Goal: Find specific page/section: Find specific page/section

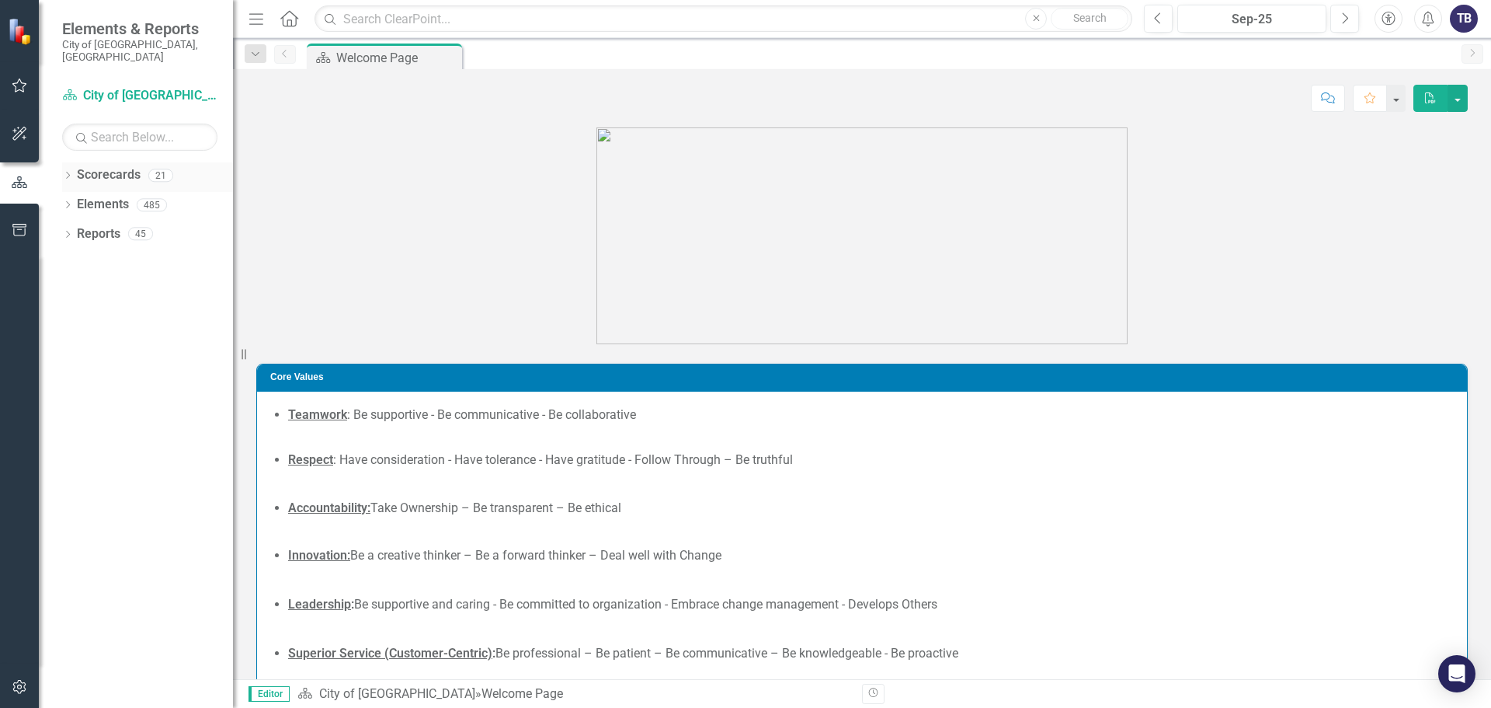
click at [66, 172] on icon "Dropdown" at bounding box center [67, 176] width 11 height 9
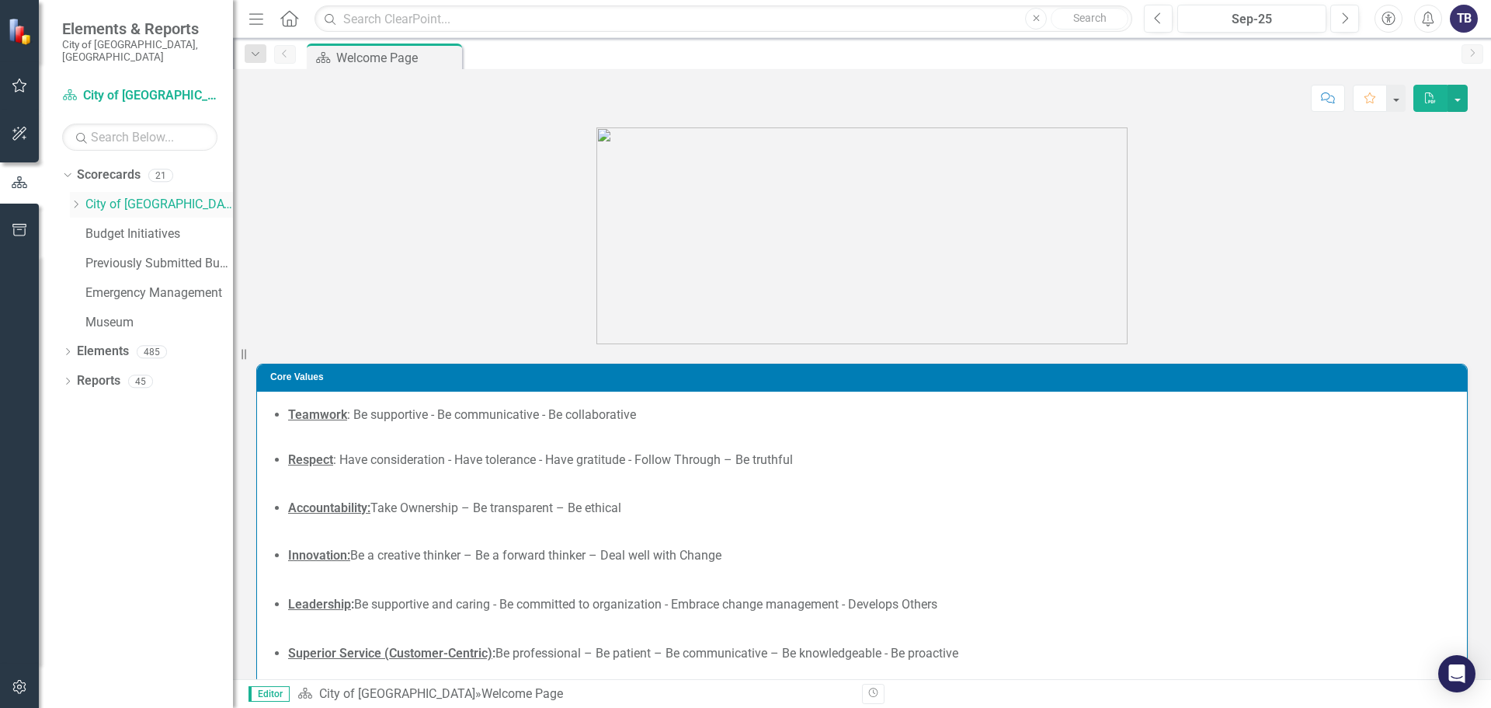
click at [75, 200] on icon "Dropdown" at bounding box center [76, 204] width 12 height 9
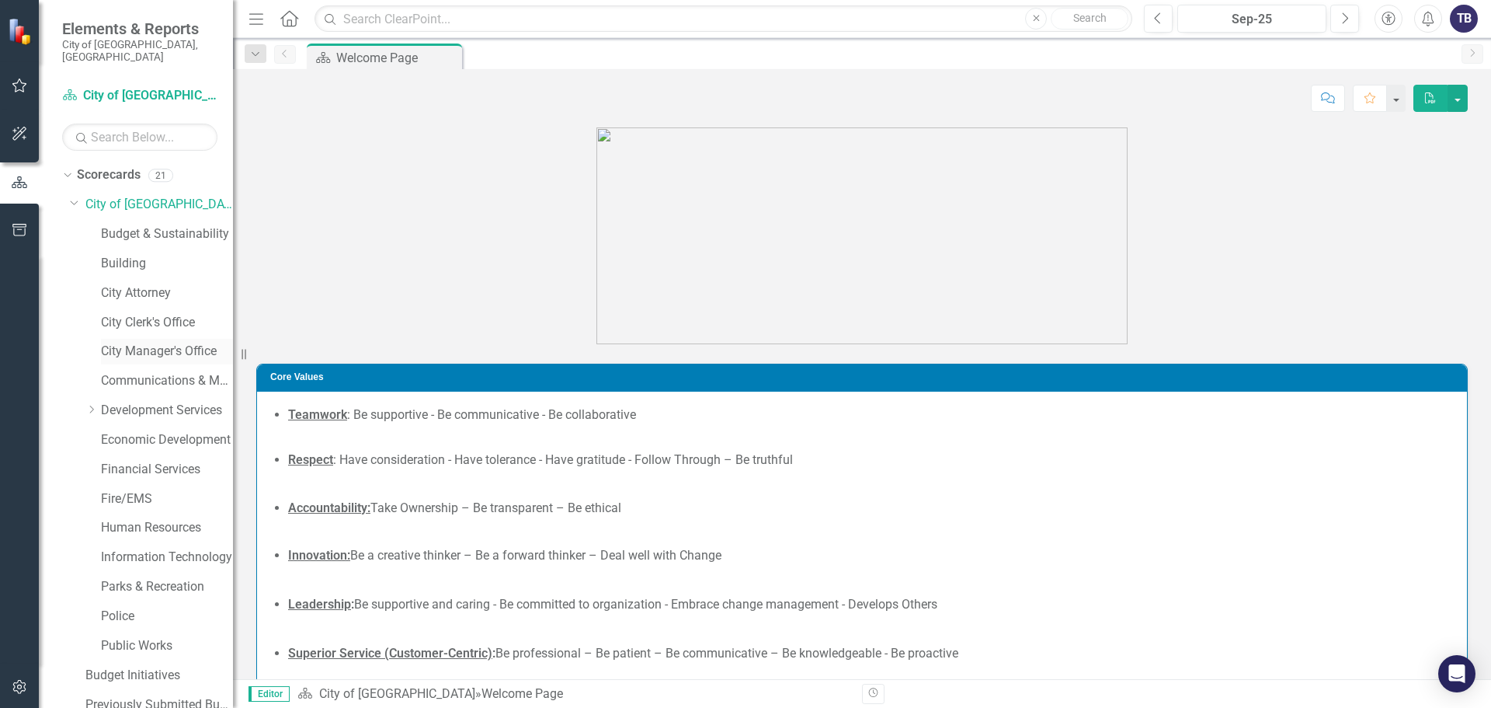
click at [137, 343] on link "City Manager's Office" at bounding box center [167, 352] width 132 height 18
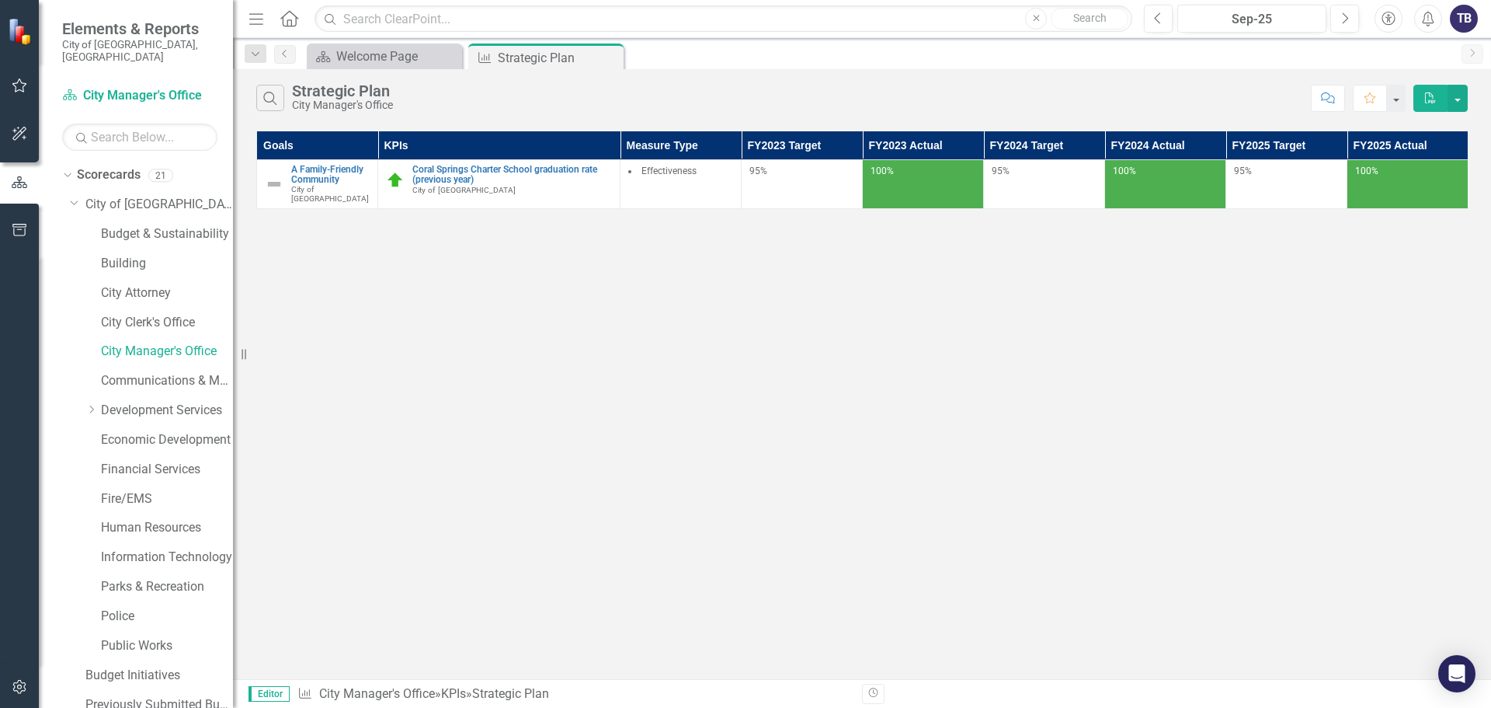
click at [0, 0] on icon "Close" at bounding box center [0, 0] width 0 height 0
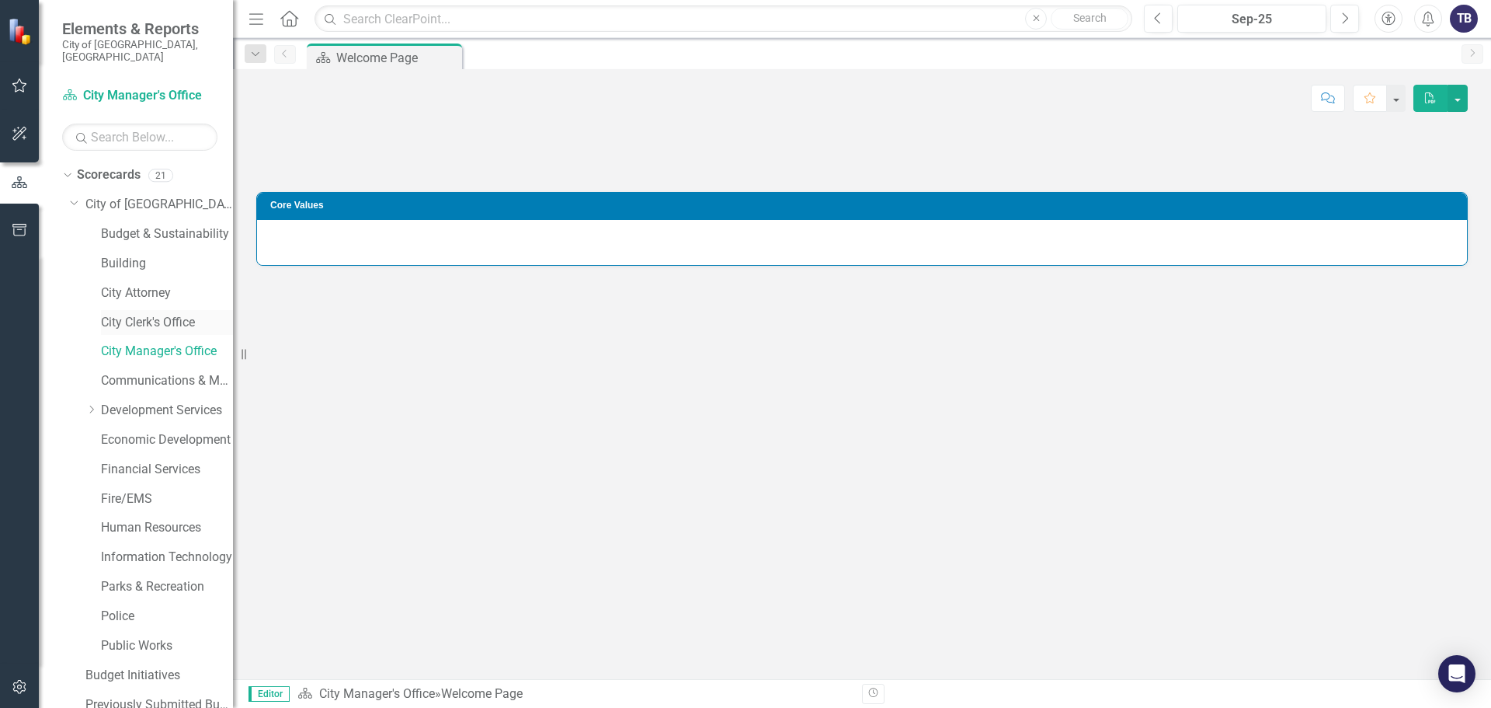
click at [138, 310] on div "City Clerk's Office" at bounding box center [167, 323] width 132 height 26
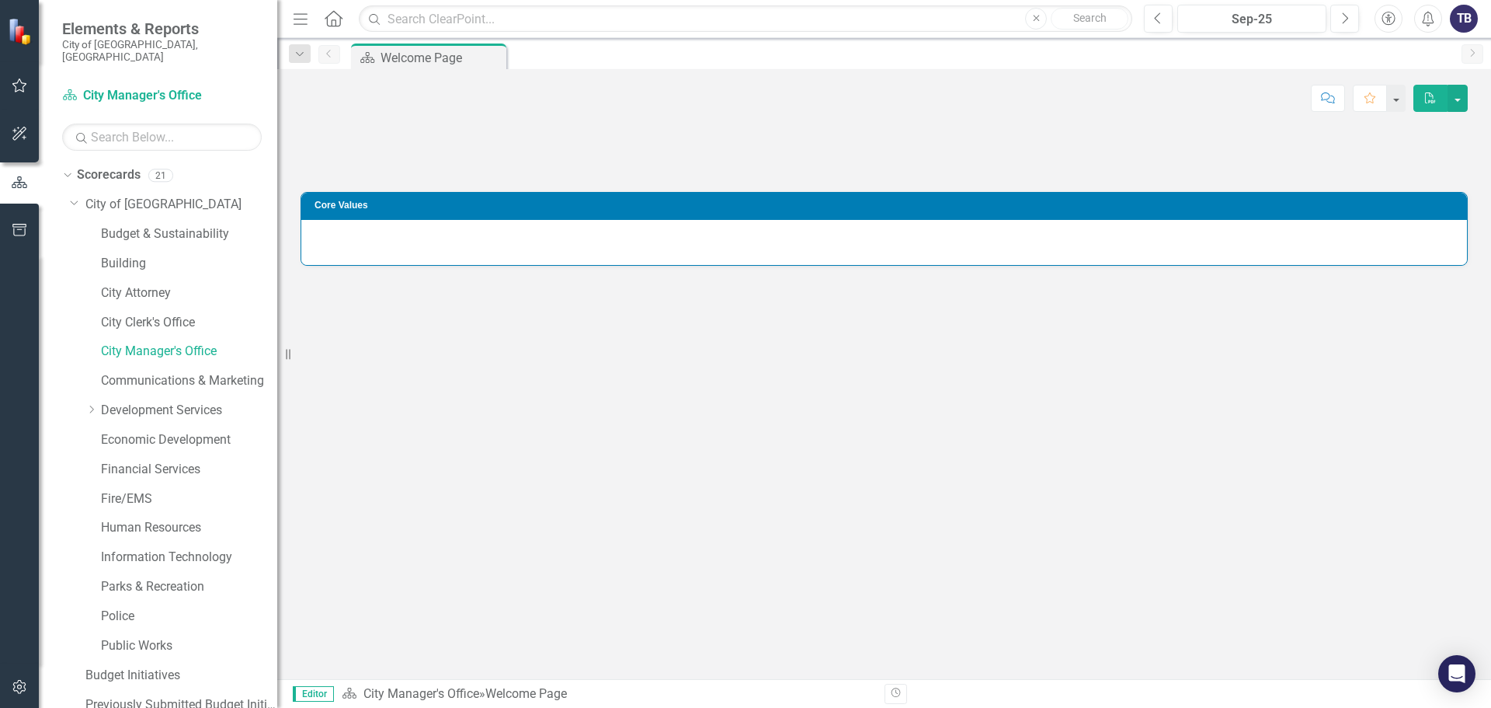
drag, startPoint x: 258, startPoint y: 354, endPoint x: 277, endPoint y: 355, distance: 19.4
click at [277, 355] on div "Resize" at bounding box center [283, 354] width 12 height 708
click at [155, 314] on link "City Clerk's Office" at bounding box center [189, 323] width 176 height 18
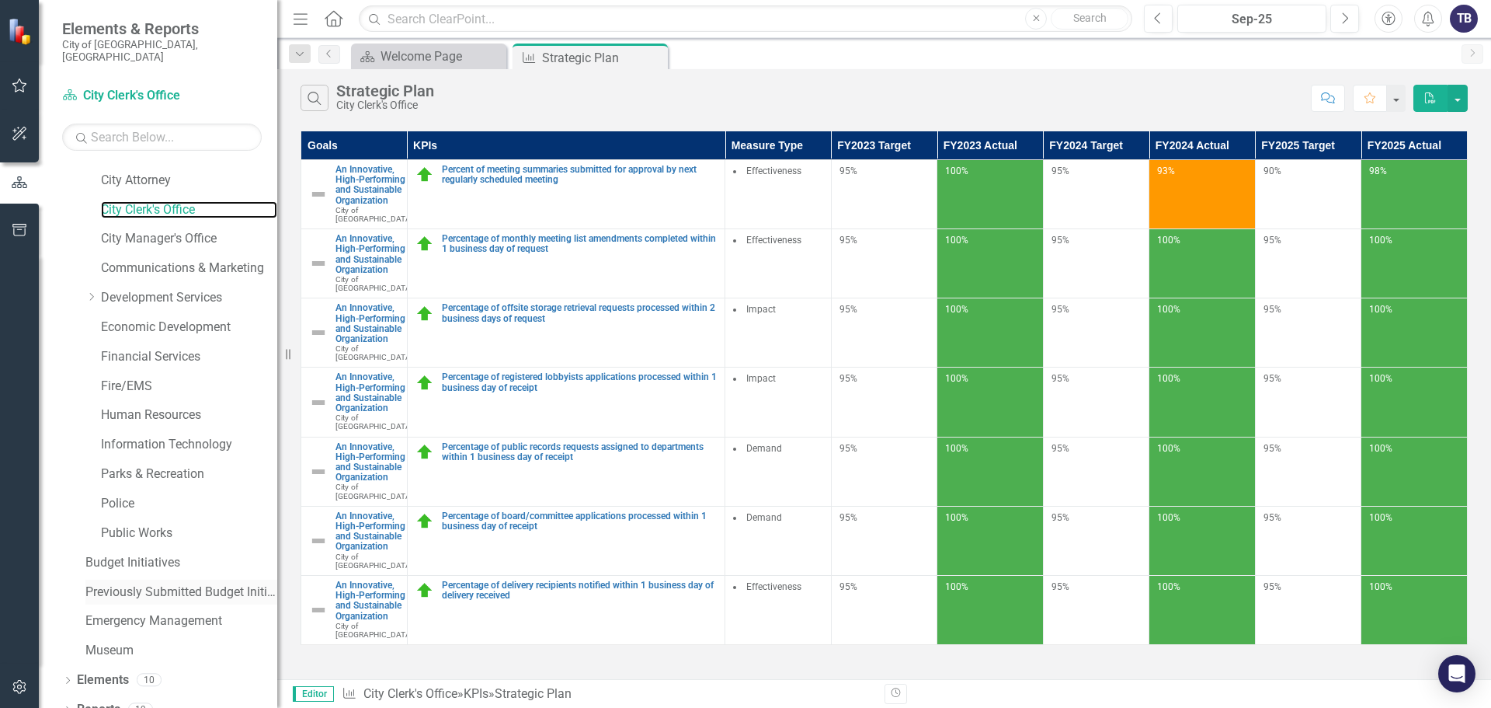
scroll to position [118, 0]
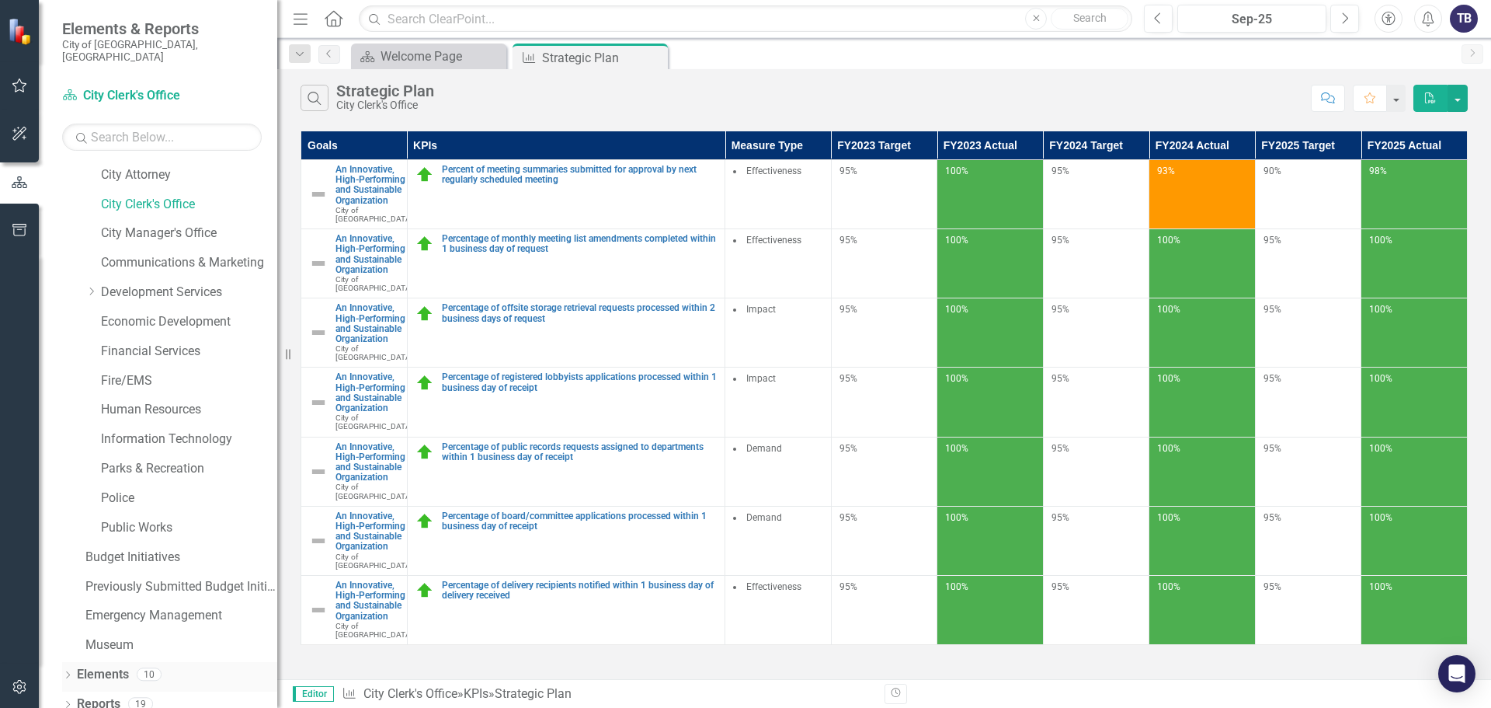
click at [69, 671] on icon at bounding box center [68, 674] width 4 height 7
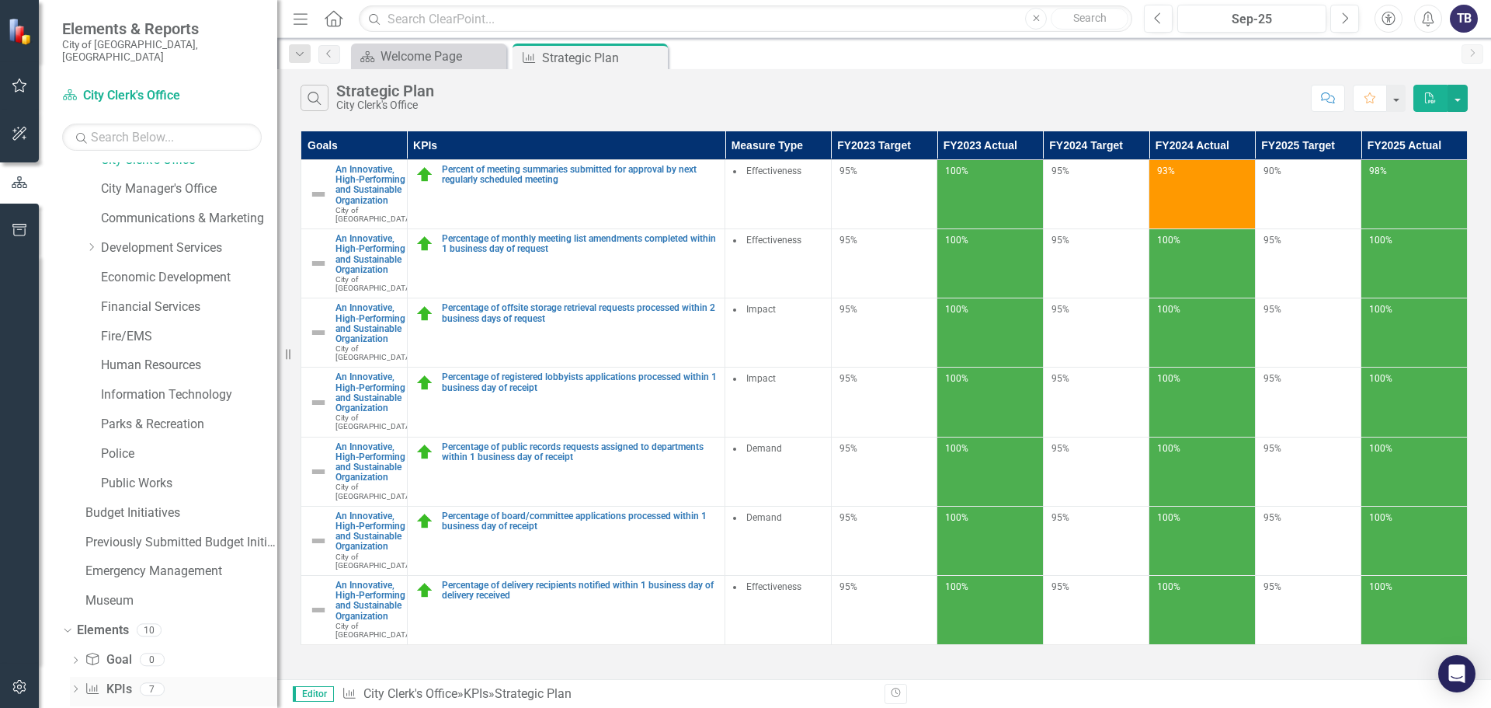
scroll to position [236, 0]
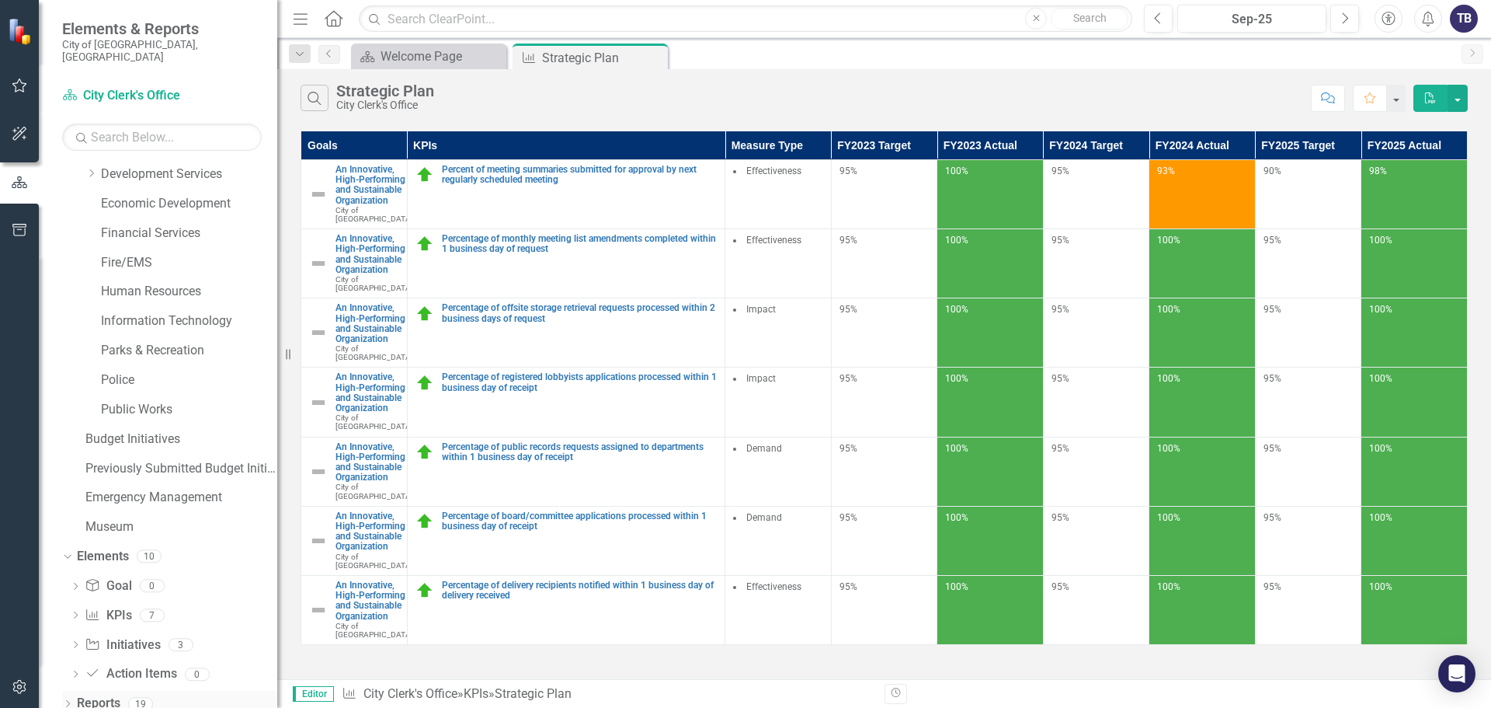
click at [64, 701] on icon "Dropdown" at bounding box center [67, 705] width 11 height 9
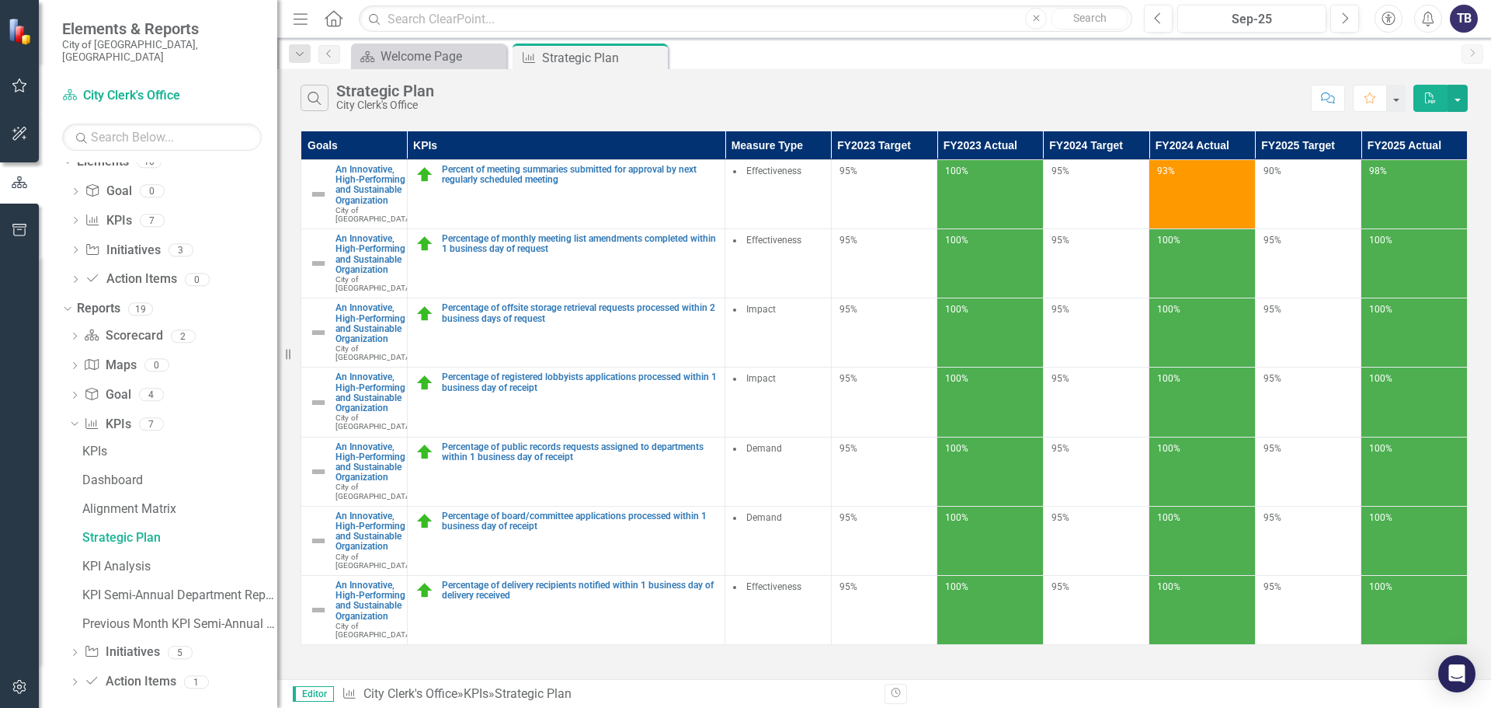
scroll to position [632, 0]
click at [117, 443] on div "KPIs" at bounding box center [179, 450] width 195 height 14
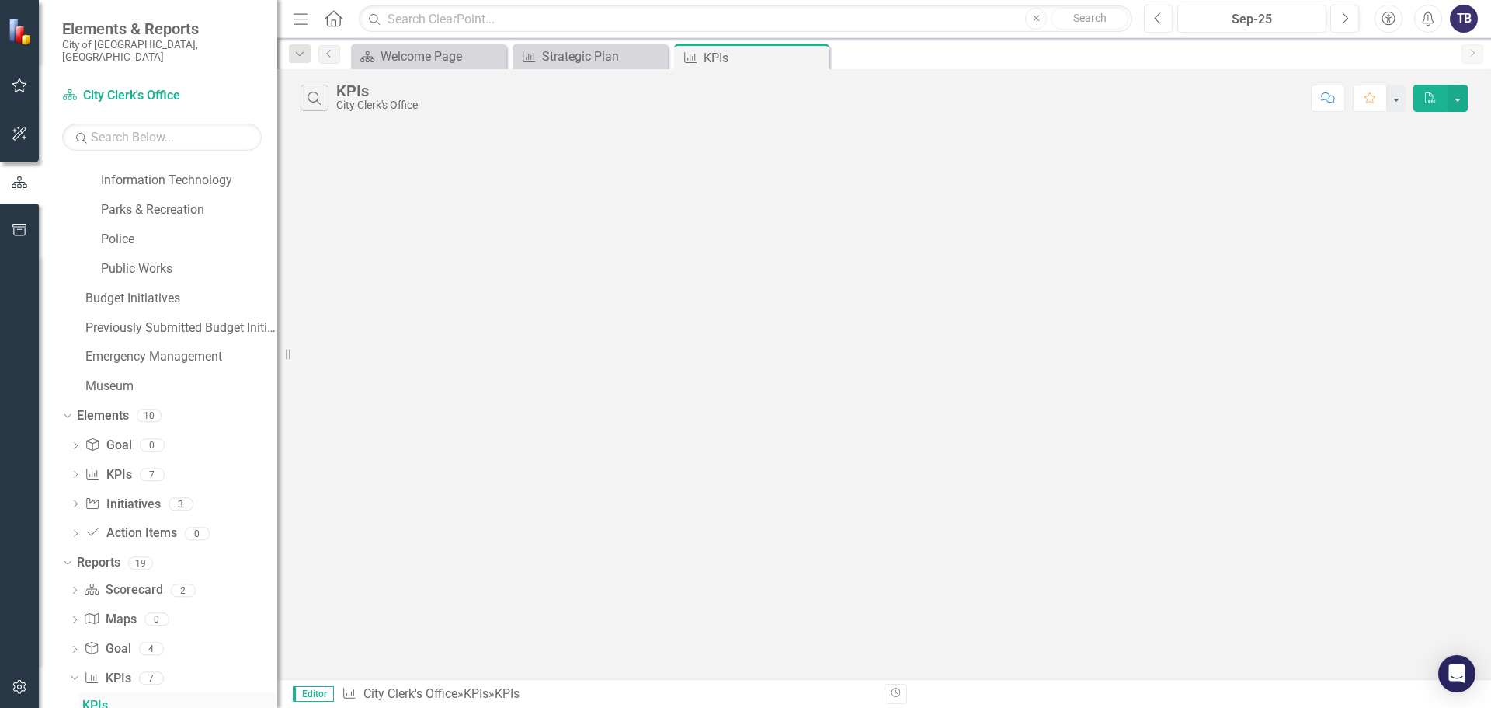
scroll to position [374, 0]
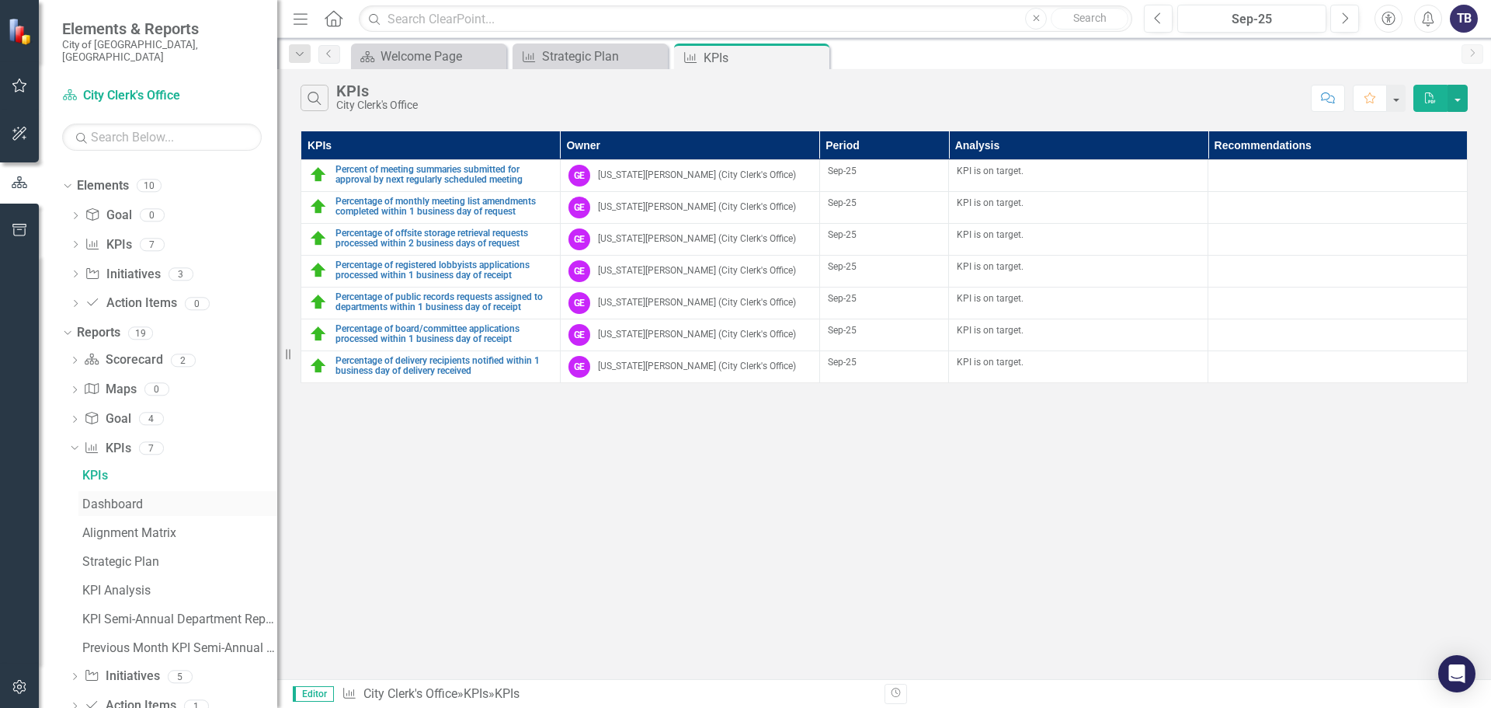
click at [128, 499] on link "Dashboard" at bounding box center [177, 503] width 199 height 25
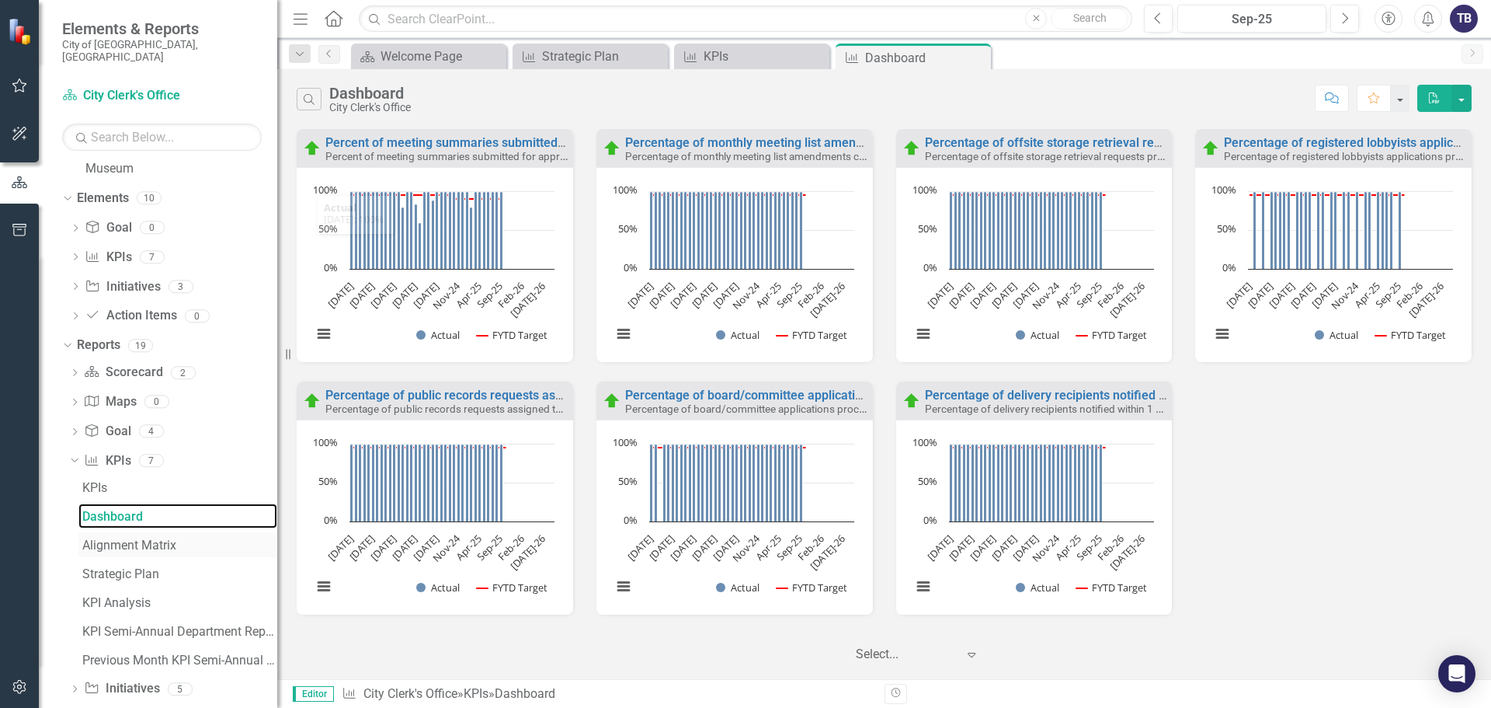
scroll to position [632, 0]
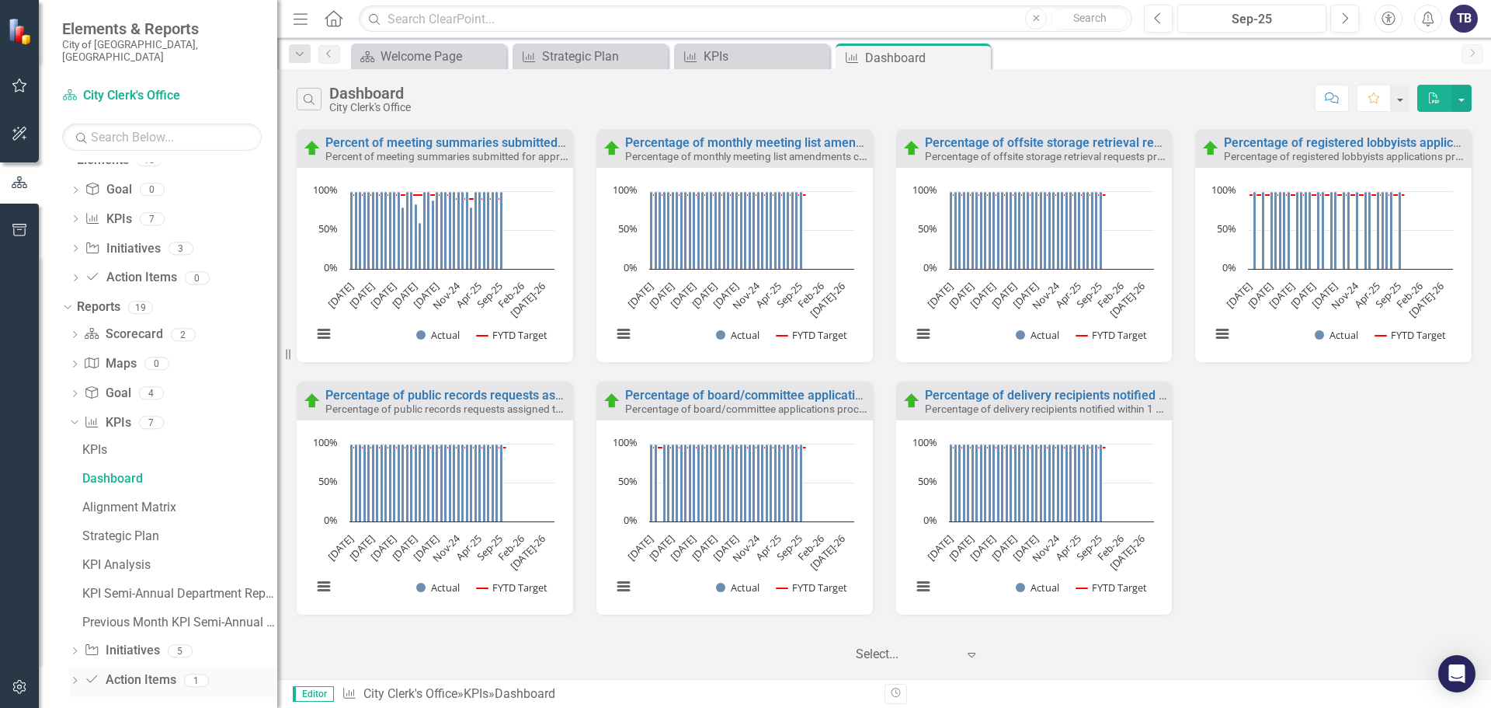
click at [73, 677] on icon "Dropdown" at bounding box center [74, 681] width 11 height 9
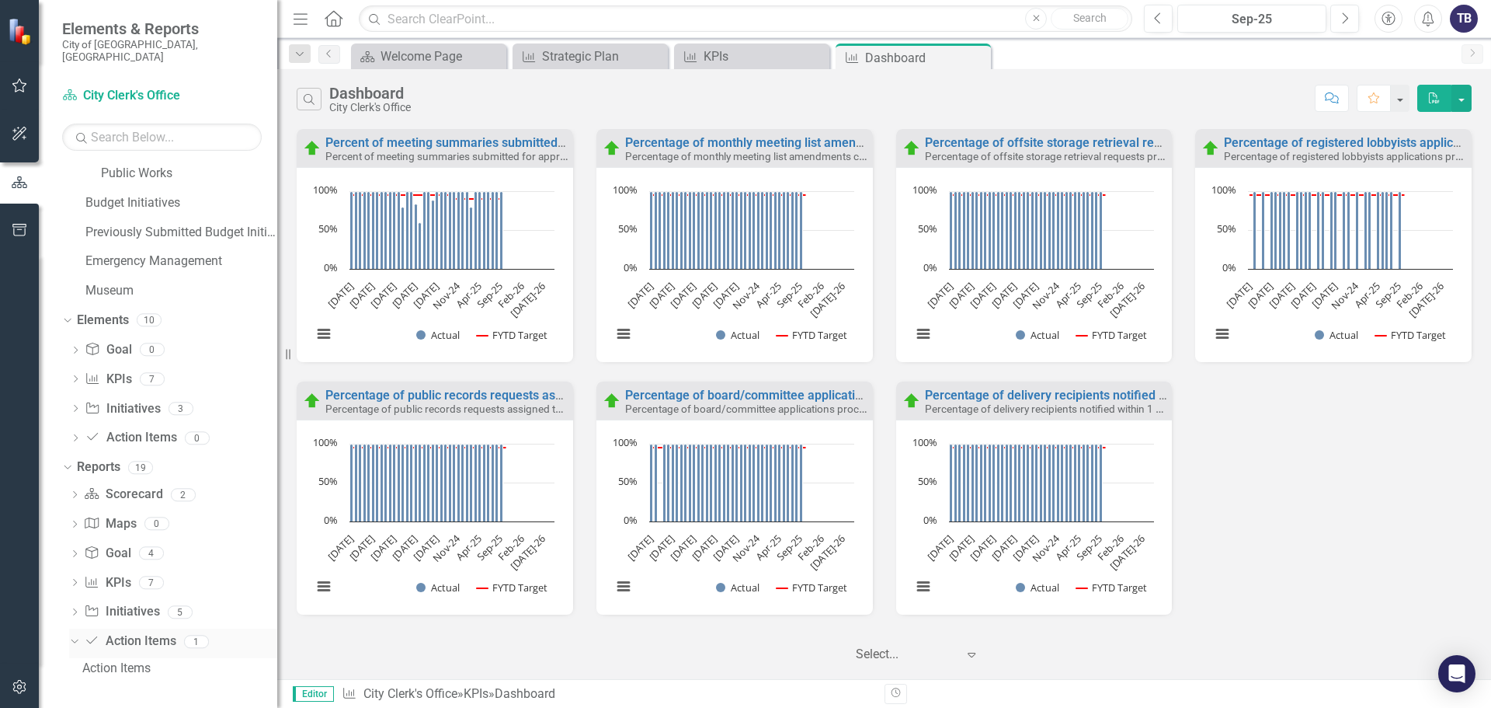
scroll to position [460, 0]
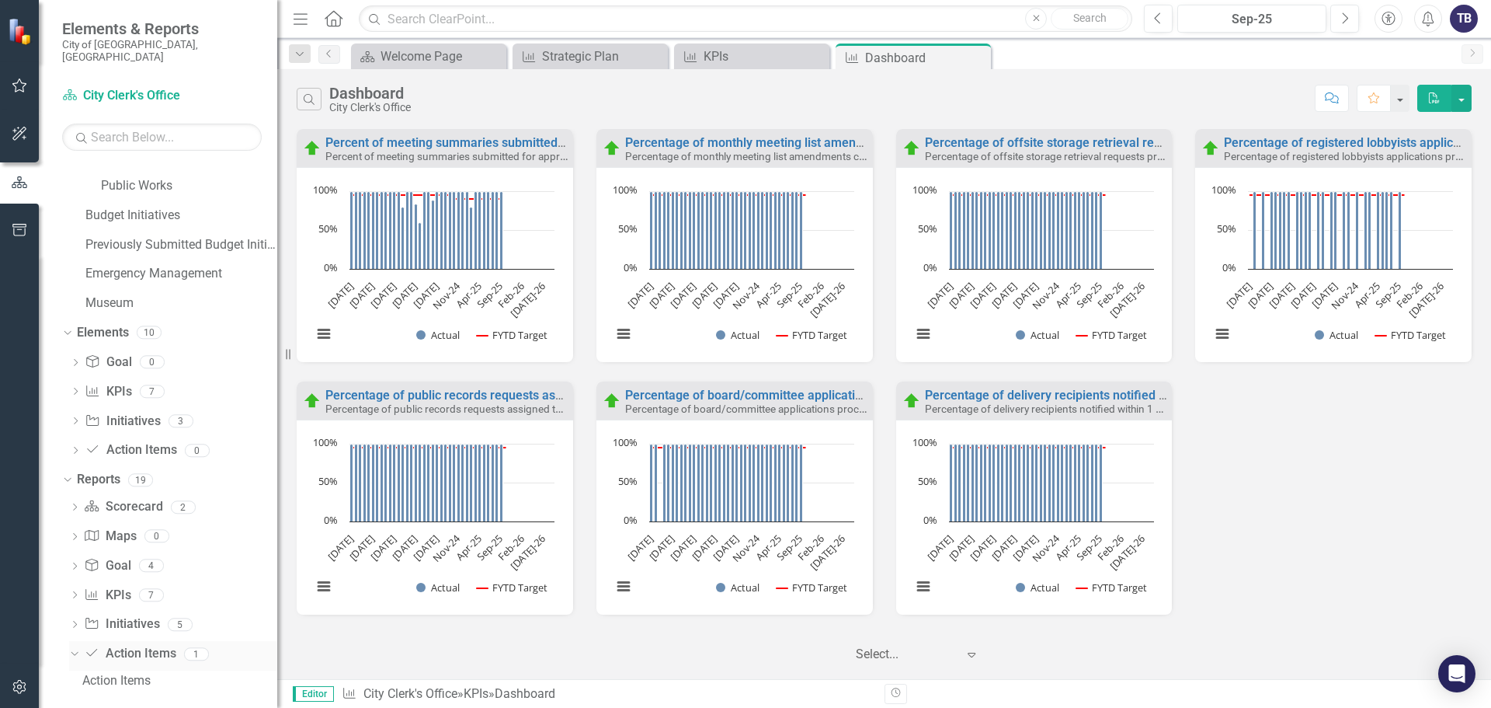
click at [78, 648] on div "Dropdown" at bounding box center [71, 653] width 13 height 11
click at [72, 648] on icon "Dropdown" at bounding box center [74, 652] width 11 height 9
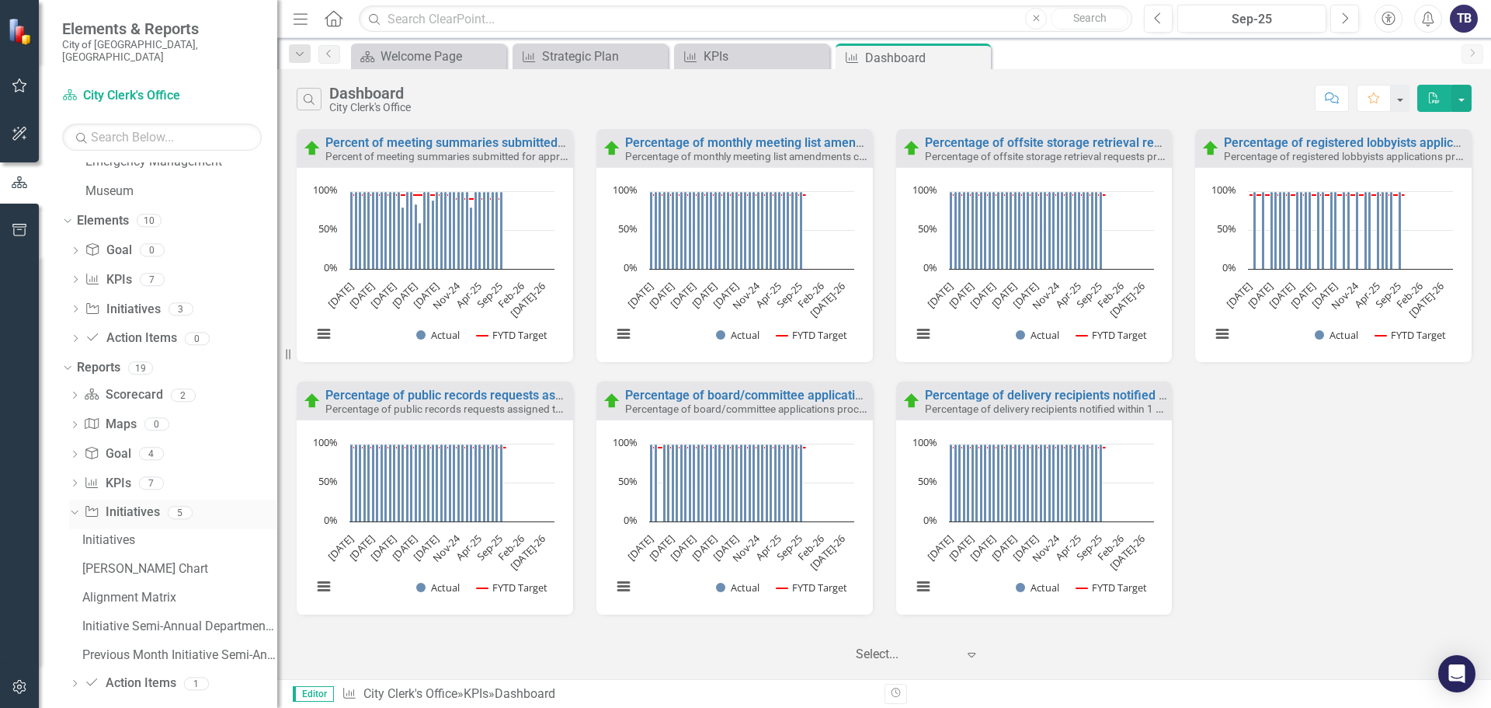
scroll to position [575, 0]
click at [82, 501] on div "Dropdown Initiative Initiatives 5" at bounding box center [173, 511] width 208 height 30
click at [75, 503] on icon "Dropdown" at bounding box center [72, 508] width 9 height 11
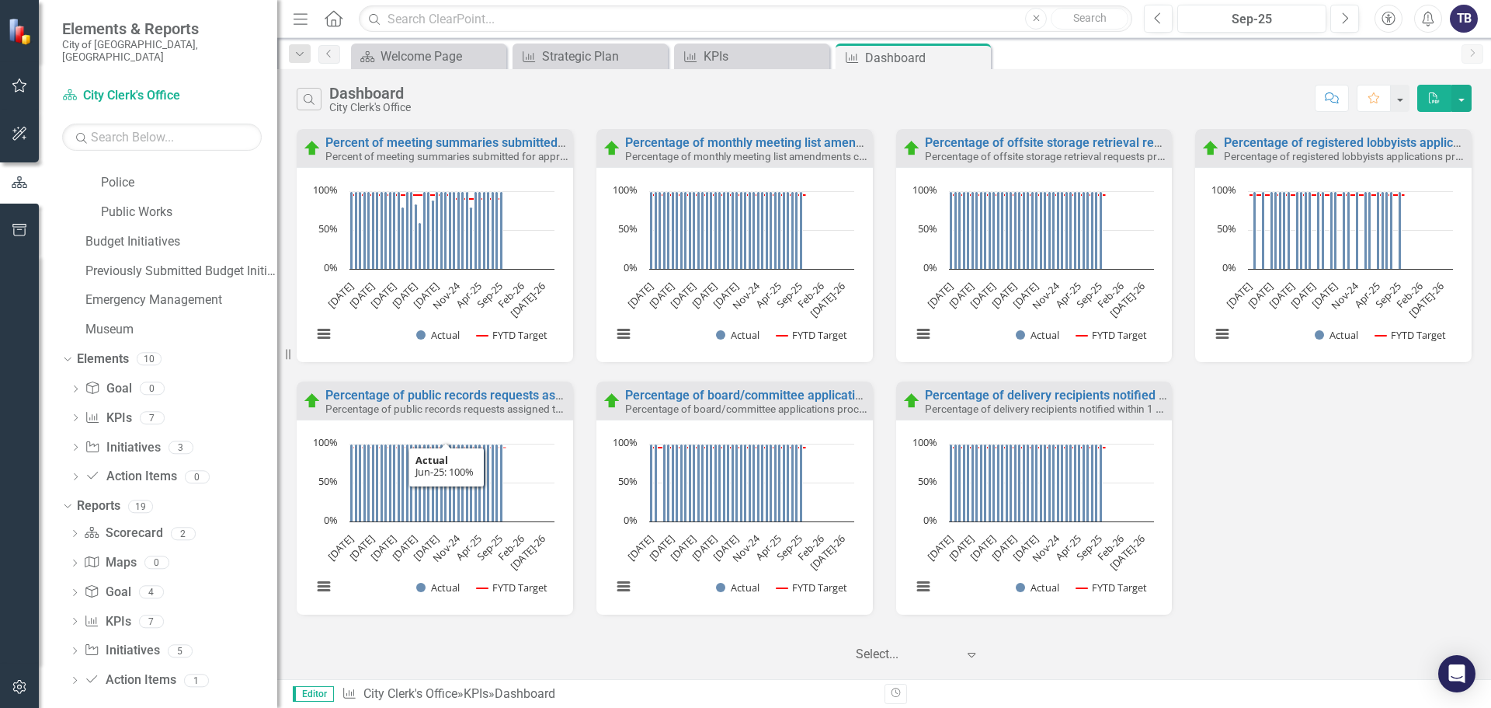
scroll to position [4, 0]
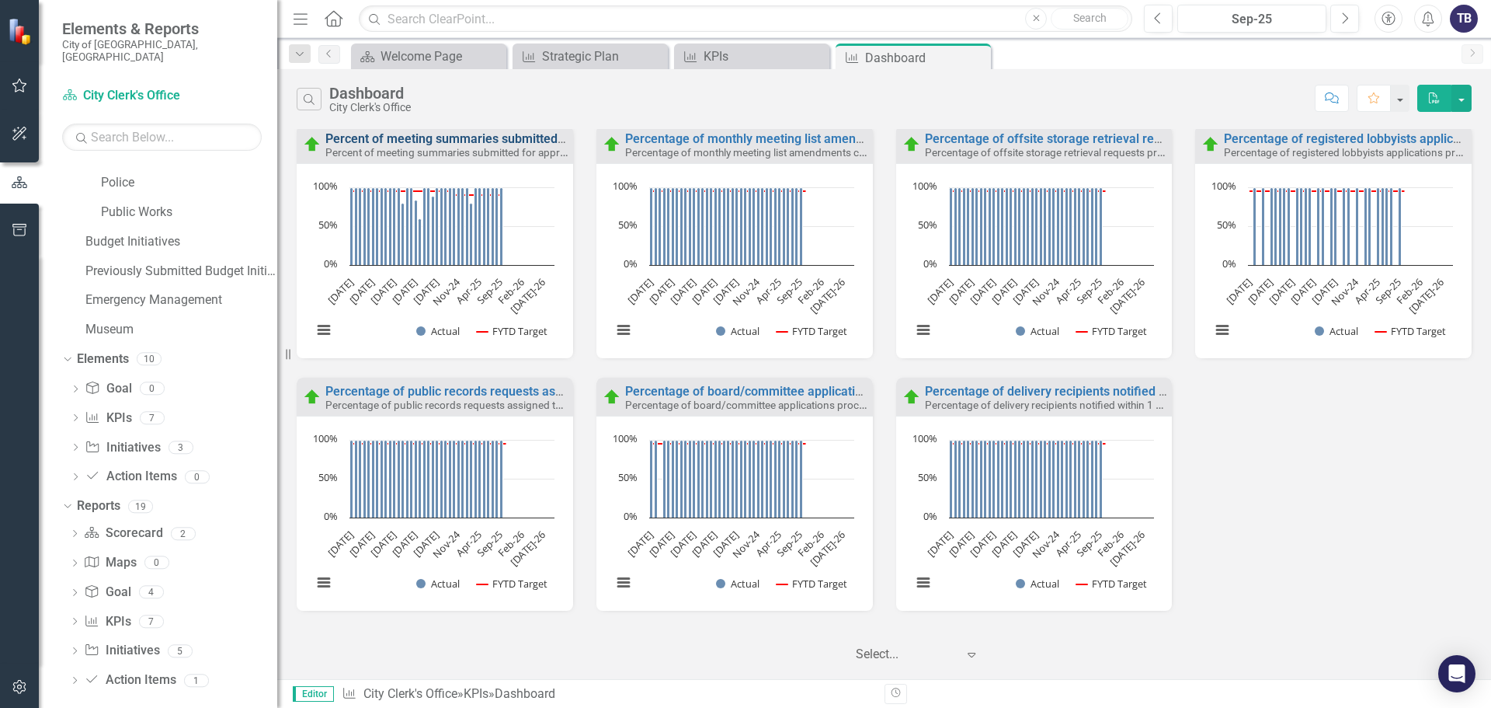
click at [426, 137] on link "Percent of meeting summaries submitted for approval by next regularly scheduled…" at bounding box center [614, 138] width 578 height 15
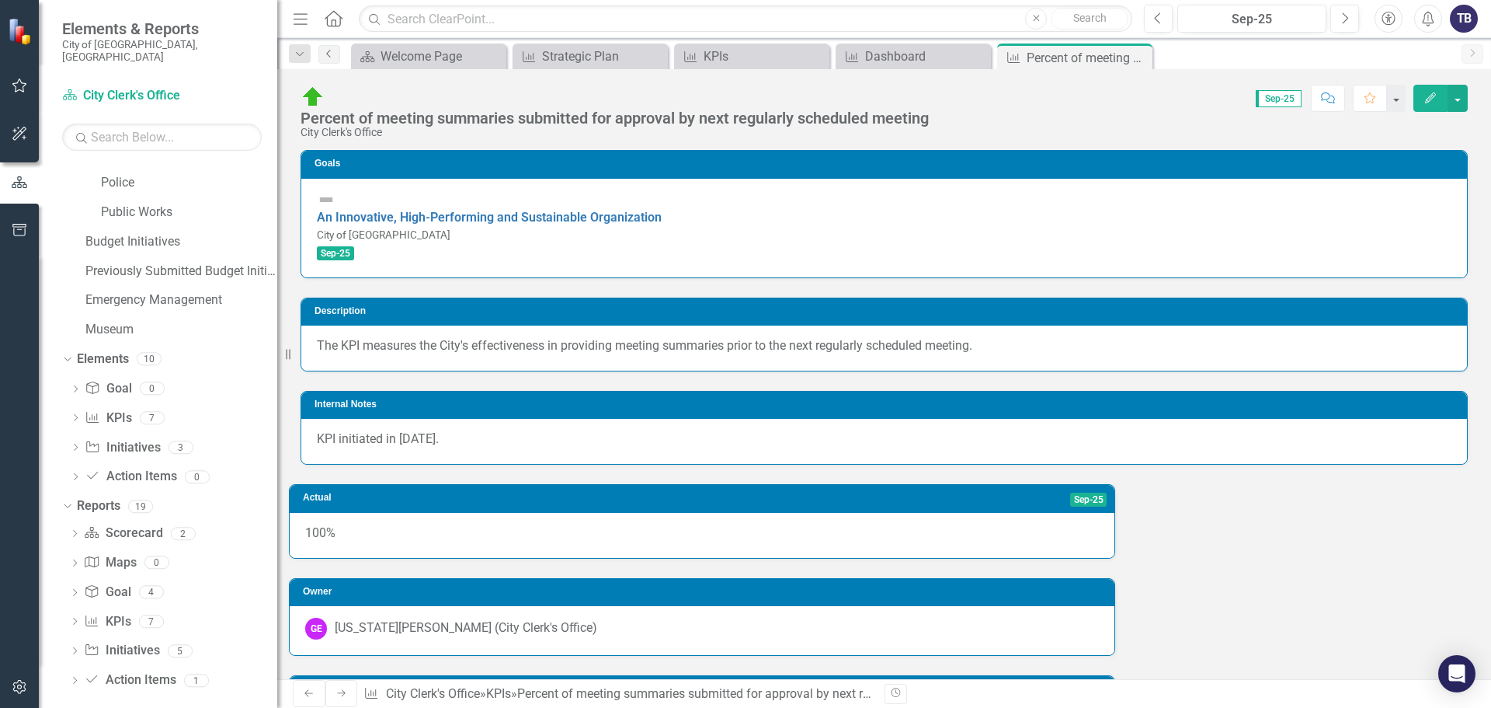
click at [324, 58] on link "Previous" at bounding box center [329, 54] width 22 height 19
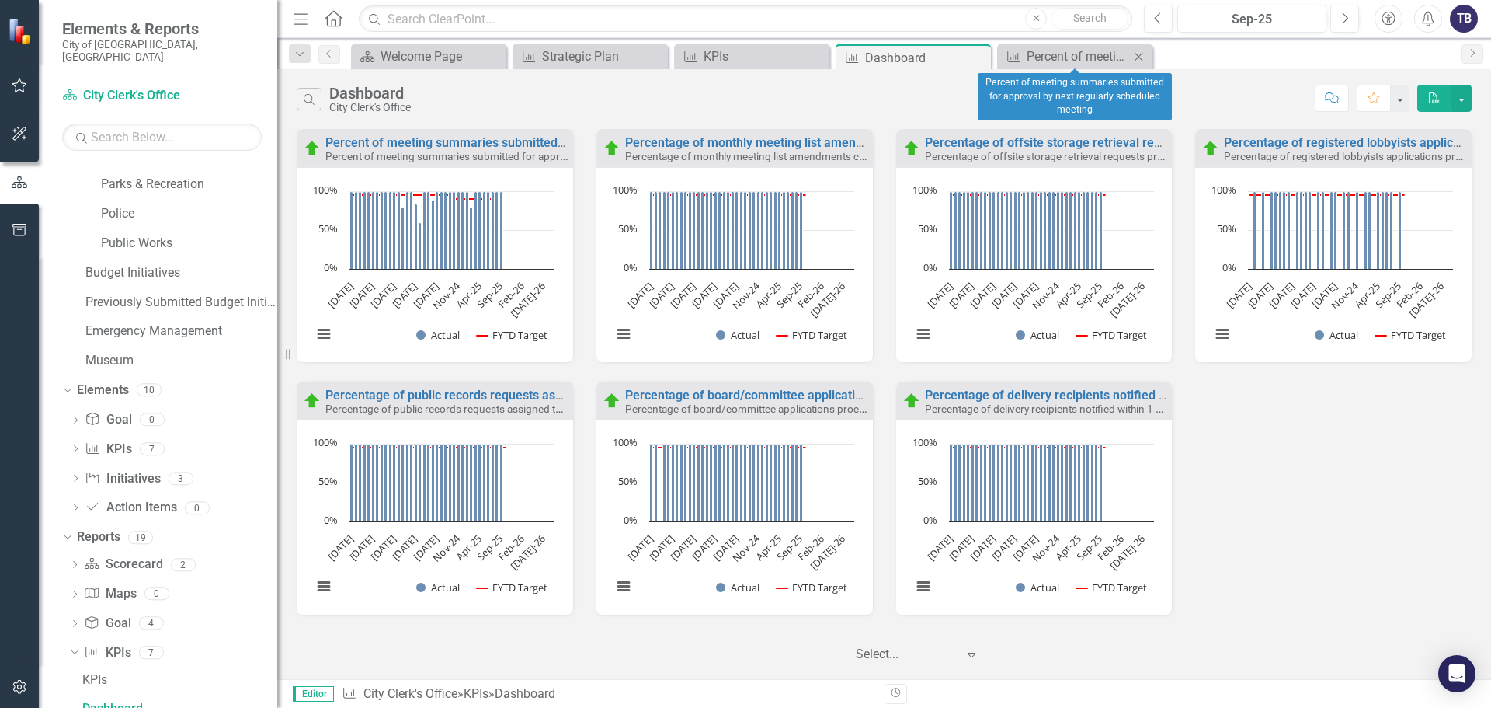
click at [1138, 55] on icon at bounding box center [1139, 56] width 9 height 9
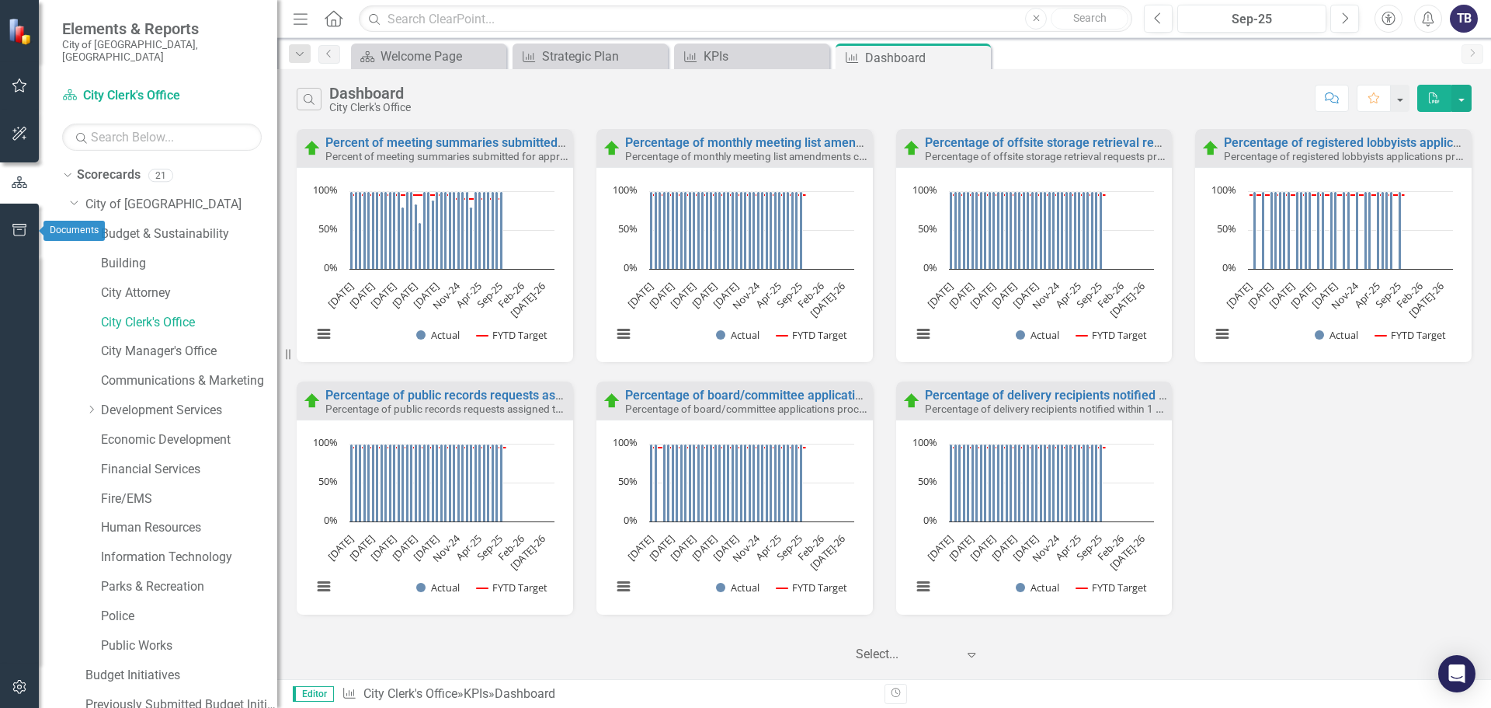
click at [20, 225] on icon "button" at bounding box center [20, 230] width 16 height 12
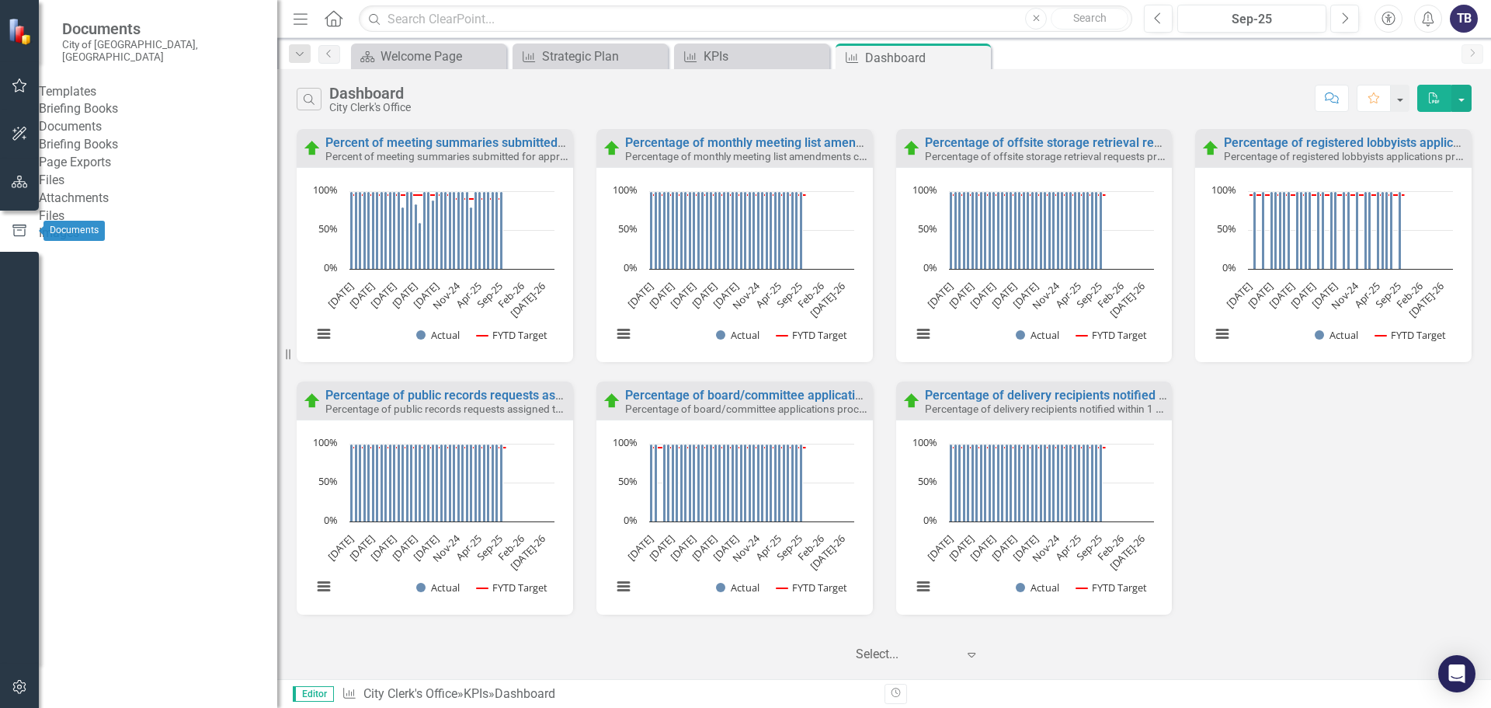
click at [16, 180] on icon "button" at bounding box center [20, 182] width 16 height 12
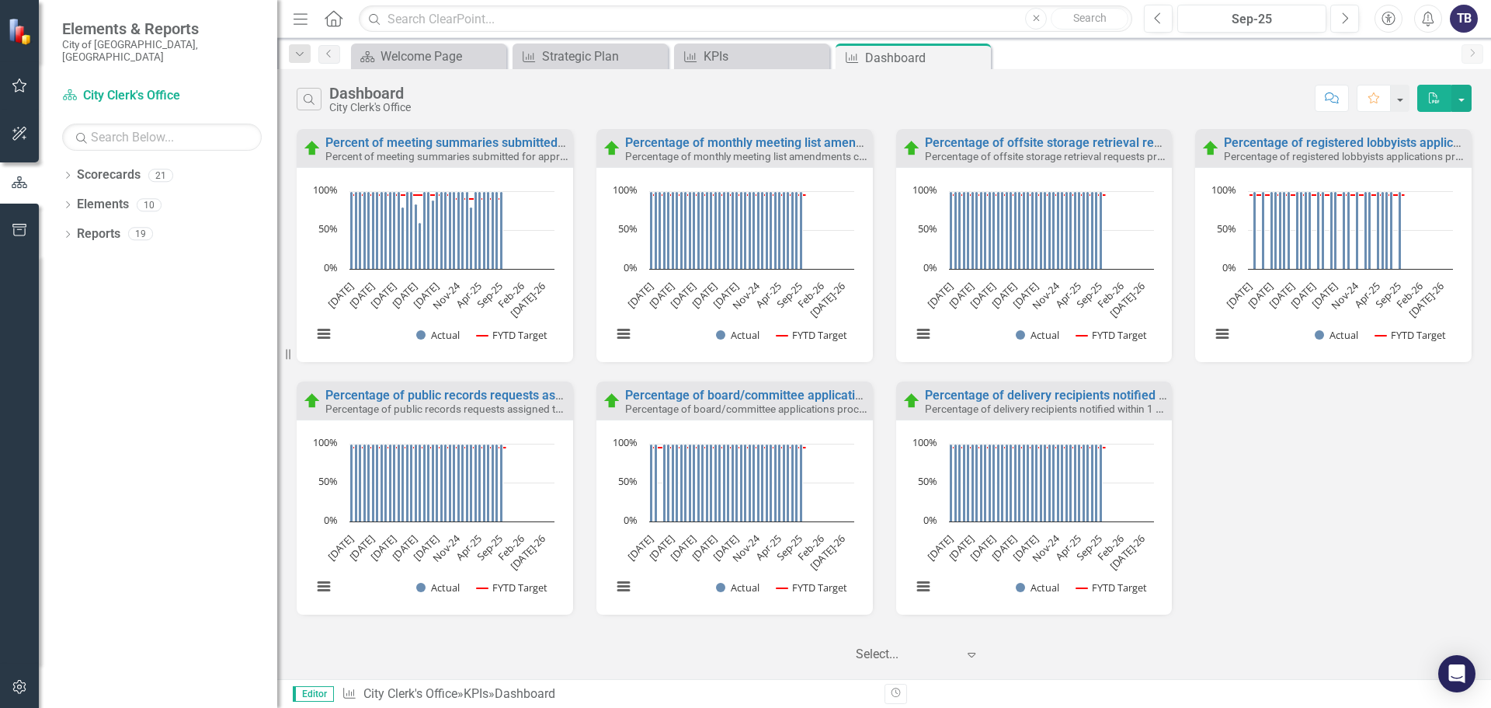
click at [134, 30] on span "Elements & Reports" at bounding box center [162, 28] width 200 height 19
click at [68, 231] on icon "Dropdown" at bounding box center [67, 235] width 11 height 9
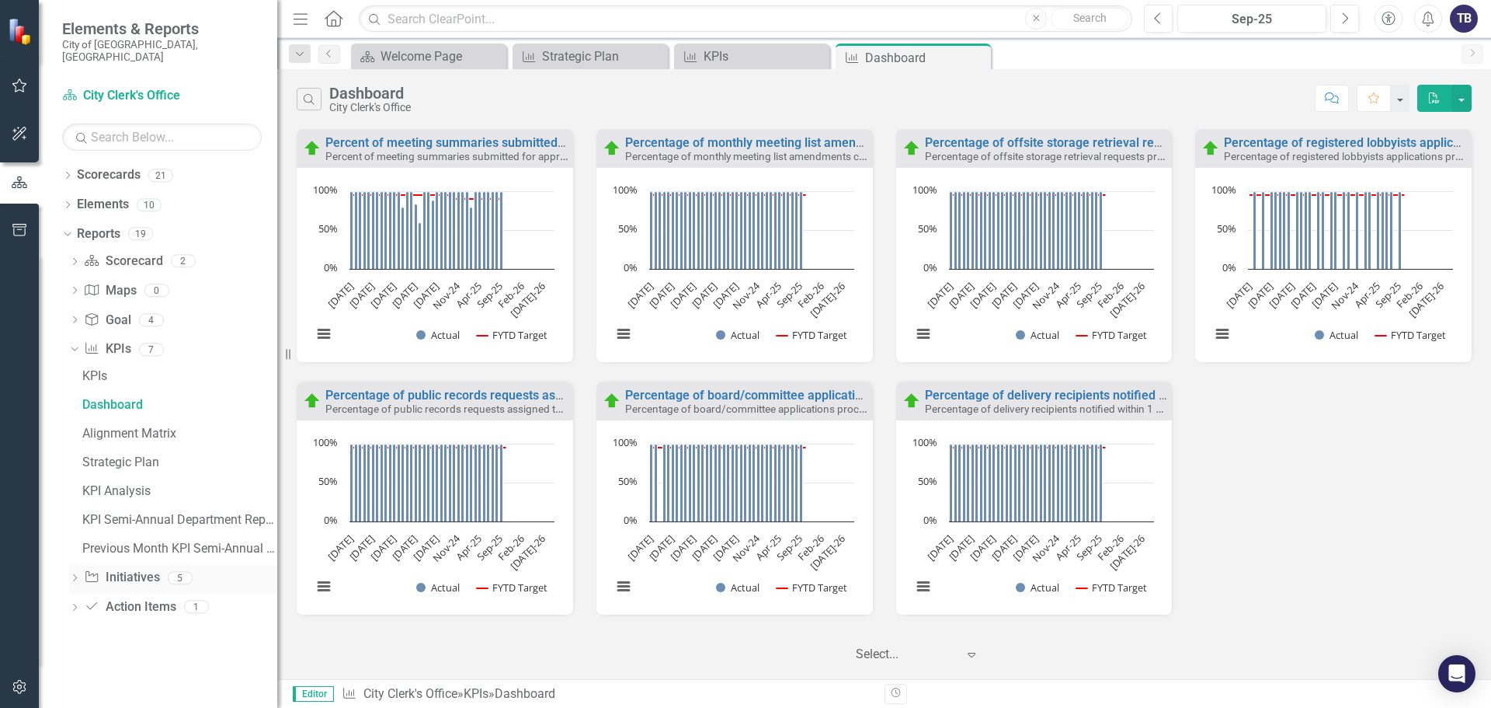
click at [69, 573] on div "Dropdown" at bounding box center [74, 579] width 11 height 13
click at [86, 542] on icon "Action Item" at bounding box center [92, 548] width 16 height 12
click at [85, 542] on icon "Action Item" at bounding box center [92, 548] width 16 height 12
click at [78, 540] on div "Dropdown Action Item Action Items 1" at bounding box center [173, 552] width 208 height 30
click at [75, 547] on icon "Dropdown" at bounding box center [74, 551] width 11 height 9
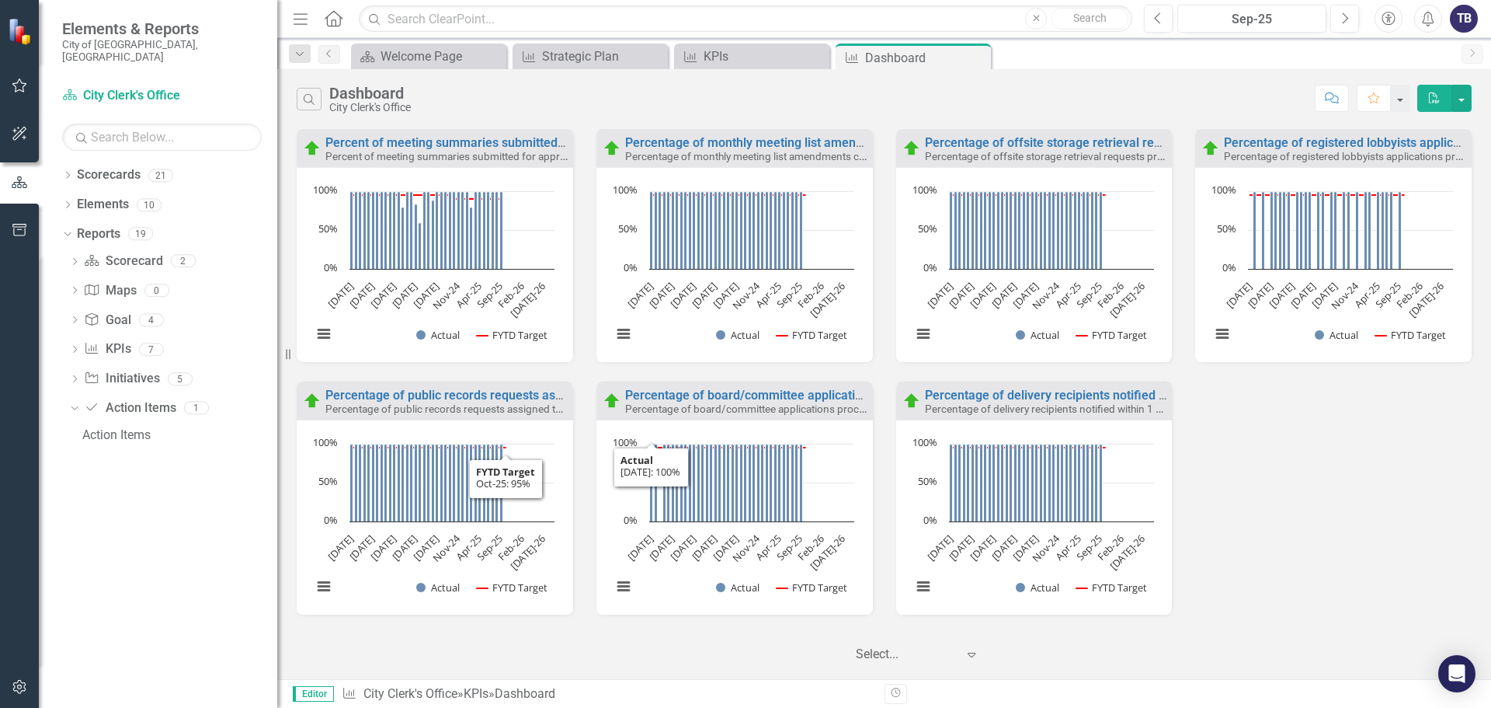
scroll to position [4, 0]
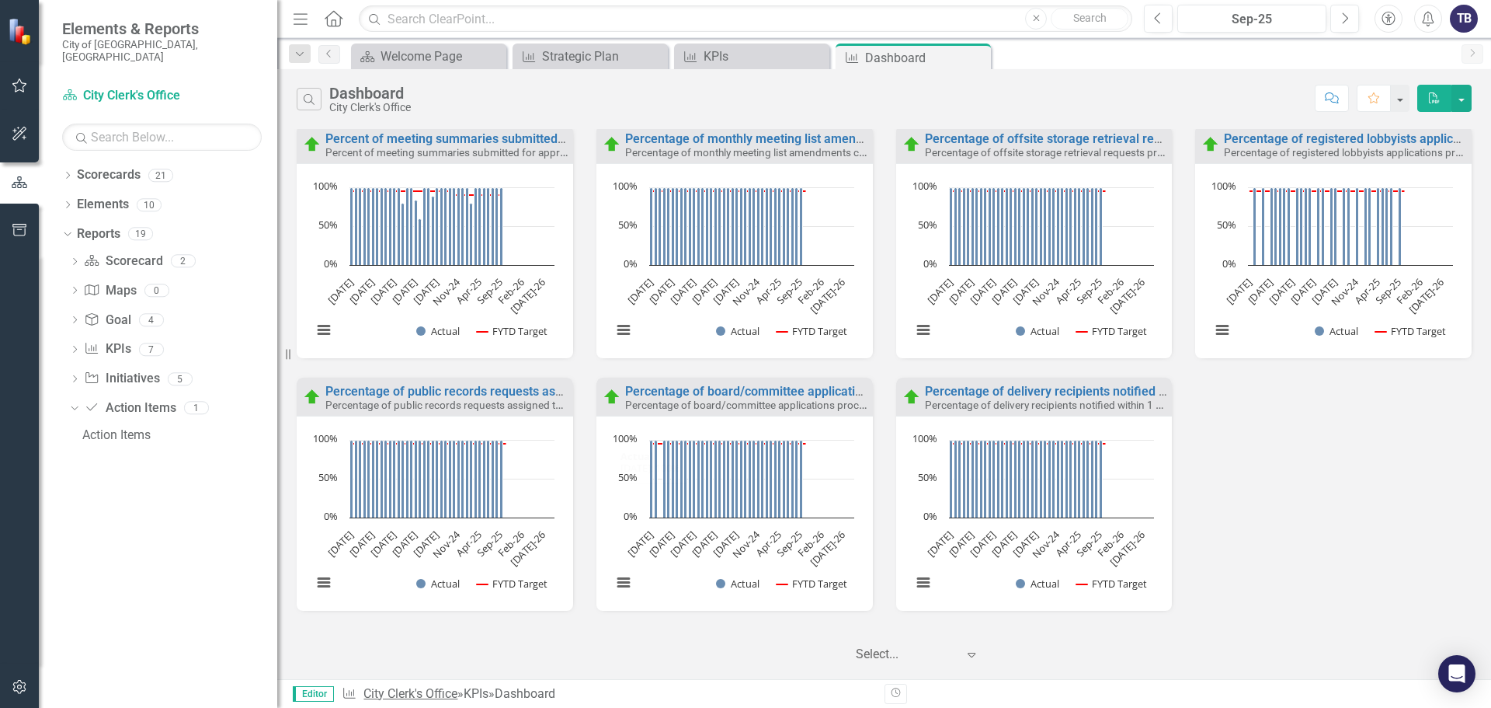
click at [412, 699] on link "City Clerk's Office" at bounding box center [411, 693] width 94 height 15
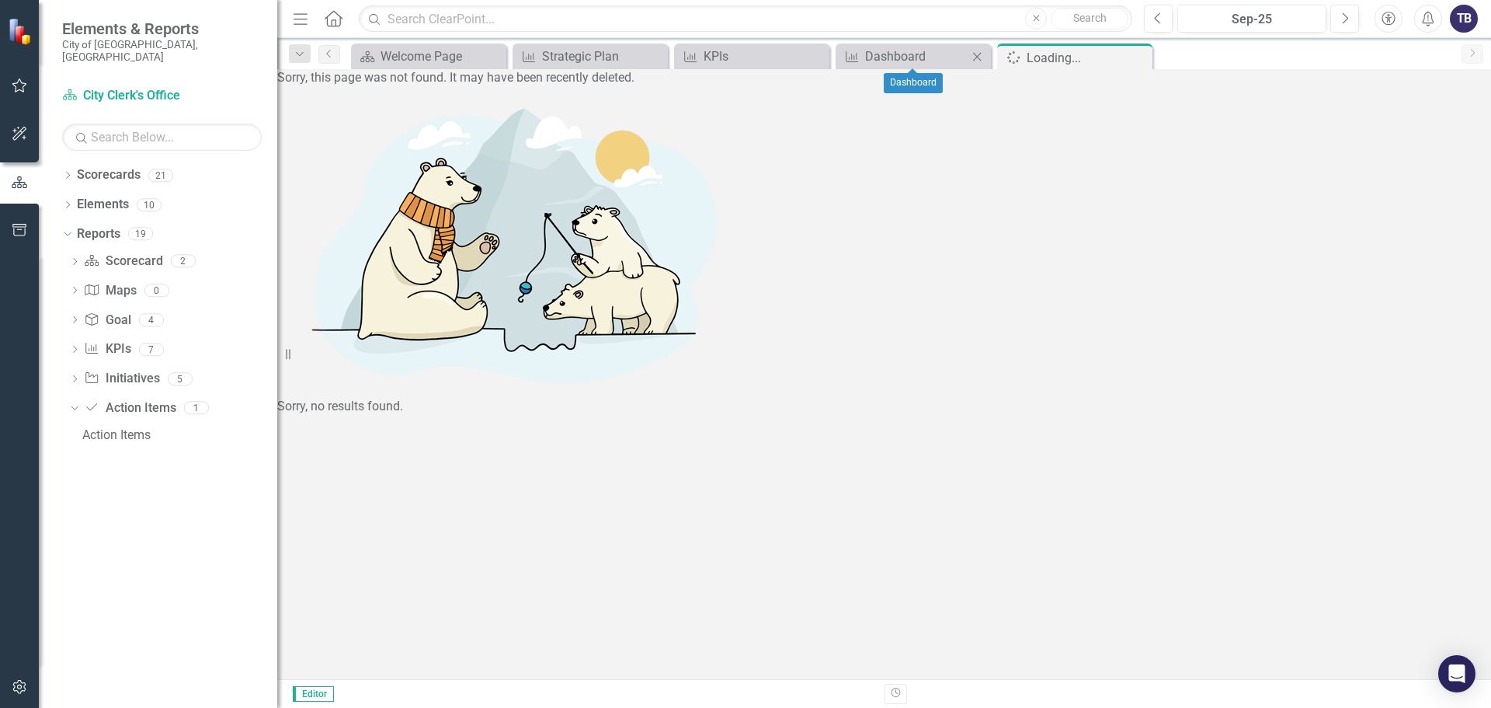
click at [981, 55] on icon "Close" at bounding box center [977, 56] width 16 height 12
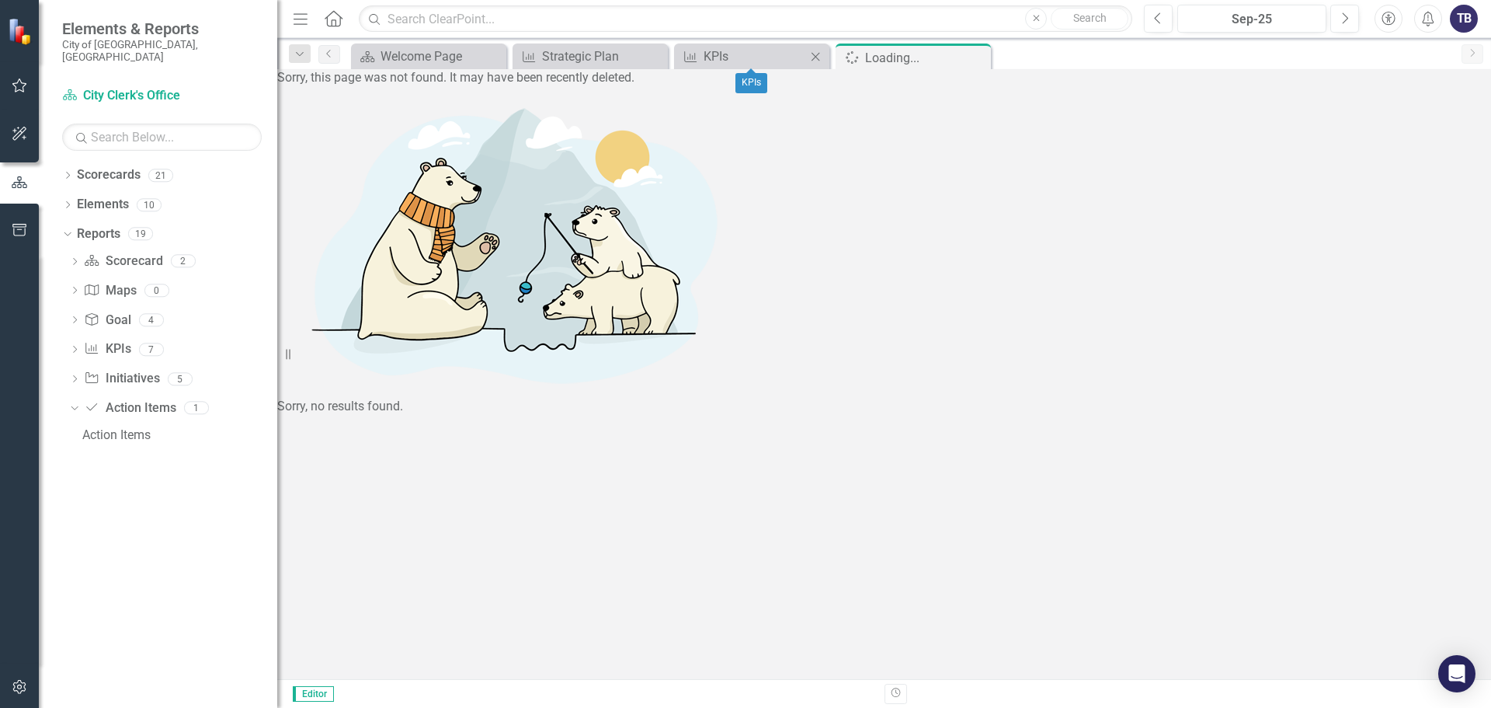
click at [816, 58] on icon "Close" at bounding box center [816, 56] width 16 height 12
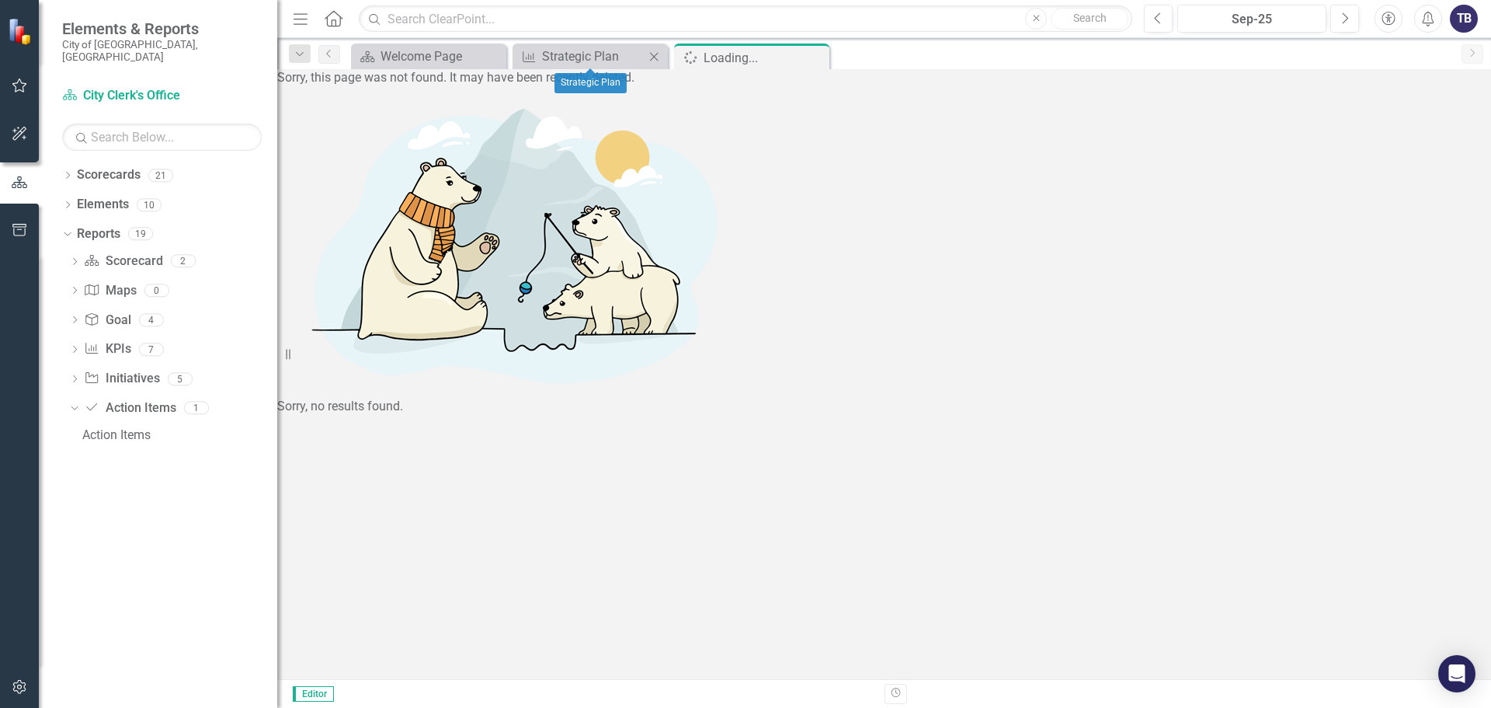
click at [652, 57] on icon "Close" at bounding box center [654, 56] width 16 height 12
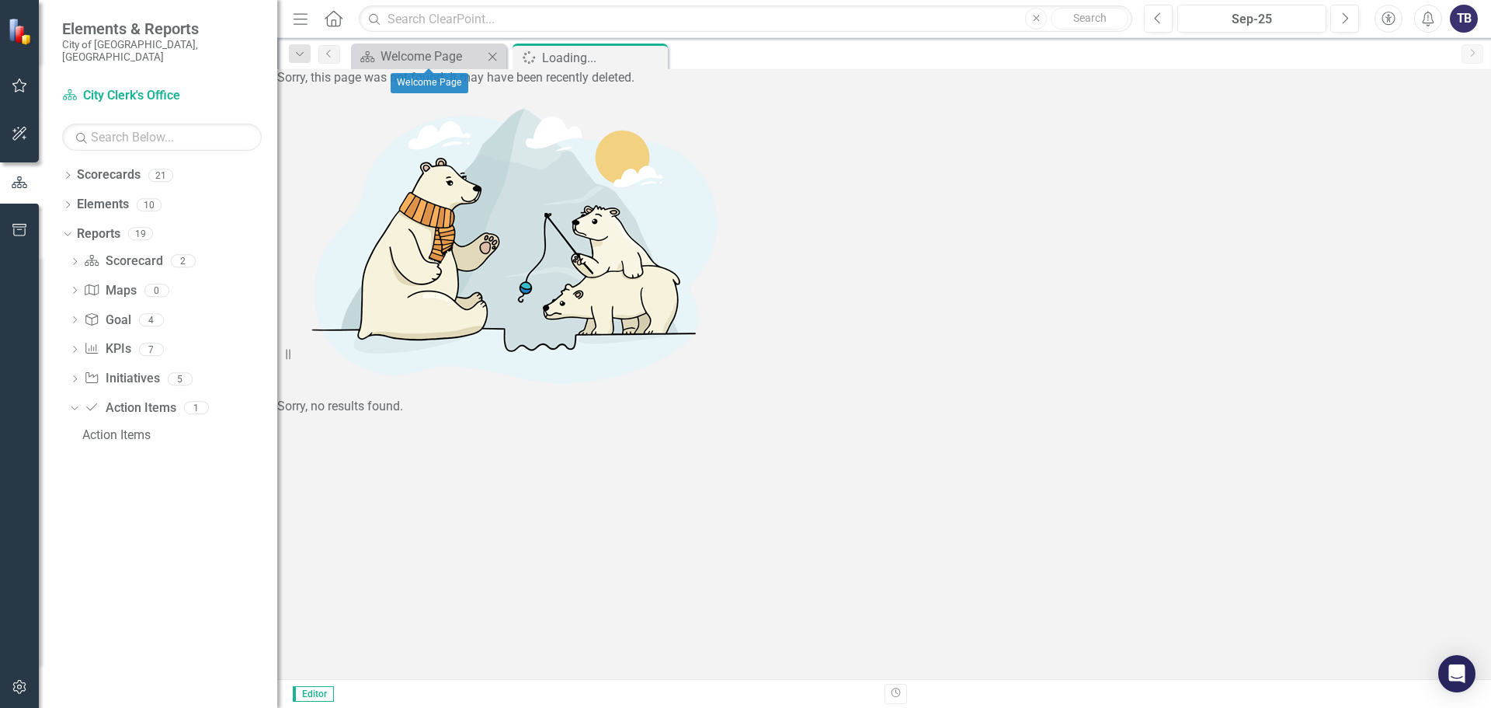
click at [495, 56] on icon "Close" at bounding box center [493, 56] width 16 height 12
click at [333, 22] on icon "Home" at bounding box center [333, 18] width 20 height 16
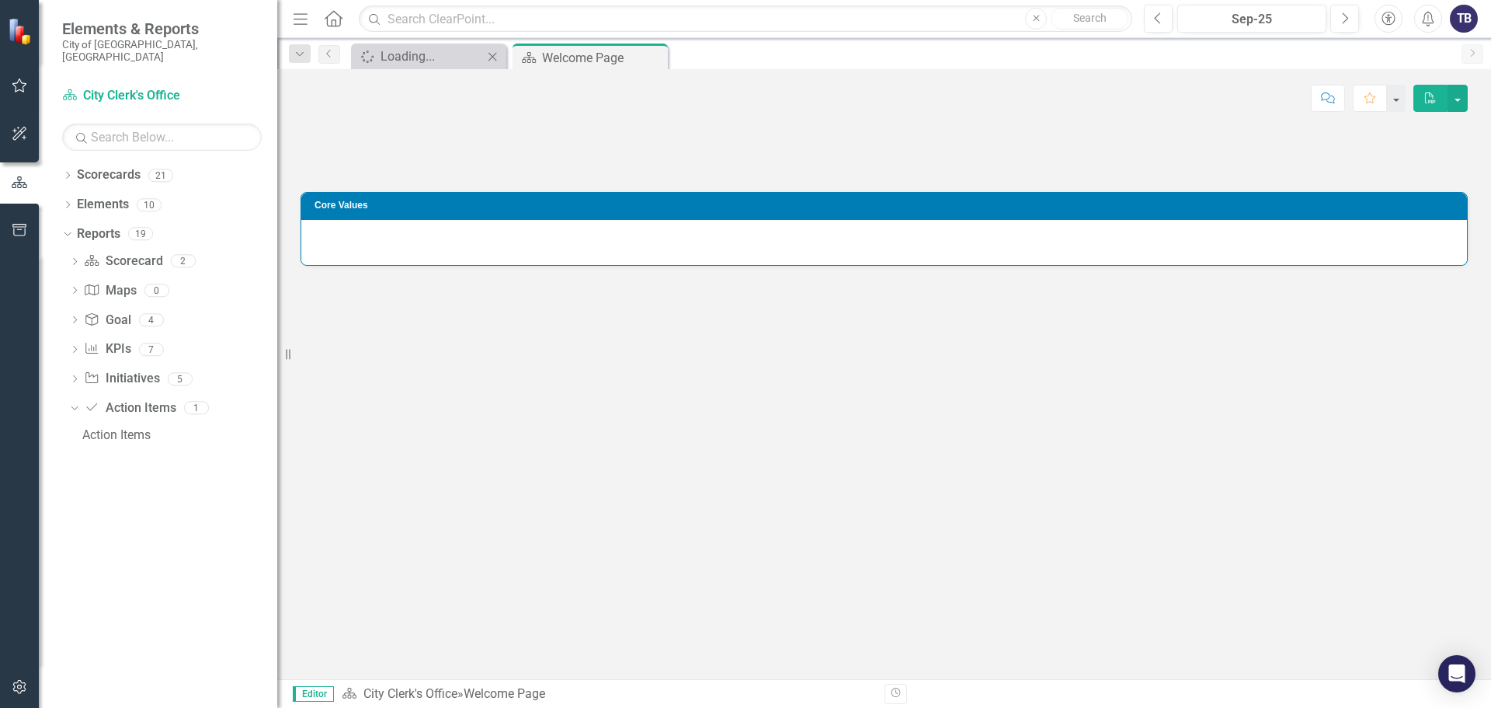
click at [494, 57] on icon at bounding box center [493, 56] width 9 height 9
click at [305, 23] on icon "Menu" at bounding box center [301, 18] width 20 height 16
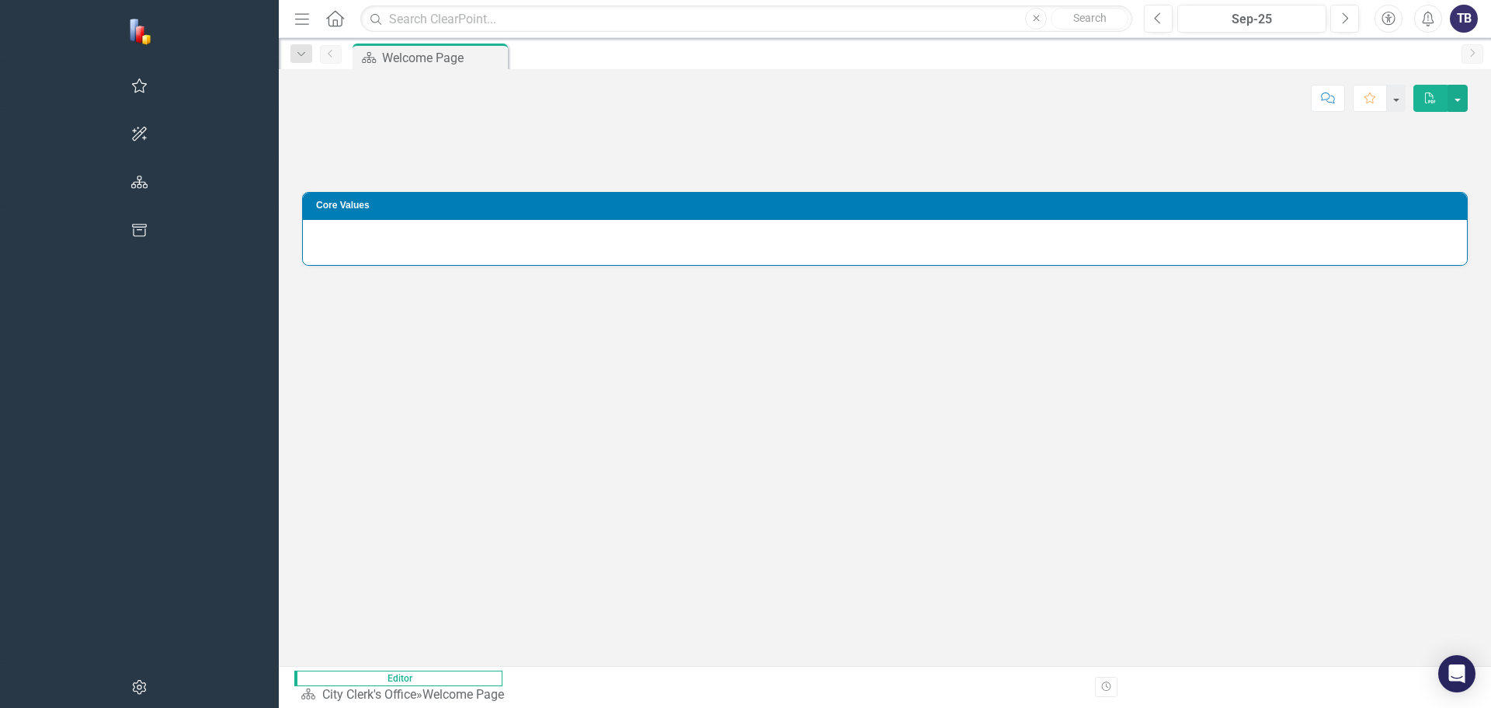
click at [292, 20] on icon "Menu" at bounding box center [302, 18] width 20 height 16
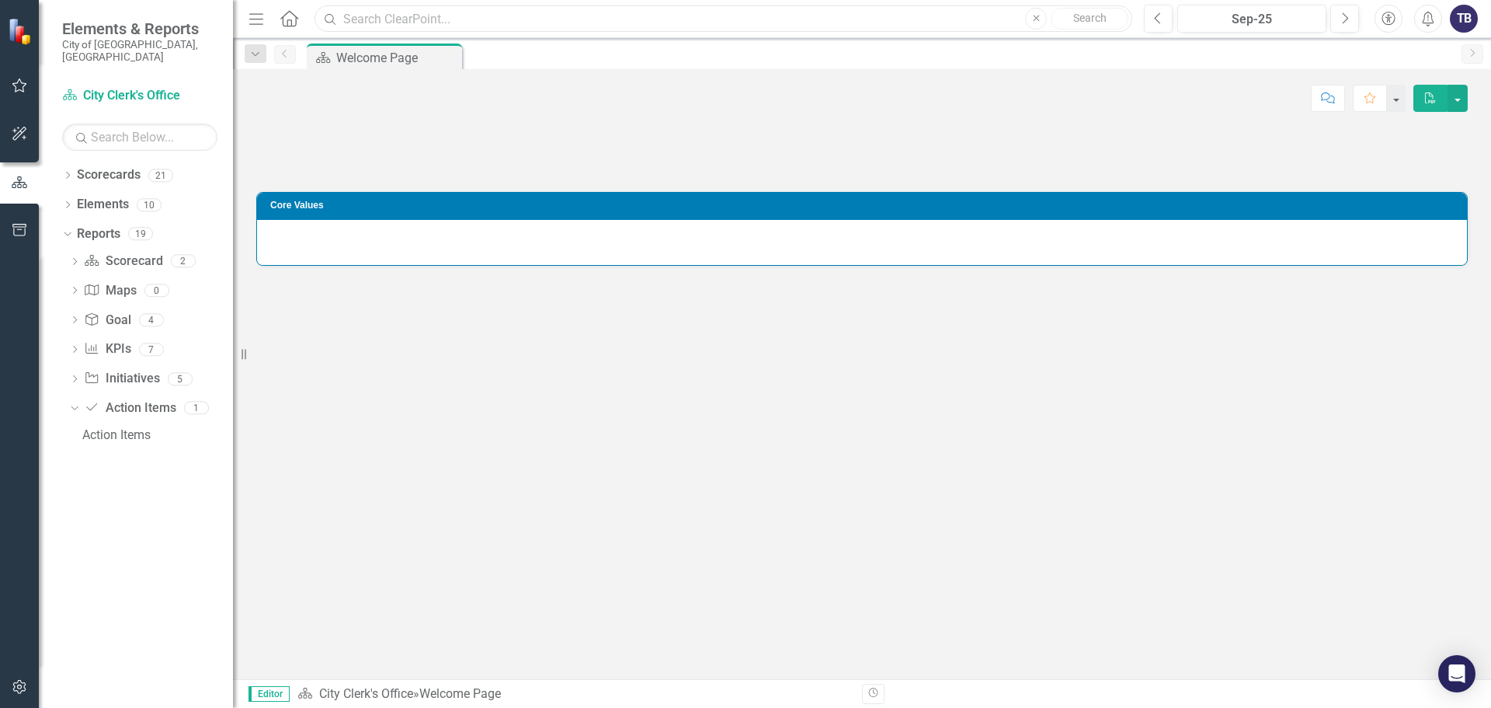
click at [398, 19] on input "text" at bounding box center [724, 18] width 818 height 27
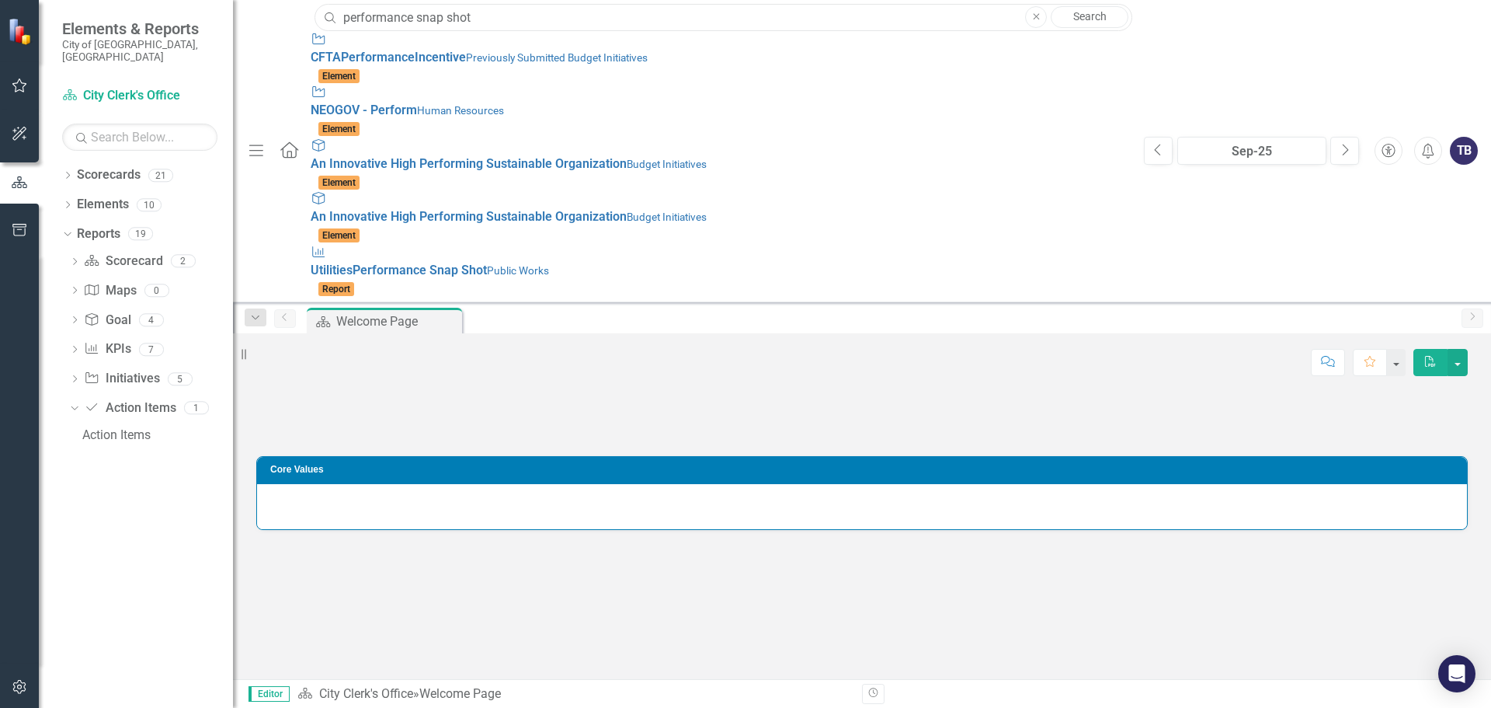
click at [343, 18] on input "performance snap shot" at bounding box center [724, 17] width 818 height 27
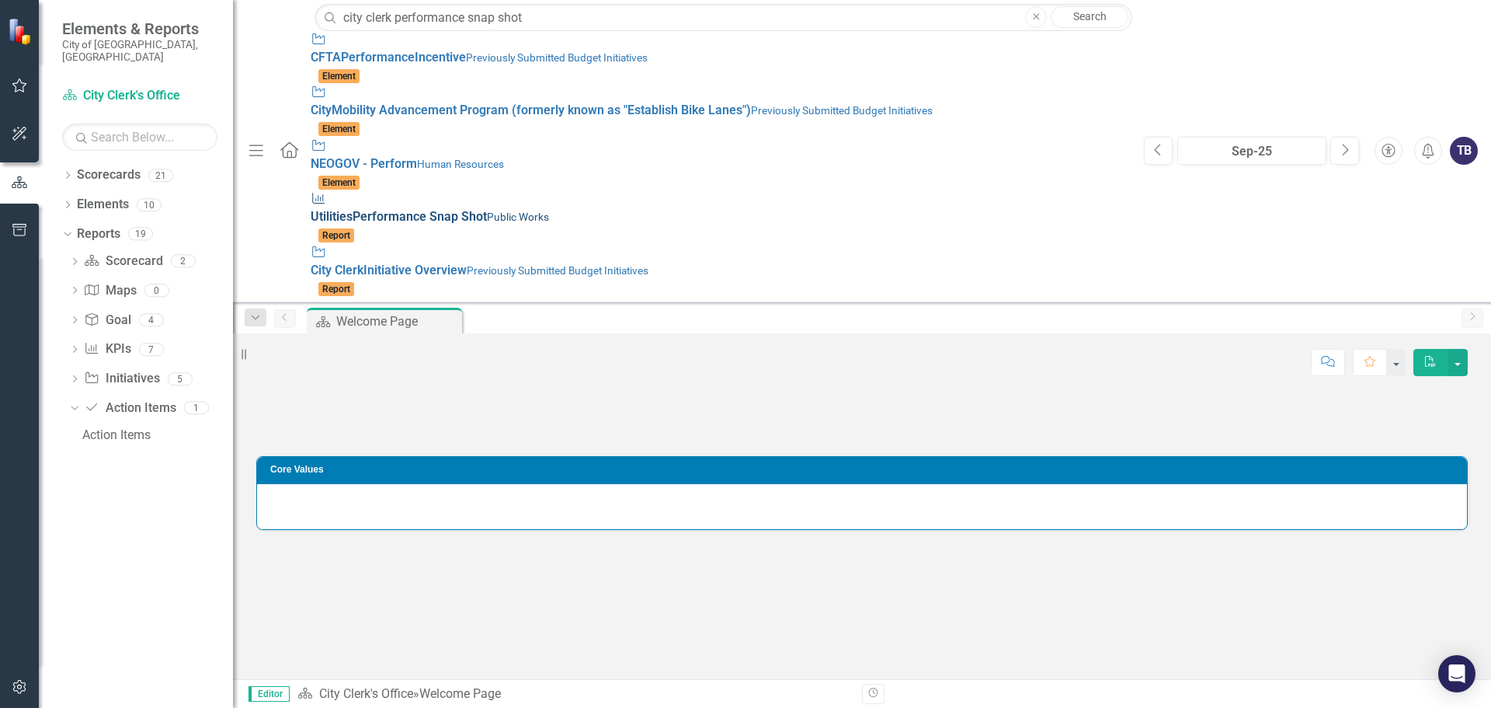
click at [487, 211] on small "Public Works" at bounding box center [518, 217] width 62 height 12
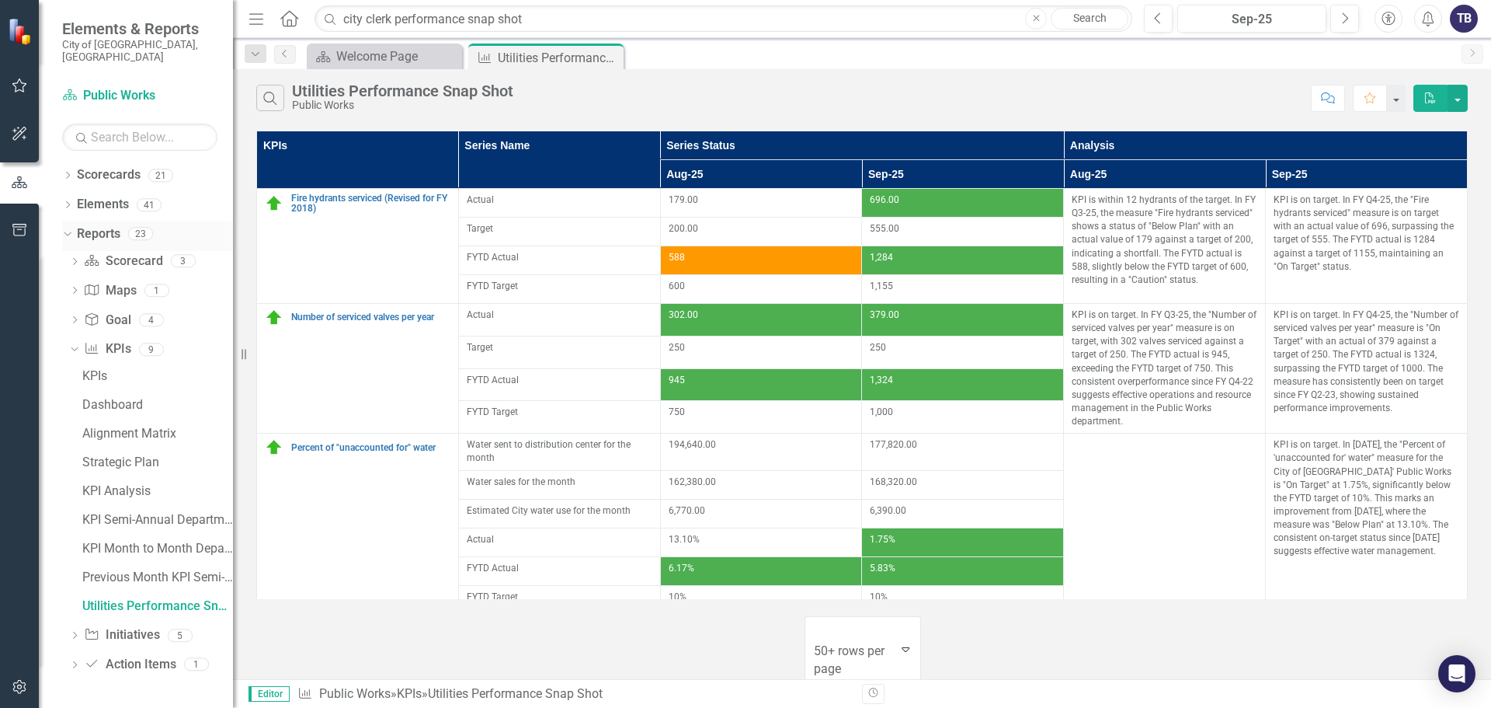
click at [69, 228] on icon "Dropdown" at bounding box center [65, 233] width 9 height 11
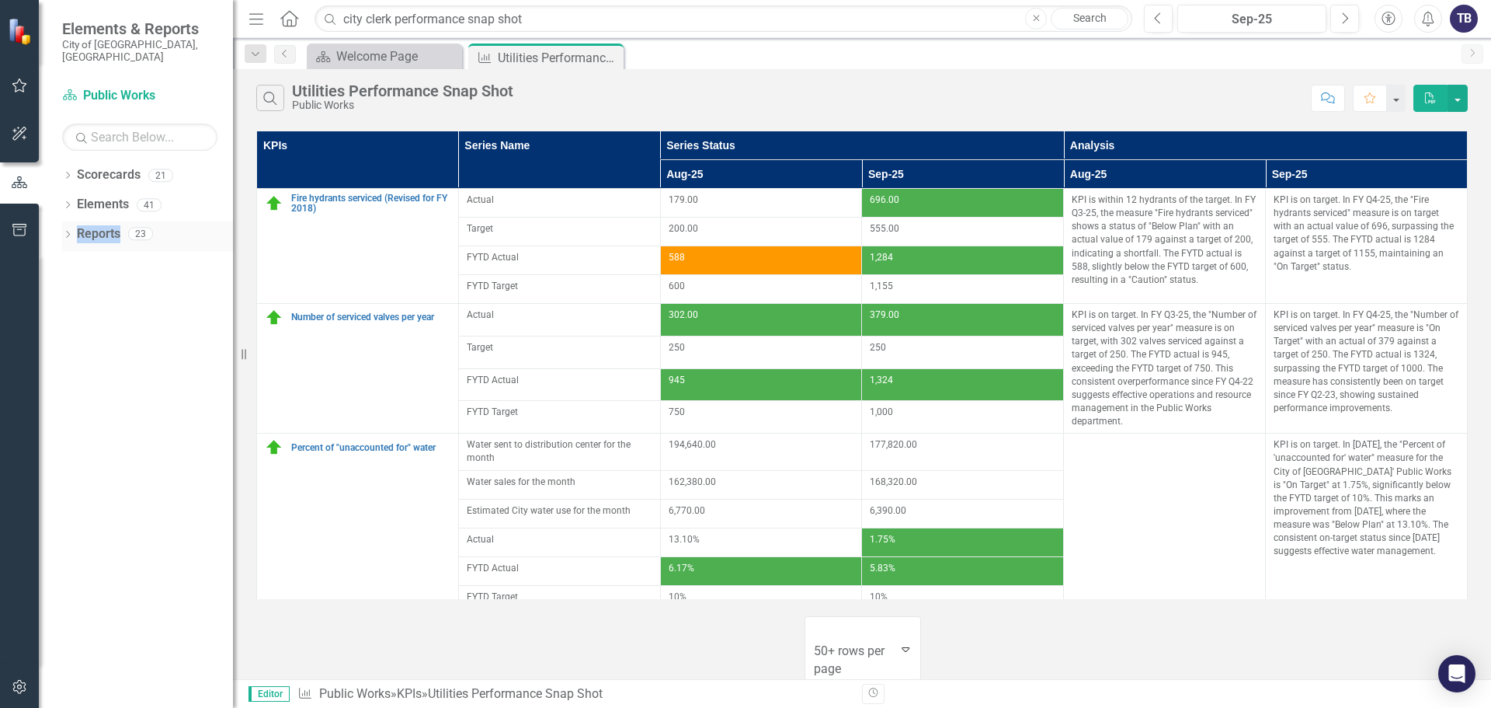
click at [69, 231] on icon "Dropdown" at bounding box center [67, 235] width 11 height 9
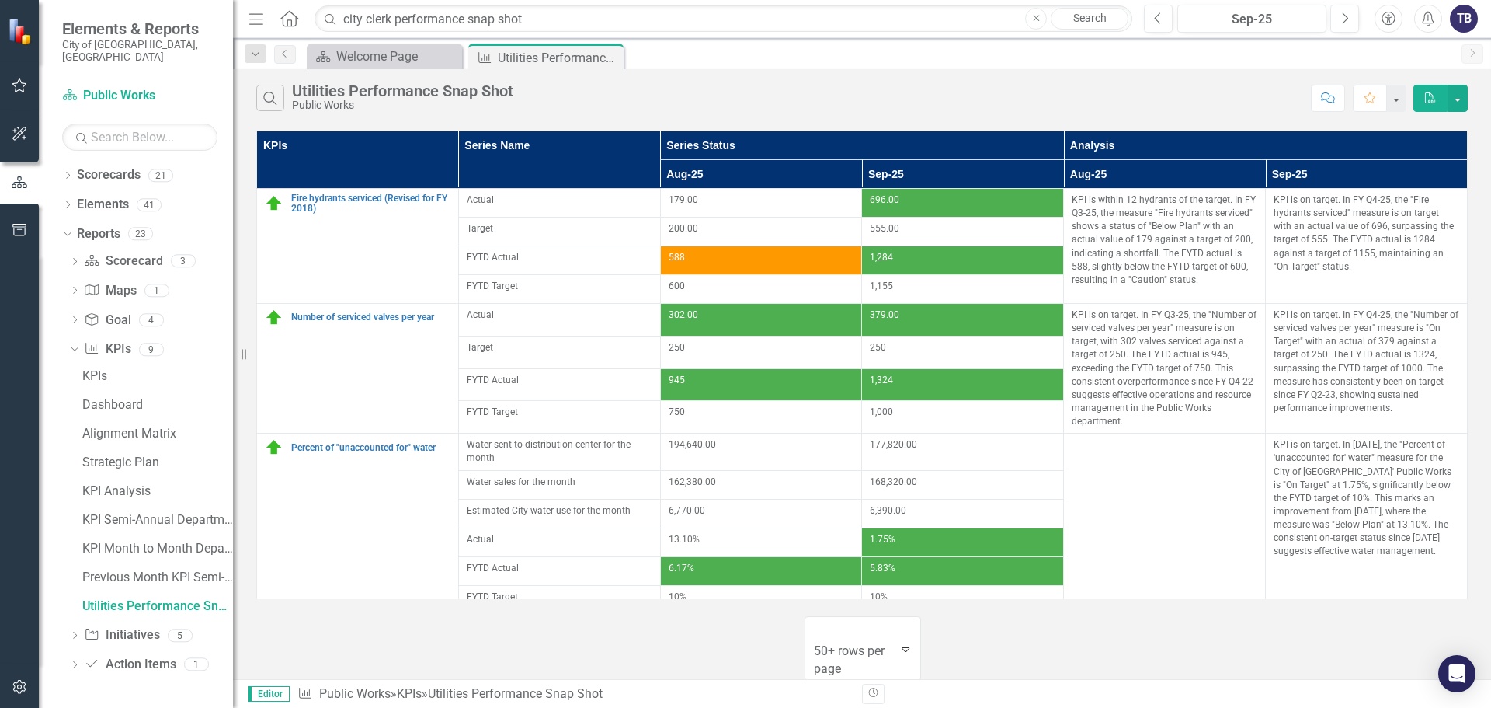
click at [0, 0] on icon "Close" at bounding box center [0, 0] width 0 height 0
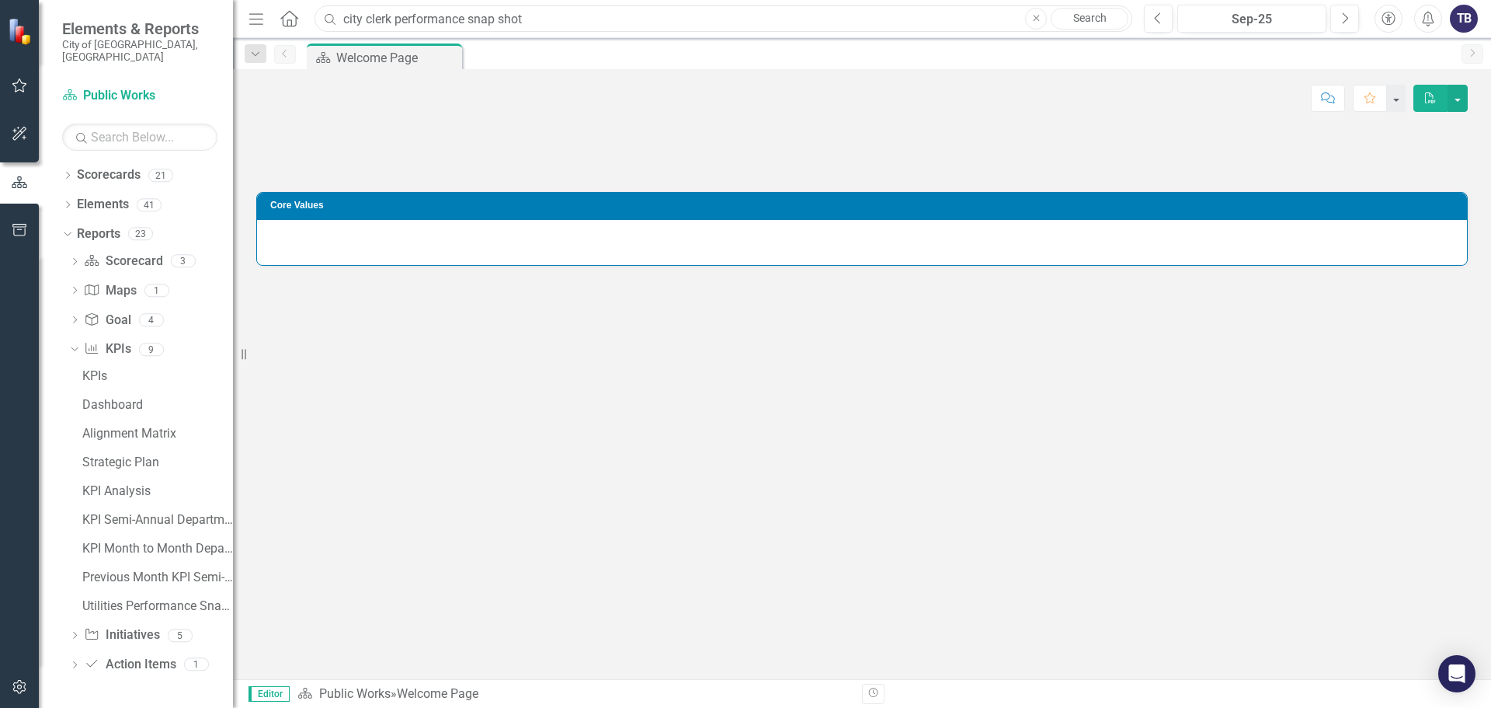
click at [409, 21] on input "city clerk performance snap shot" at bounding box center [724, 18] width 818 height 27
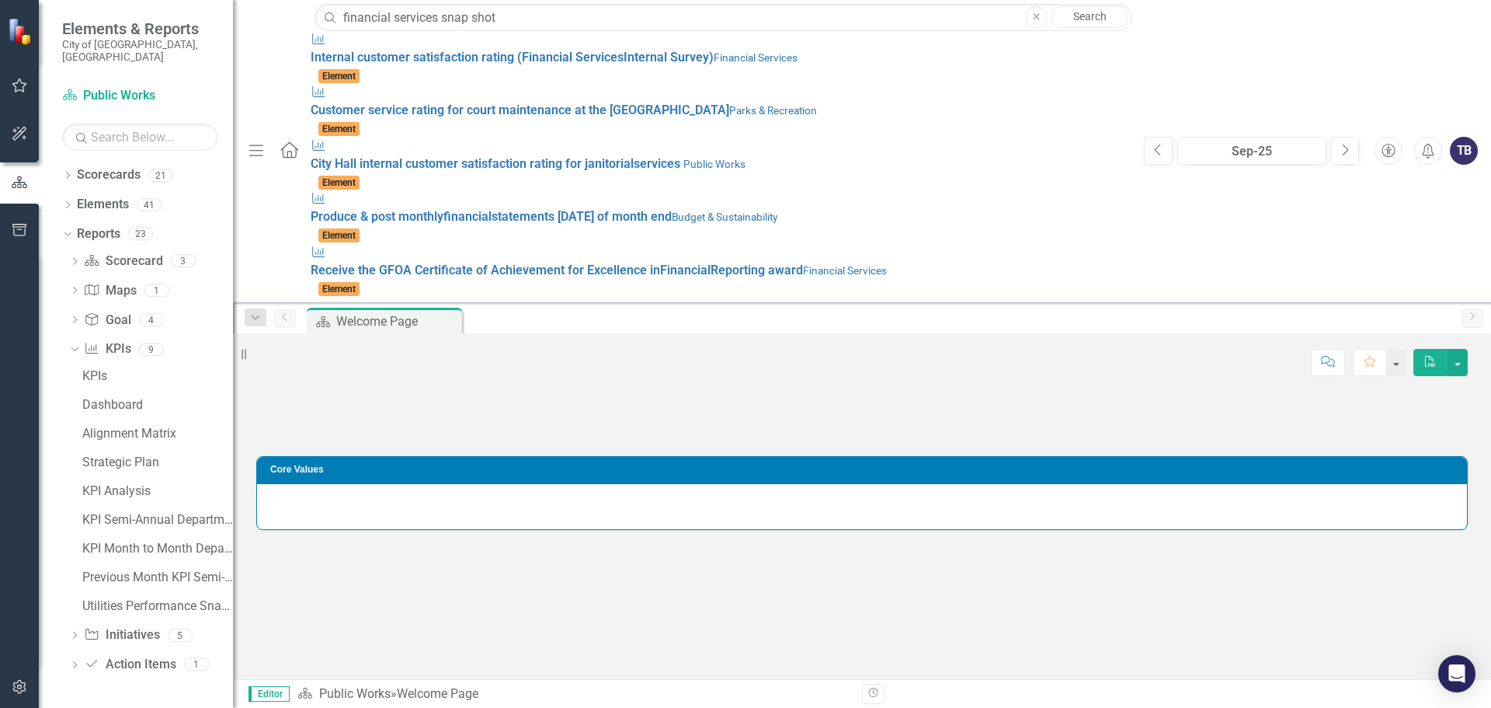
click at [321, 549] on div at bounding box center [862, 571] width 1212 height 45
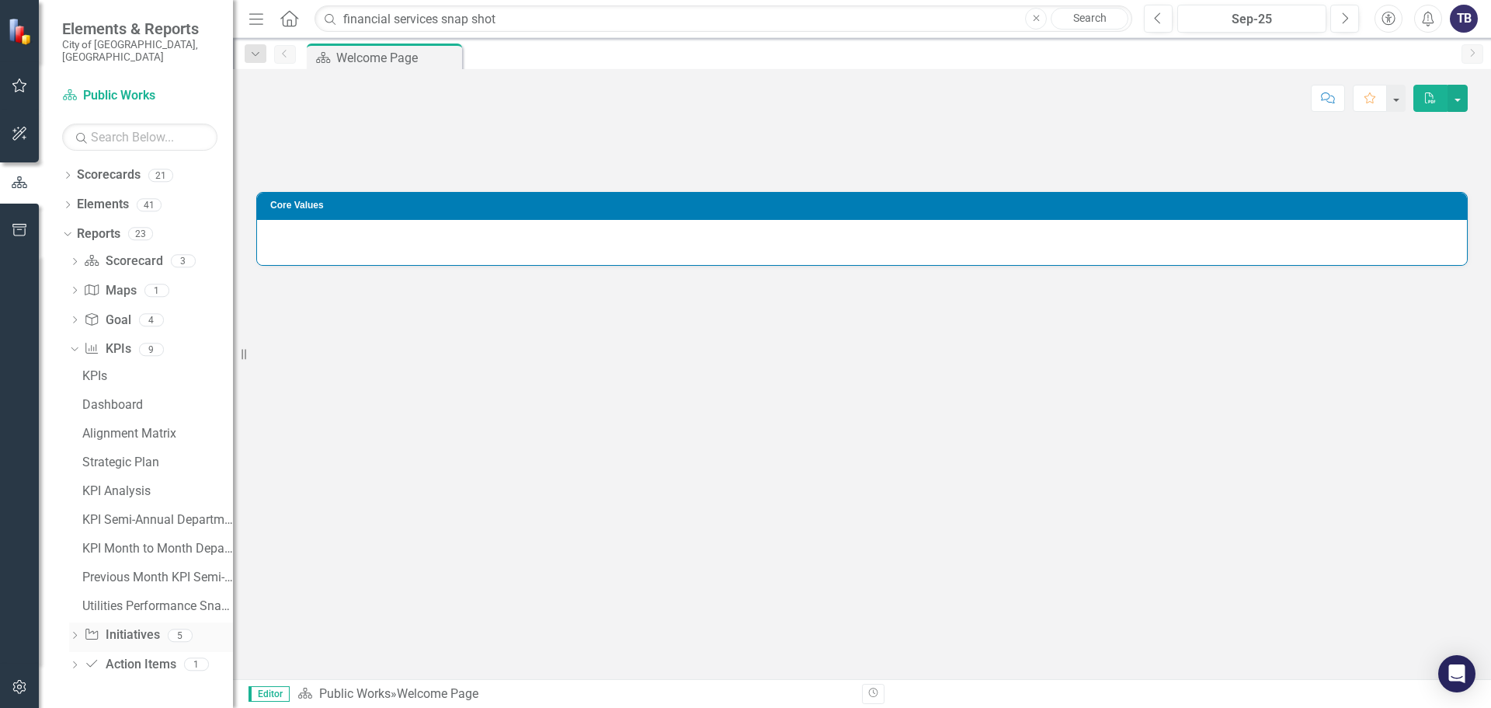
click at [75, 632] on icon at bounding box center [75, 635] width 4 height 7
click at [78, 373] on div "Dropdown" at bounding box center [71, 378] width 13 height 11
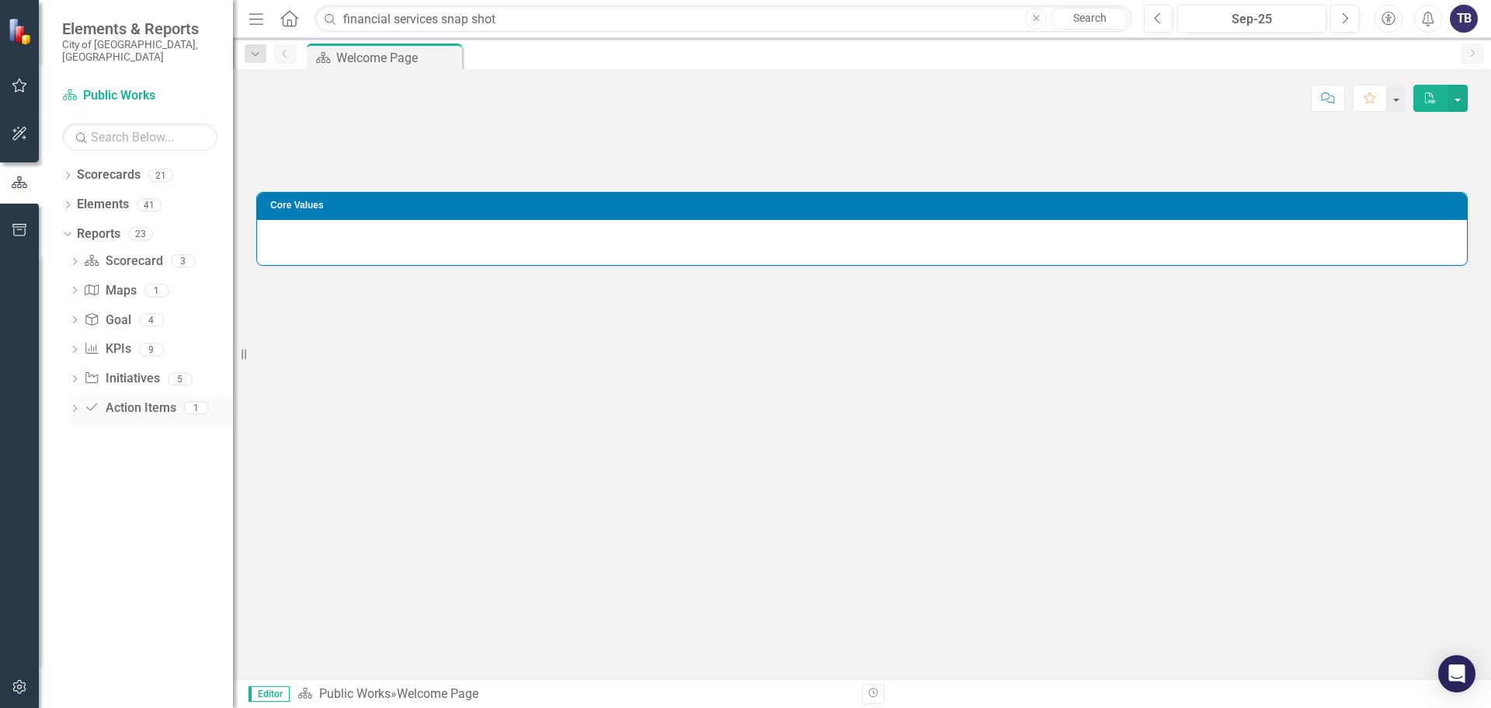
click at [71, 405] on icon "Dropdown" at bounding box center [74, 409] width 11 height 9
click at [71, 376] on icon "Dropdown" at bounding box center [74, 380] width 11 height 9
click at [80, 374] on div "Dropdown Initiative Initiatives 5" at bounding box center [151, 381] width 164 height 30
click at [79, 377] on div "Dropdown" at bounding box center [74, 381] width 11 height 8
click at [73, 408] on div "Dropdown Action Item Action Items 1" at bounding box center [151, 410] width 164 height 30
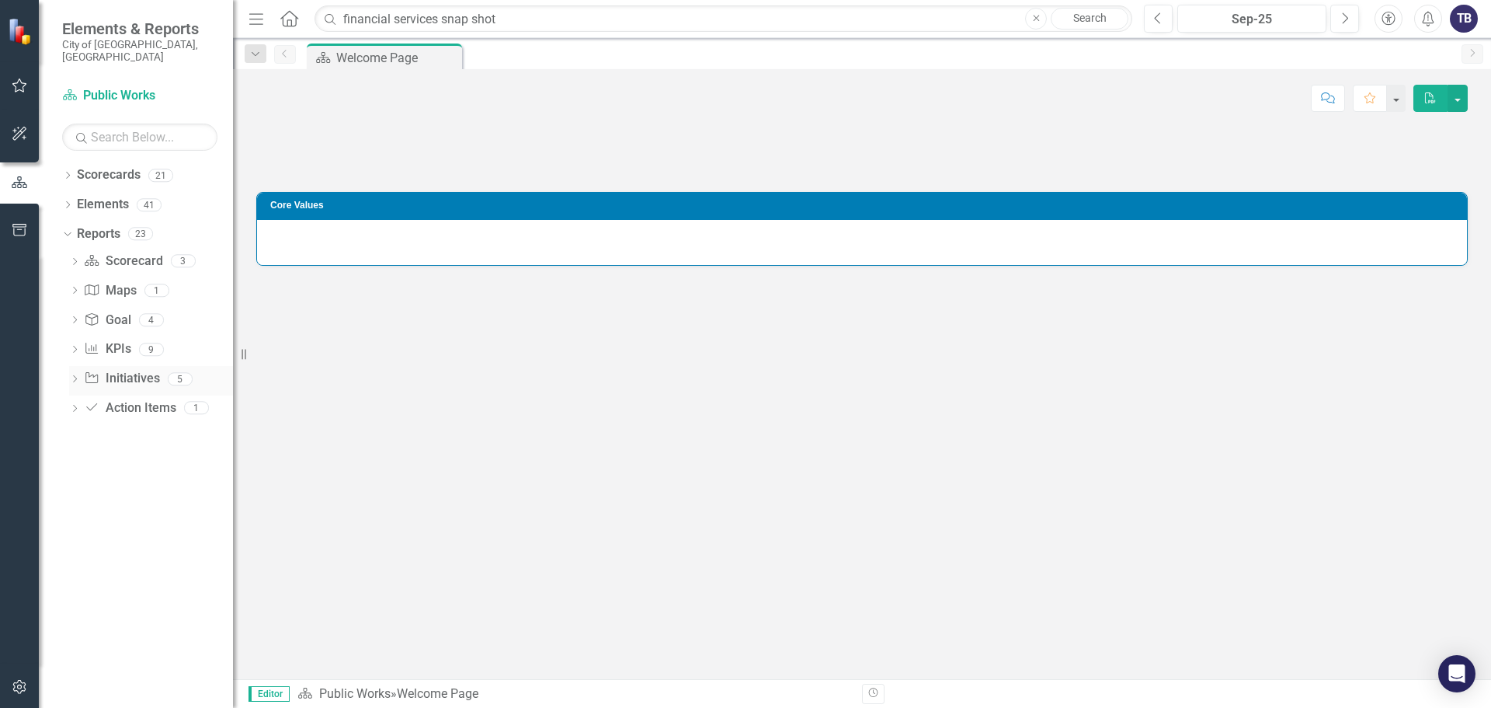
click at [73, 376] on icon "Dropdown" at bounding box center [74, 380] width 11 height 9
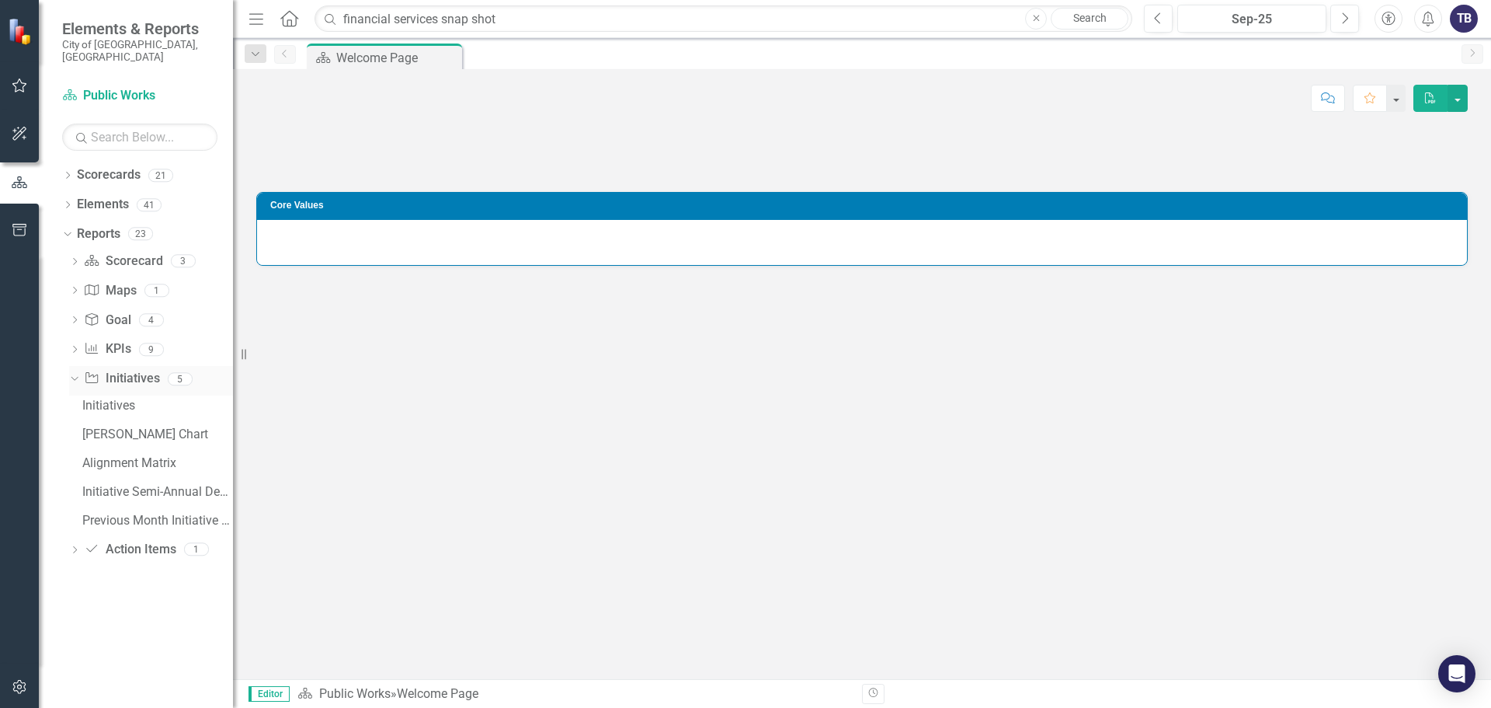
click at [79, 366] on div "Dropdown Initiative Initiatives 5" at bounding box center [151, 381] width 164 height 30
click at [64, 232] on icon at bounding box center [67, 234] width 7 height 4
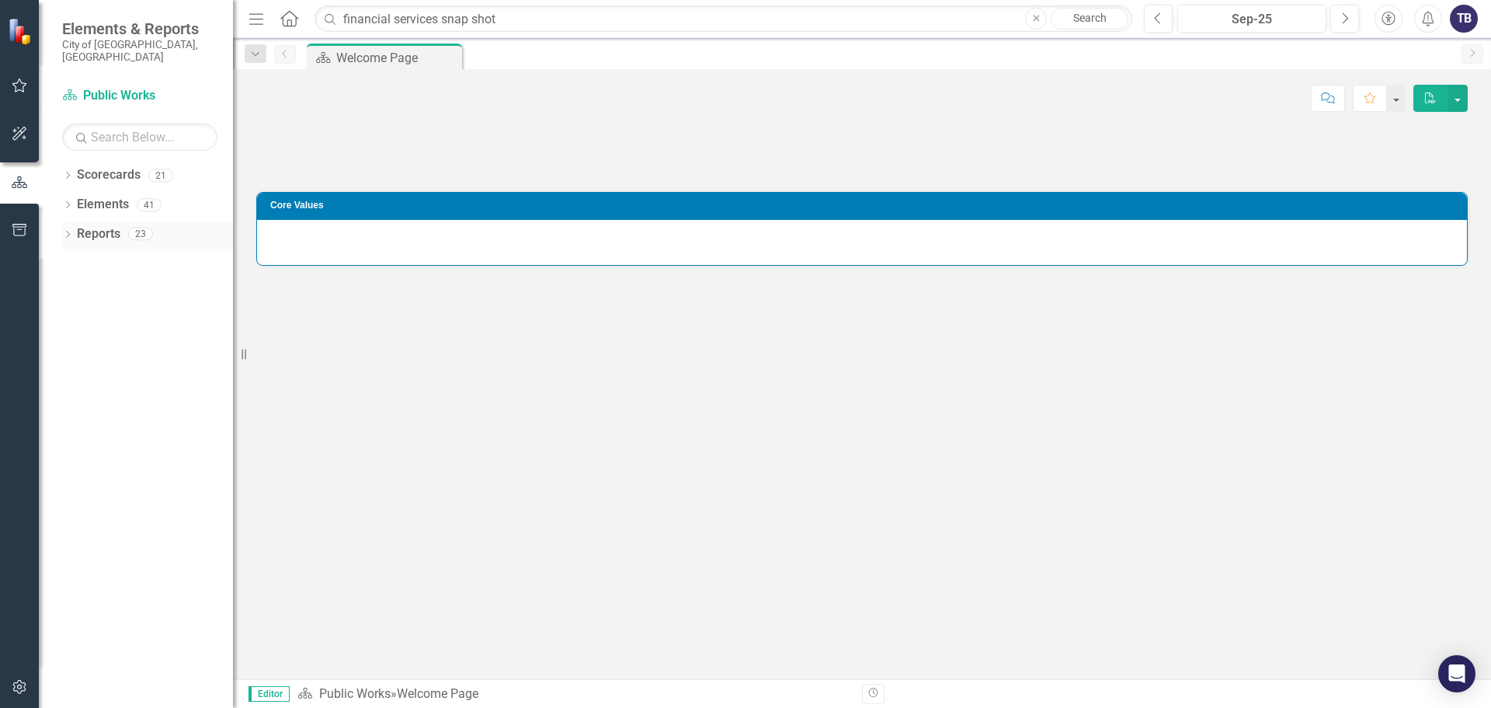
click at [64, 231] on icon "Dropdown" at bounding box center [67, 235] width 11 height 9
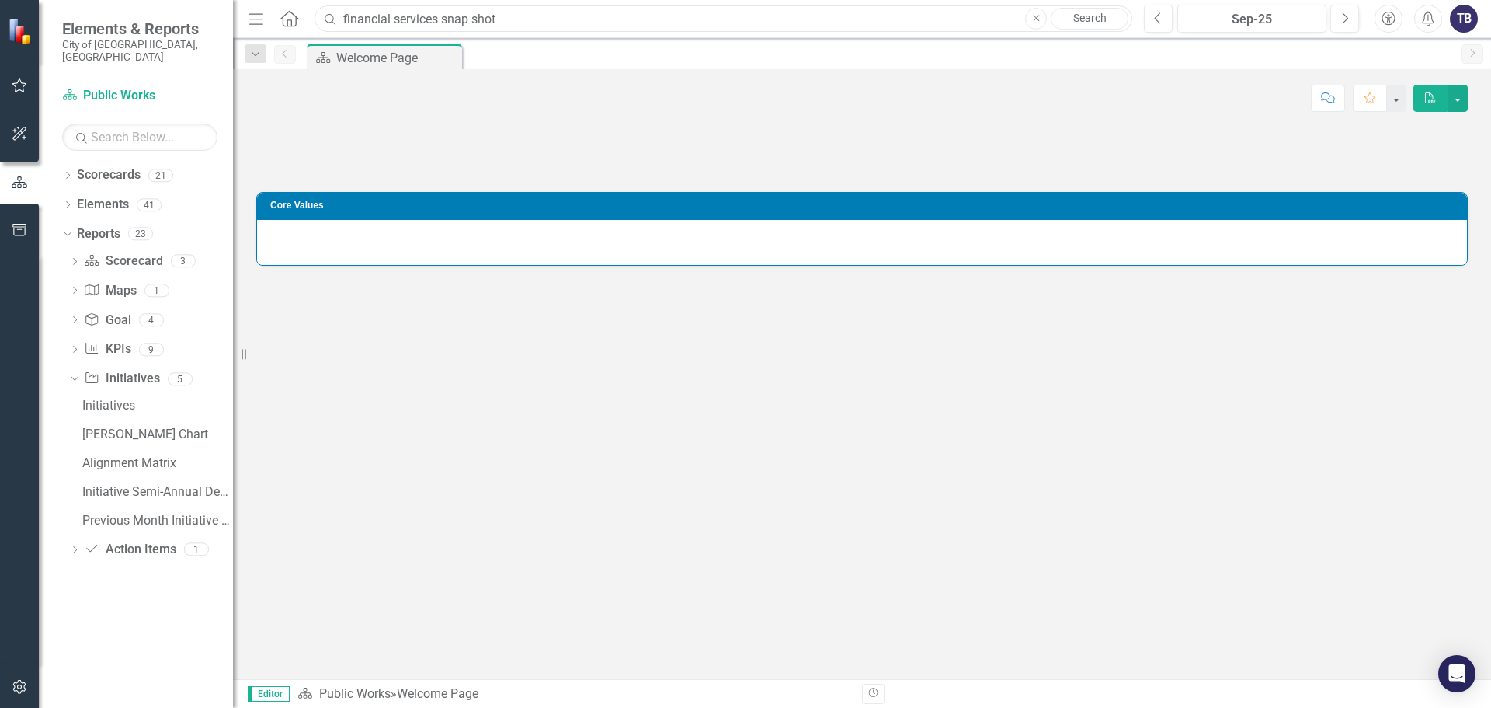
click at [531, 30] on input "financial services snap shot" at bounding box center [724, 18] width 818 height 27
click at [531, 29] on input "financial services snap shot" at bounding box center [724, 18] width 818 height 27
type input "s"
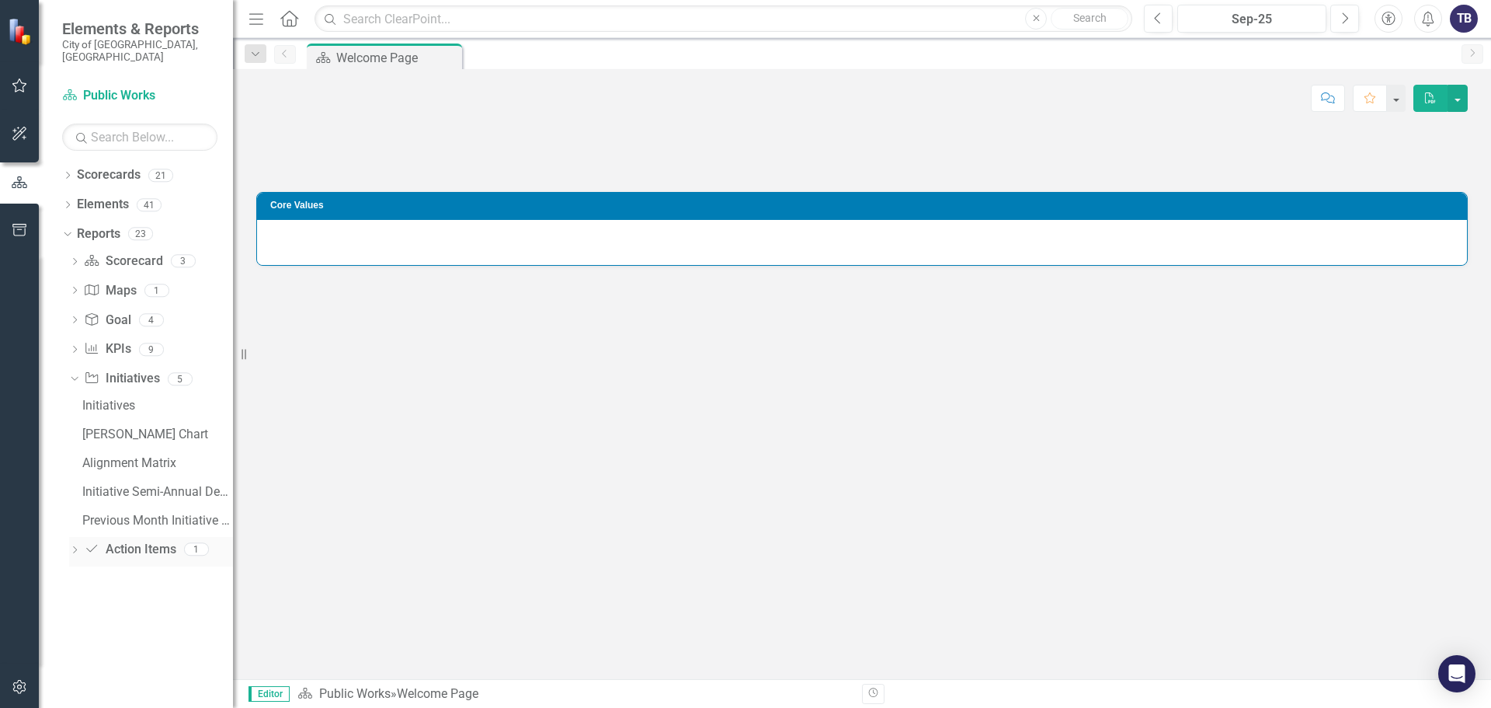
click at [75, 547] on icon "Dropdown" at bounding box center [74, 551] width 11 height 9
click at [68, 397] on div "Dropdown Scorecard Scorecard 3 scorecard s Department Measures Department Dashb…" at bounding box center [147, 350] width 171 height 203
click at [72, 406] on icon at bounding box center [74, 408] width 7 height 4
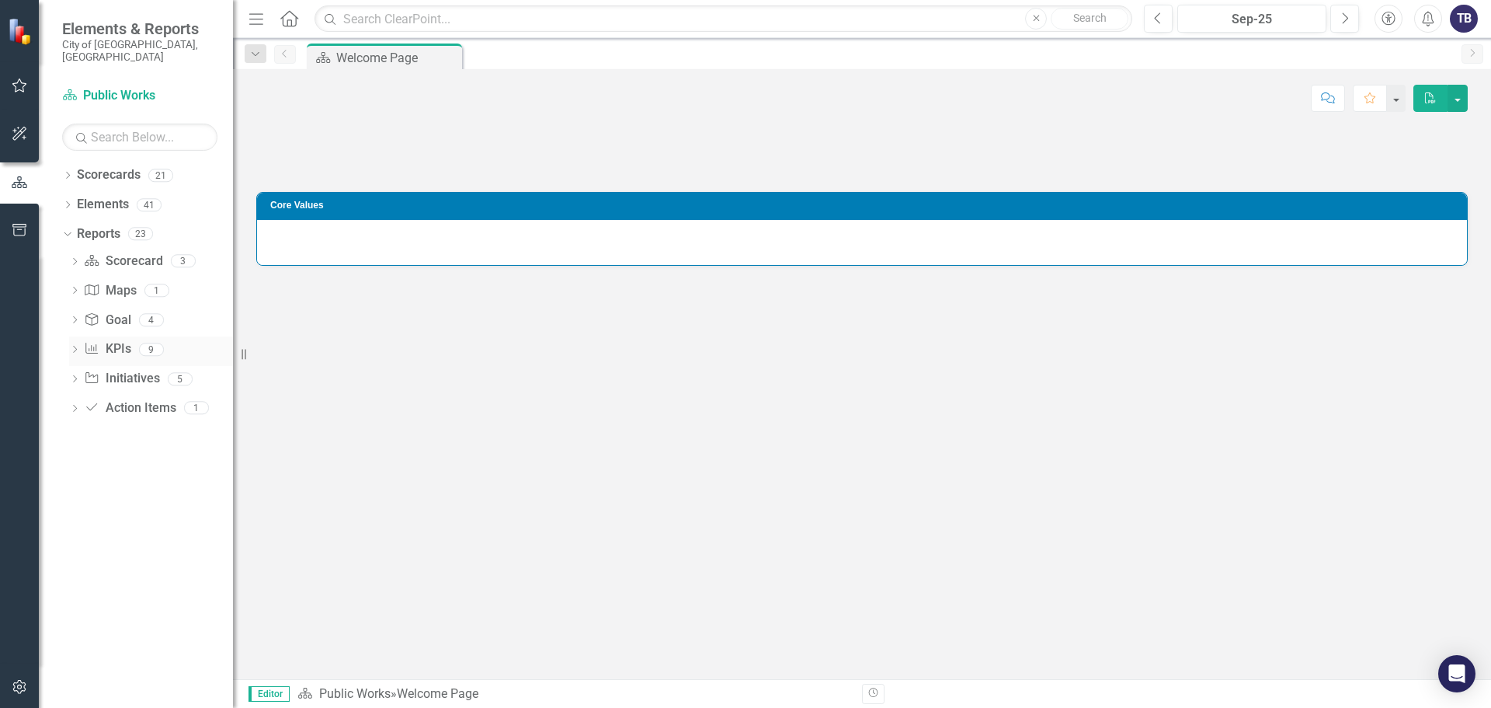
click at [82, 336] on div "Dropdown KPI KPIs 9" at bounding box center [151, 351] width 164 height 30
click at [75, 346] on icon "Dropdown" at bounding box center [74, 350] width 11 height 9
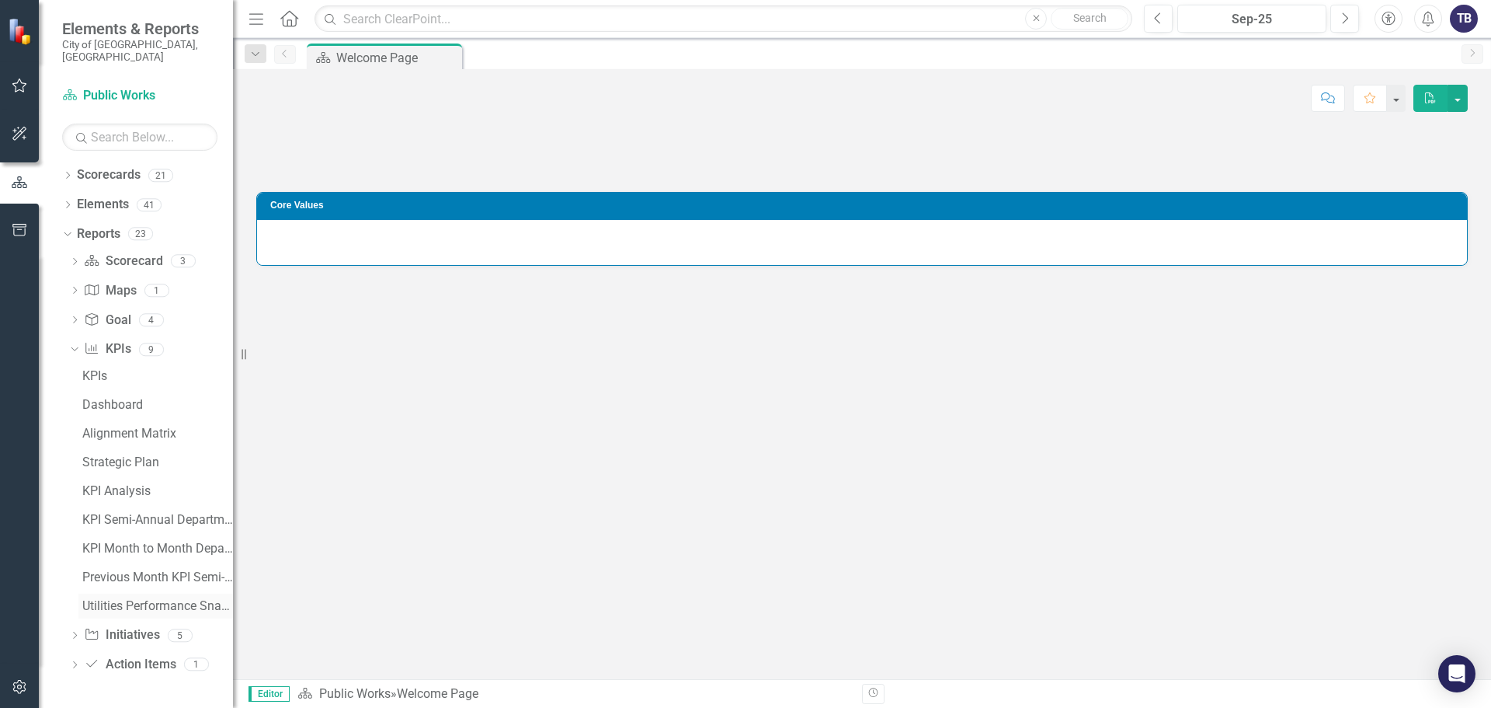
click at [127, 599] on div "Utilities Performance Snap Shot" at bounding box center [157, 606] width 151 height 14
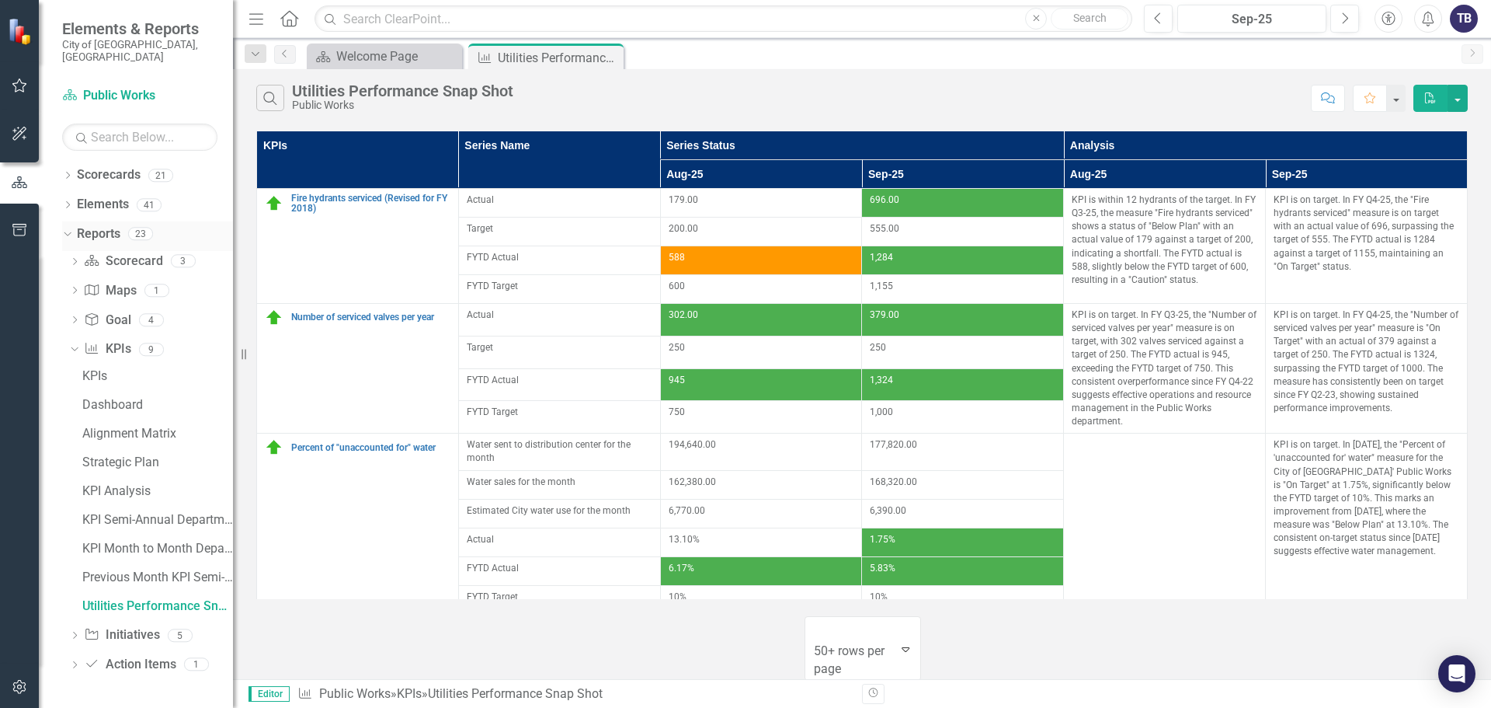
click at [70, 228] on icon "Dropdown" at bounding box center [65, 233] width 9 height 11
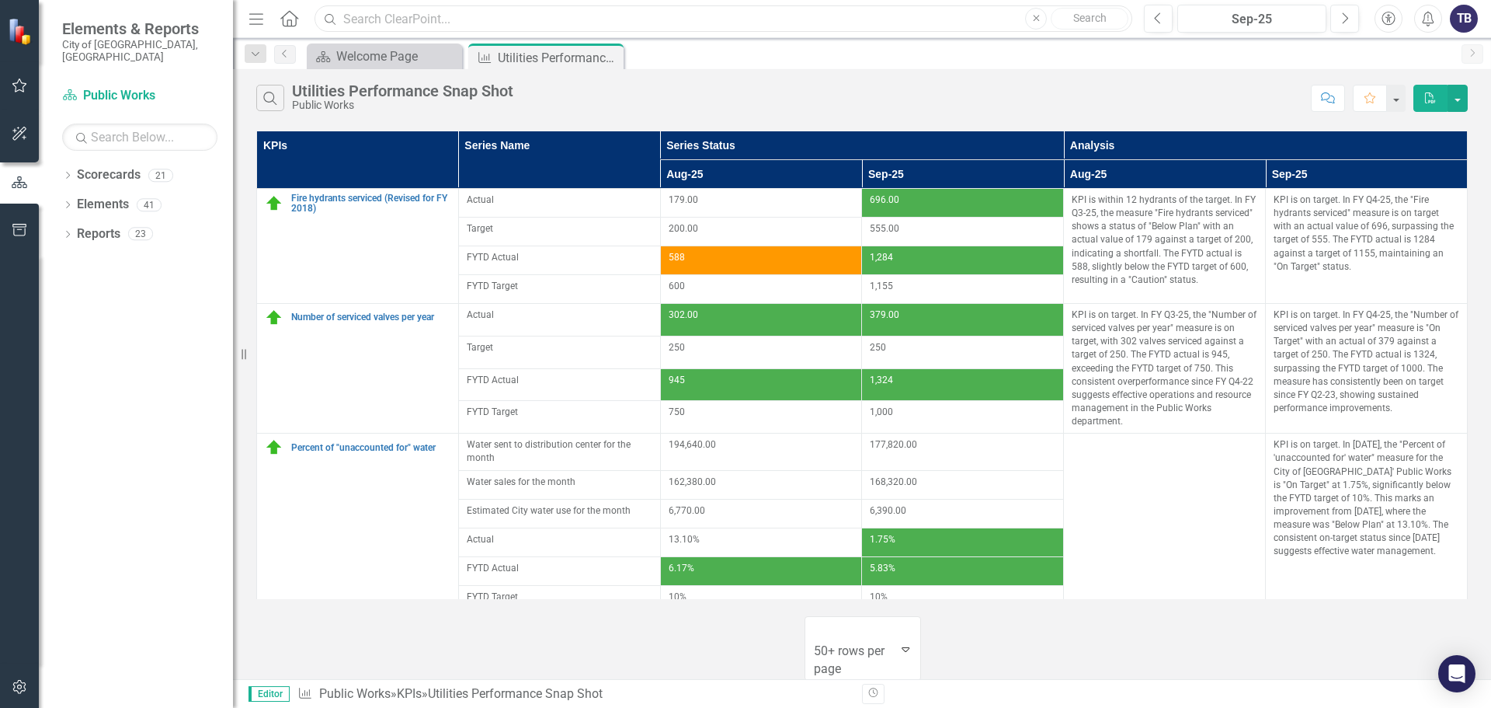
click at [377, 24] on input "text" at bounding box center [724, 18] width 818 height 27
click at [679, 34] on div "Menu Home Search Close Search Previous Sep-25 Next Accessibility Alerts TB User…" at bounding box center [862, 19] width 1258 height 38
click at [610, 61] on icon "Close" at bounding box center [609, 57] width 16 height 12
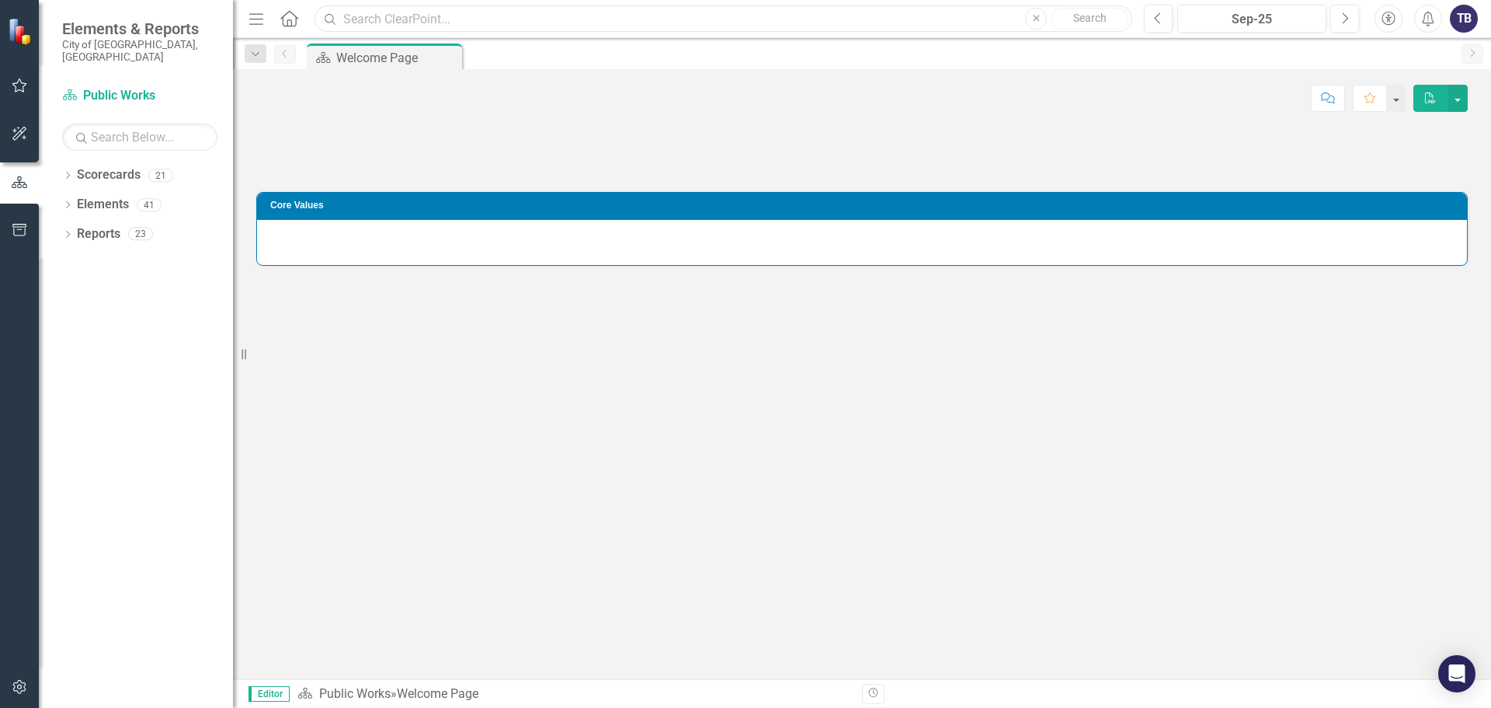
click at [404, 27] on input "text" at bounding box center [724, 18] width 818 height 27
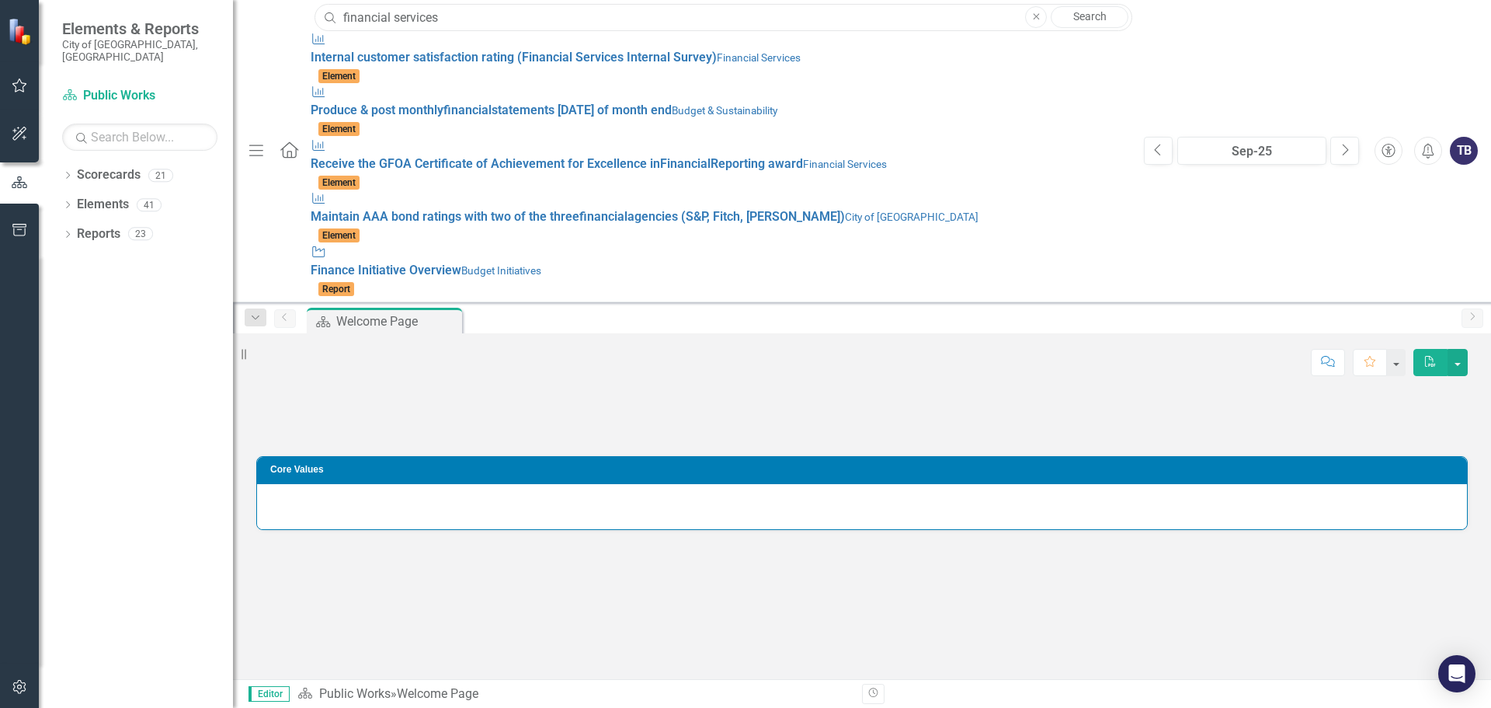
type input "financial services"
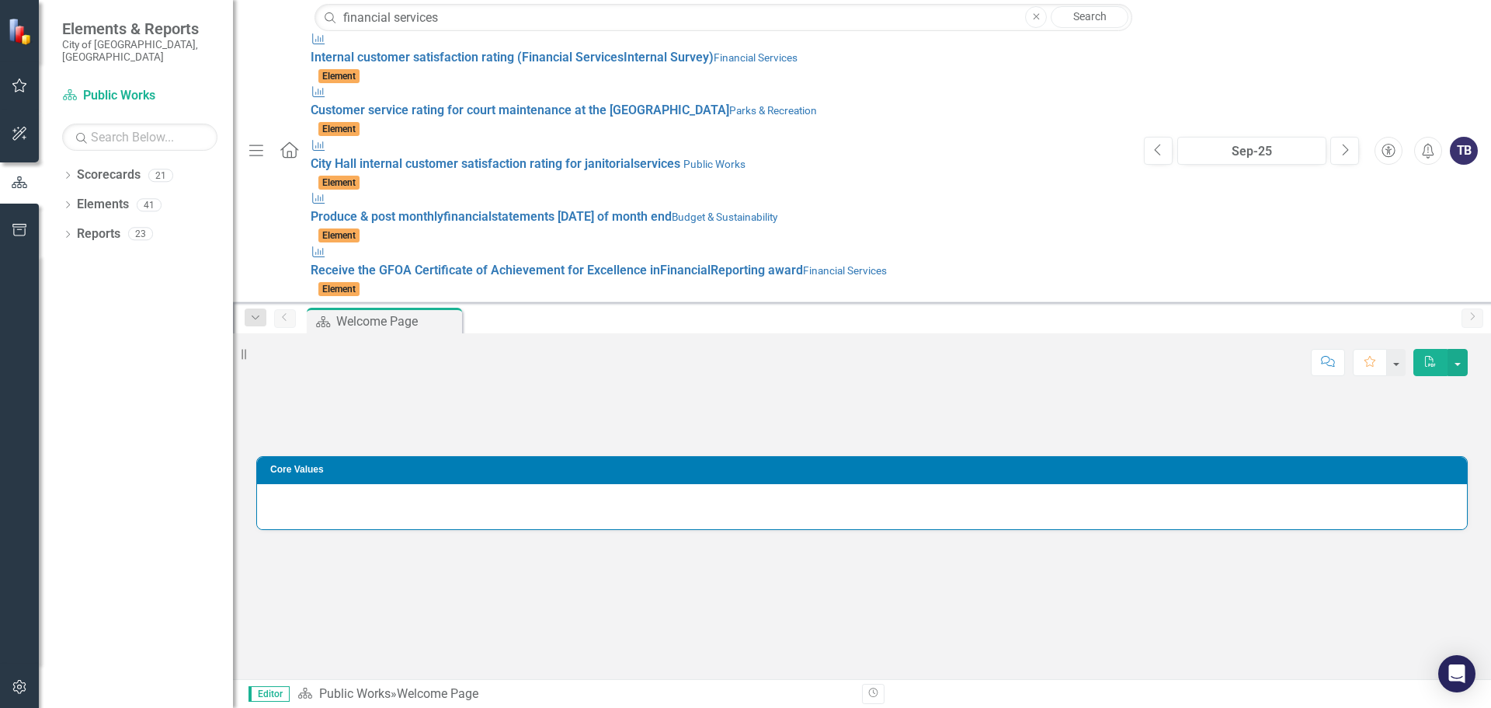
click at [1091, 17] on link "Search" at bounding box center [1090, 17] width 78 height 22
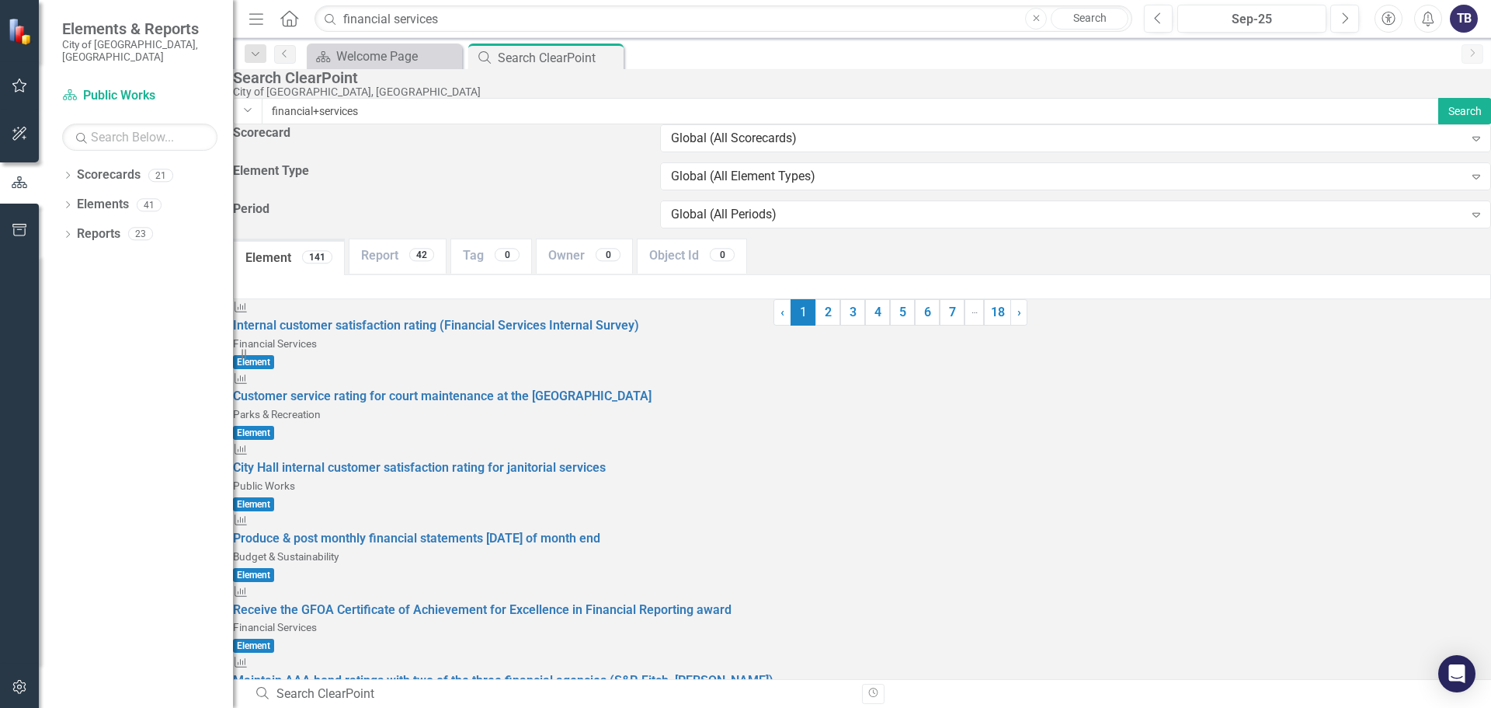
click at [284, 23] on icon "Home" at bounding box center [289, 18] width 20 height 16
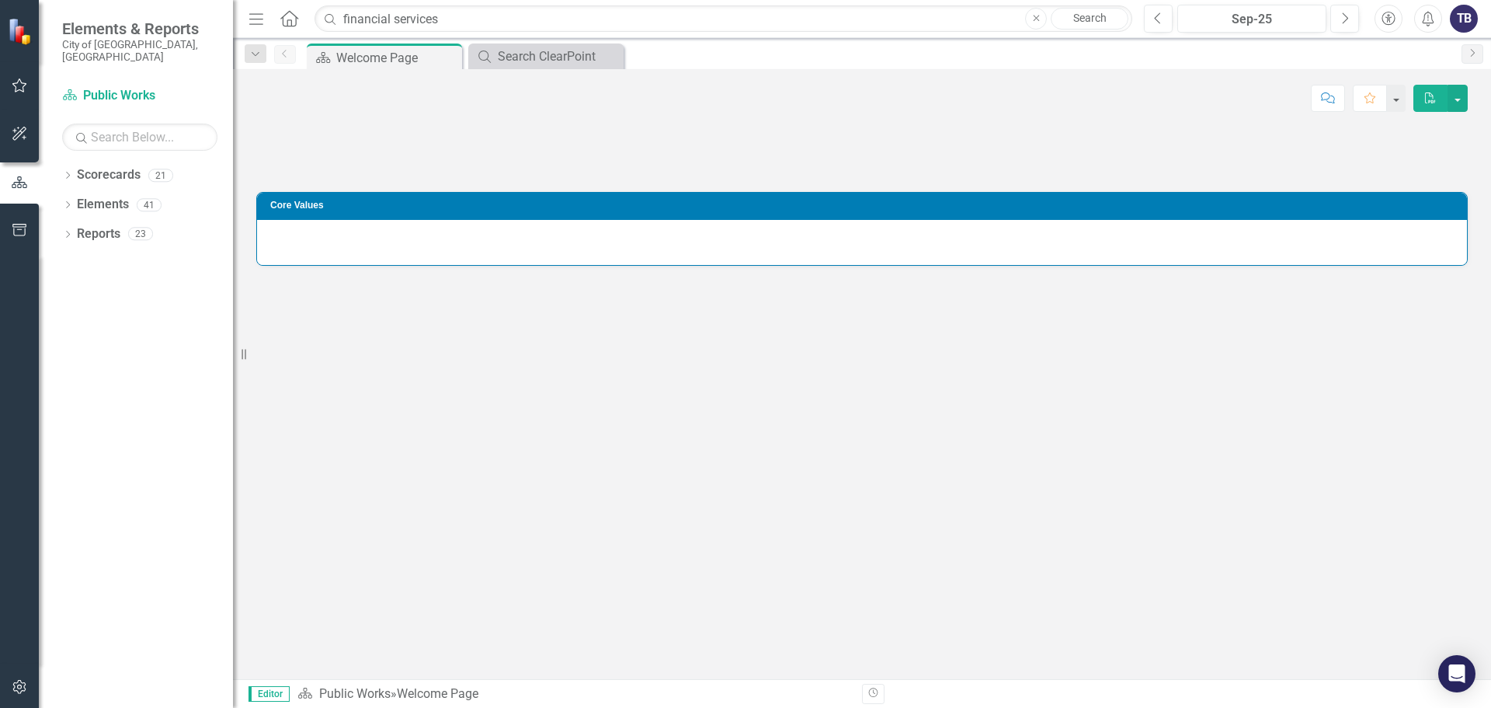
click at [284, 18] on icon at bounding box center [289, 18] width 18 height 16
click at [66, 172] on icon "Dropdown" at bounding box center [67, 176] width 11 height 9
click at [72, 200] on icon "Dropdown" at bounding box center [76, 204] width 12 height 9
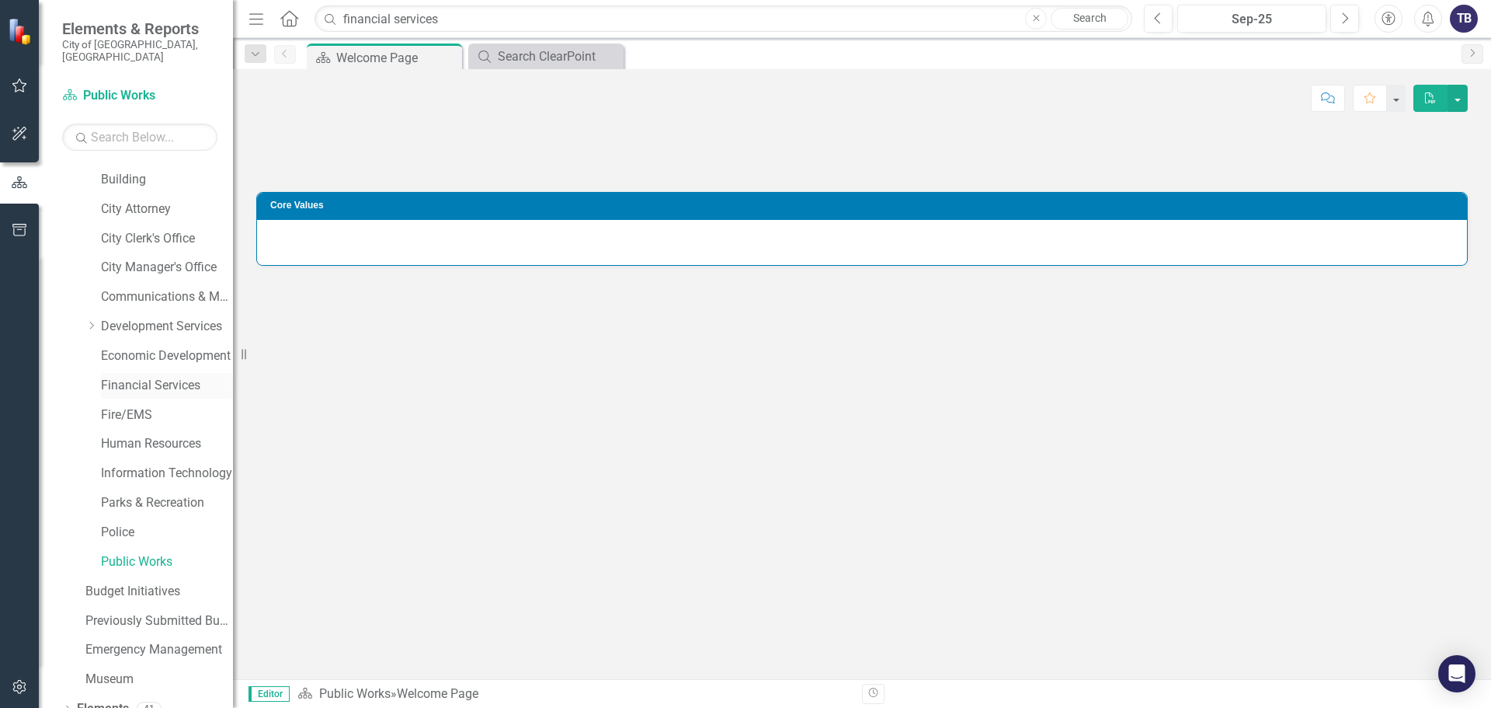
scroll to position [118, 0]
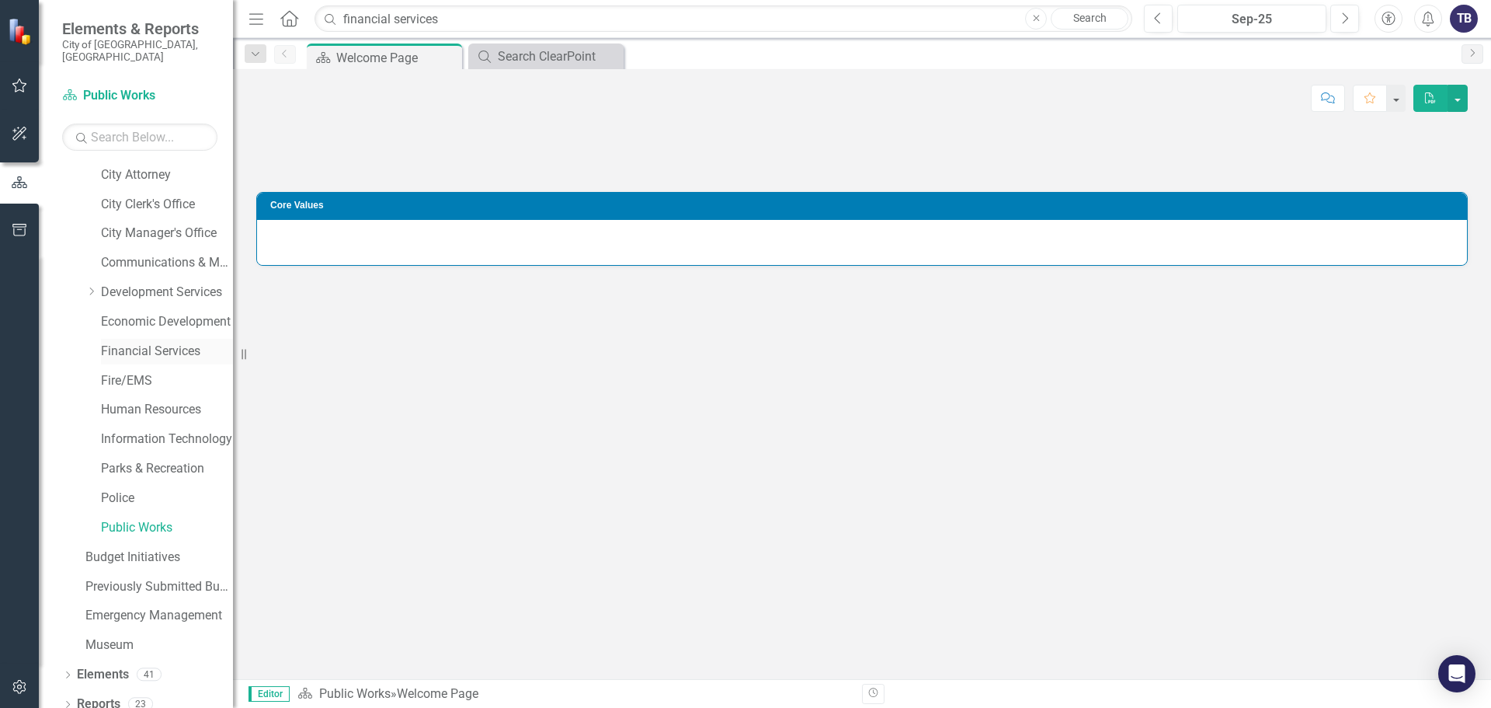
click at [135, 347] on link "Financial Services" at bounding box center [167, 352] width 132 height 18
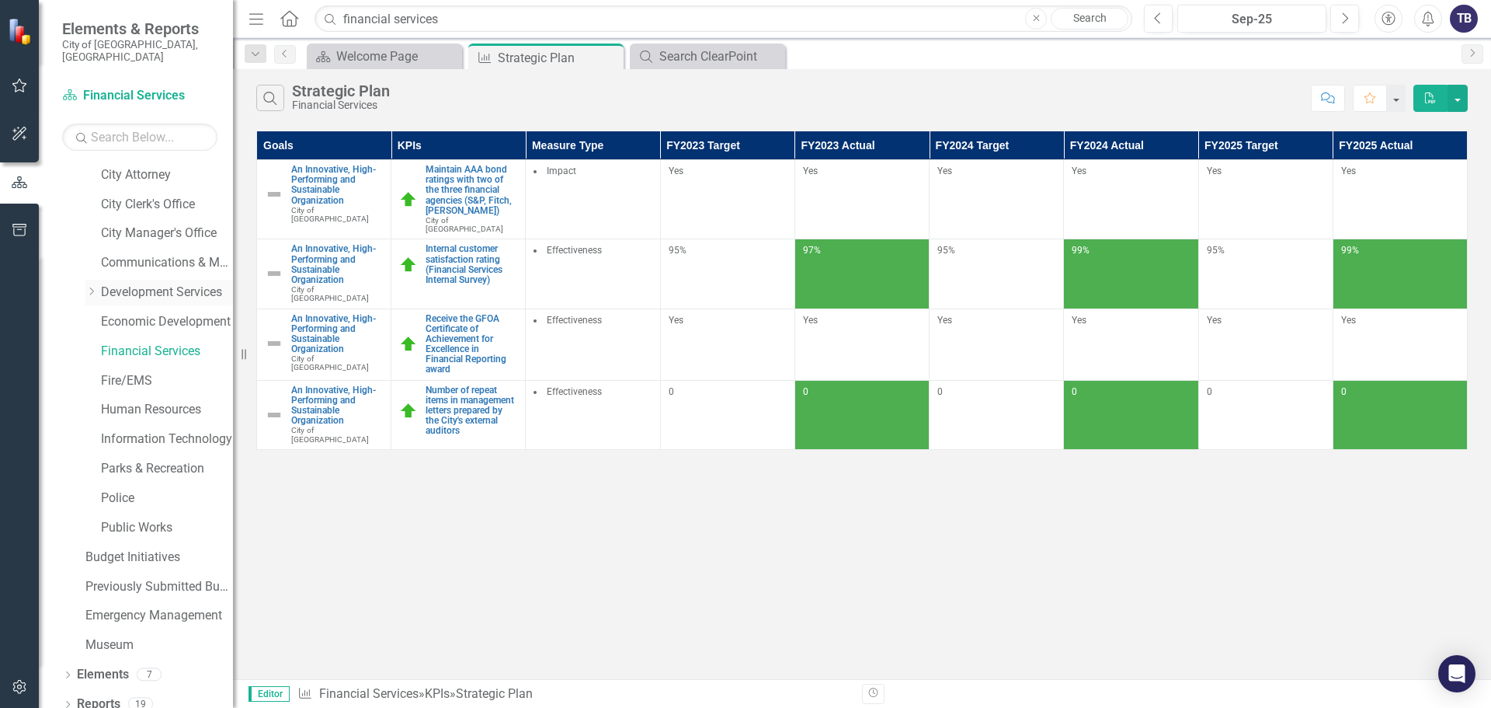
click at [88, 286] on div "Dropdown" at bounding box center [91, 292] width 12 height 13
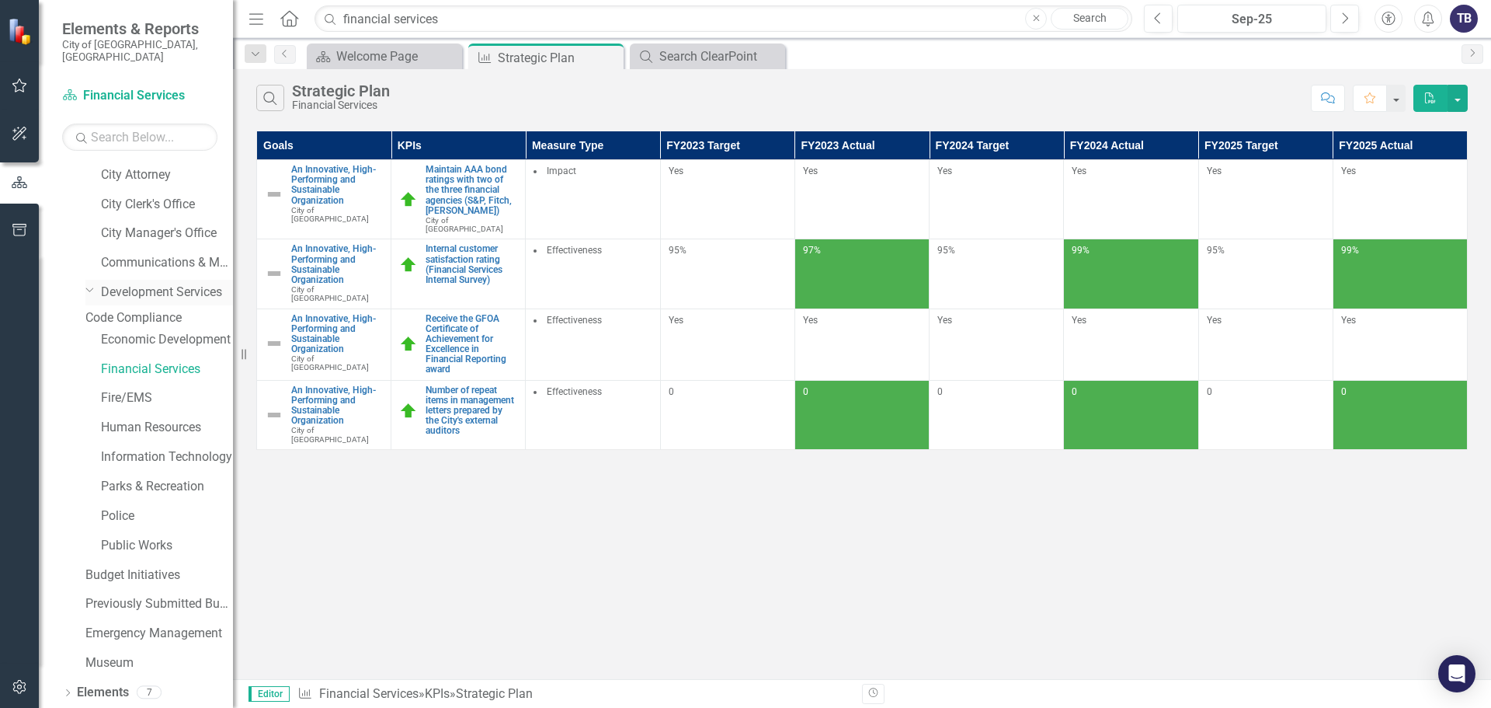
click at [92, 284] on icon "Dropdown" at bounding box center [89, 290] width 9 height 12
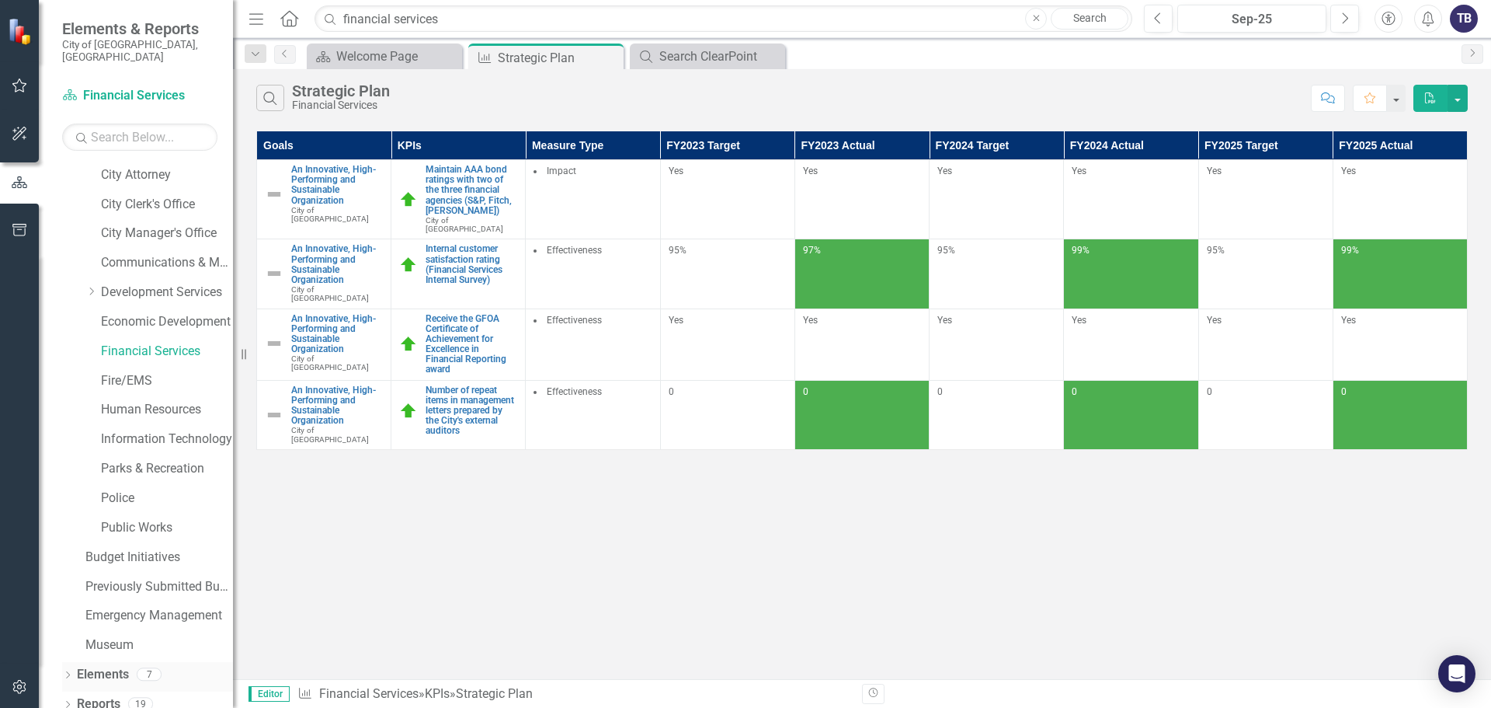
click at [68, 672] on icon "Dropdown" at bounding box center [67, 676] width 11 height 9
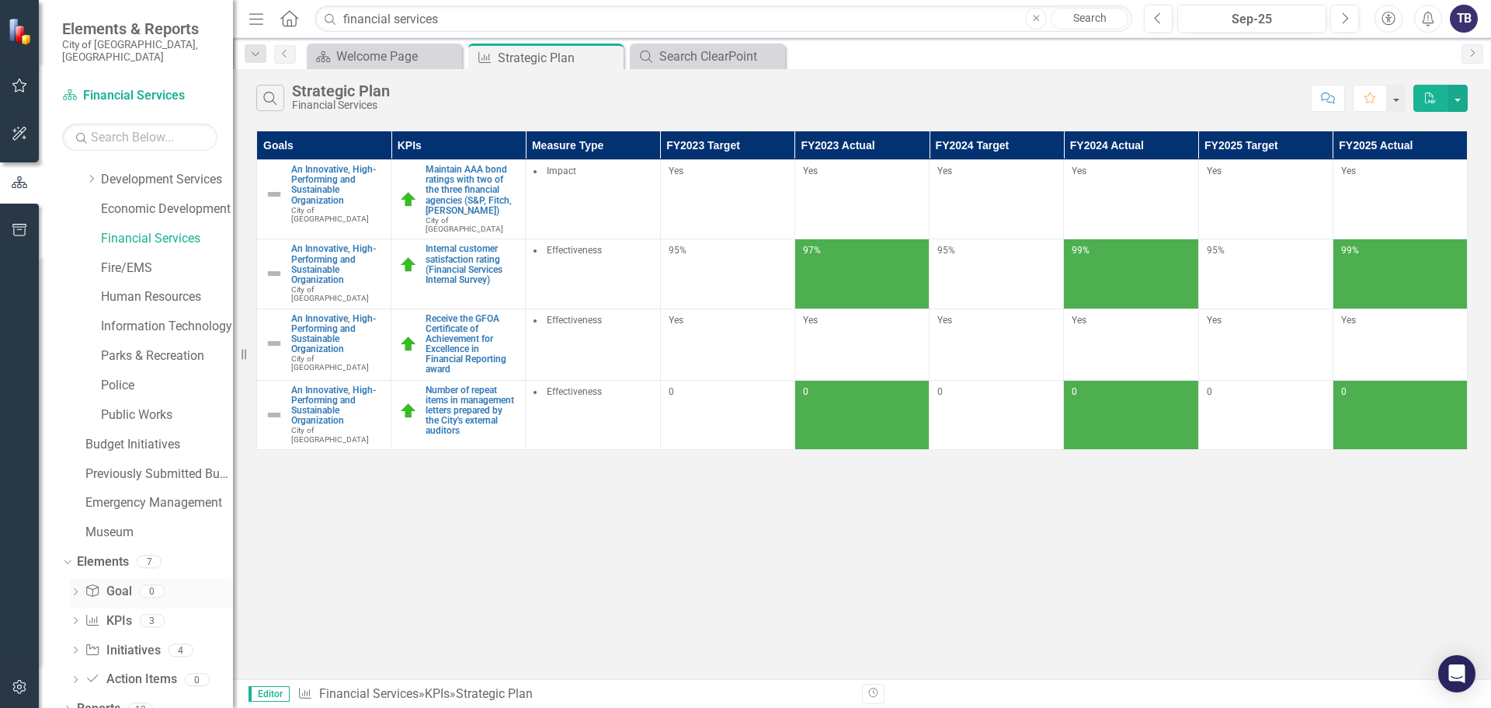
scroll to position [236, 0]
click at [70, 701] on icon "Dropdown" at bounding box center [67, 705] width 11 height 9
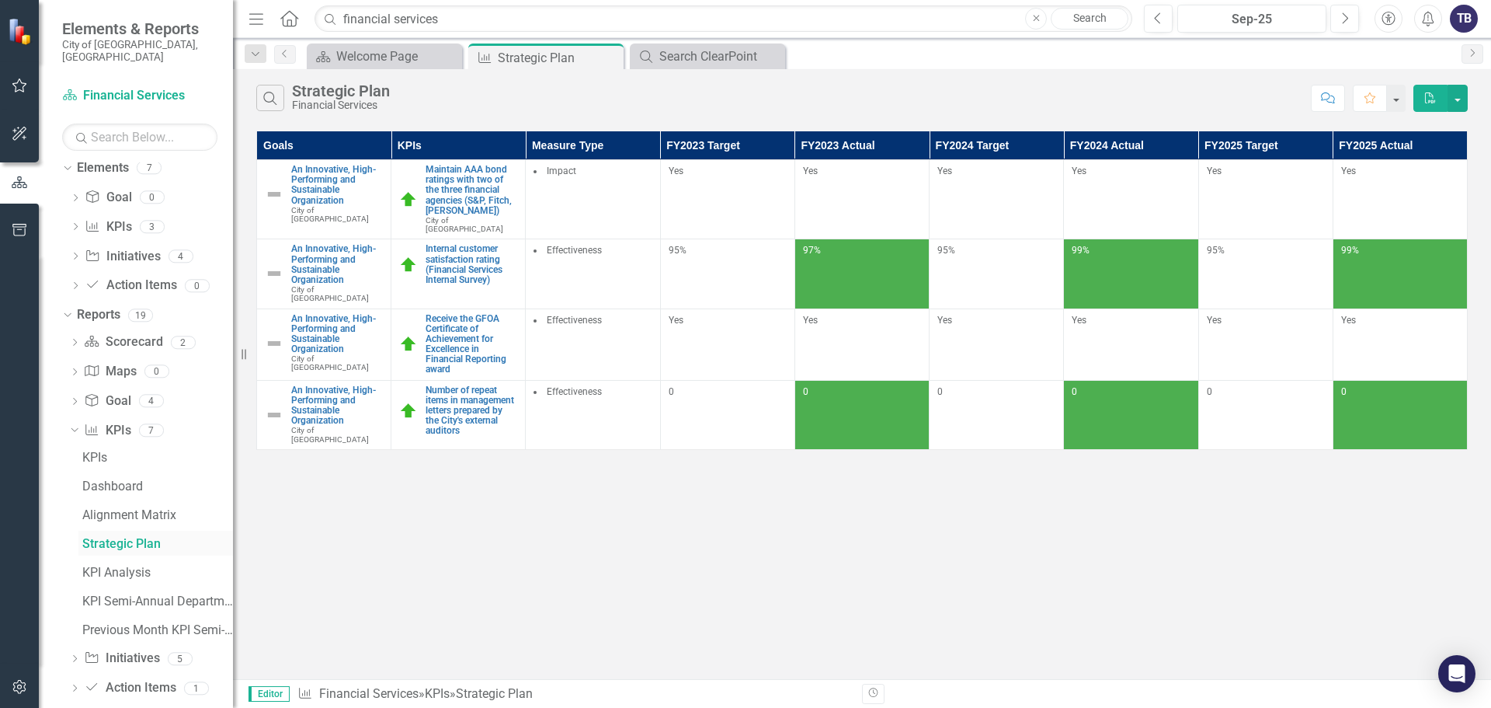
scroll to position [632, 0]
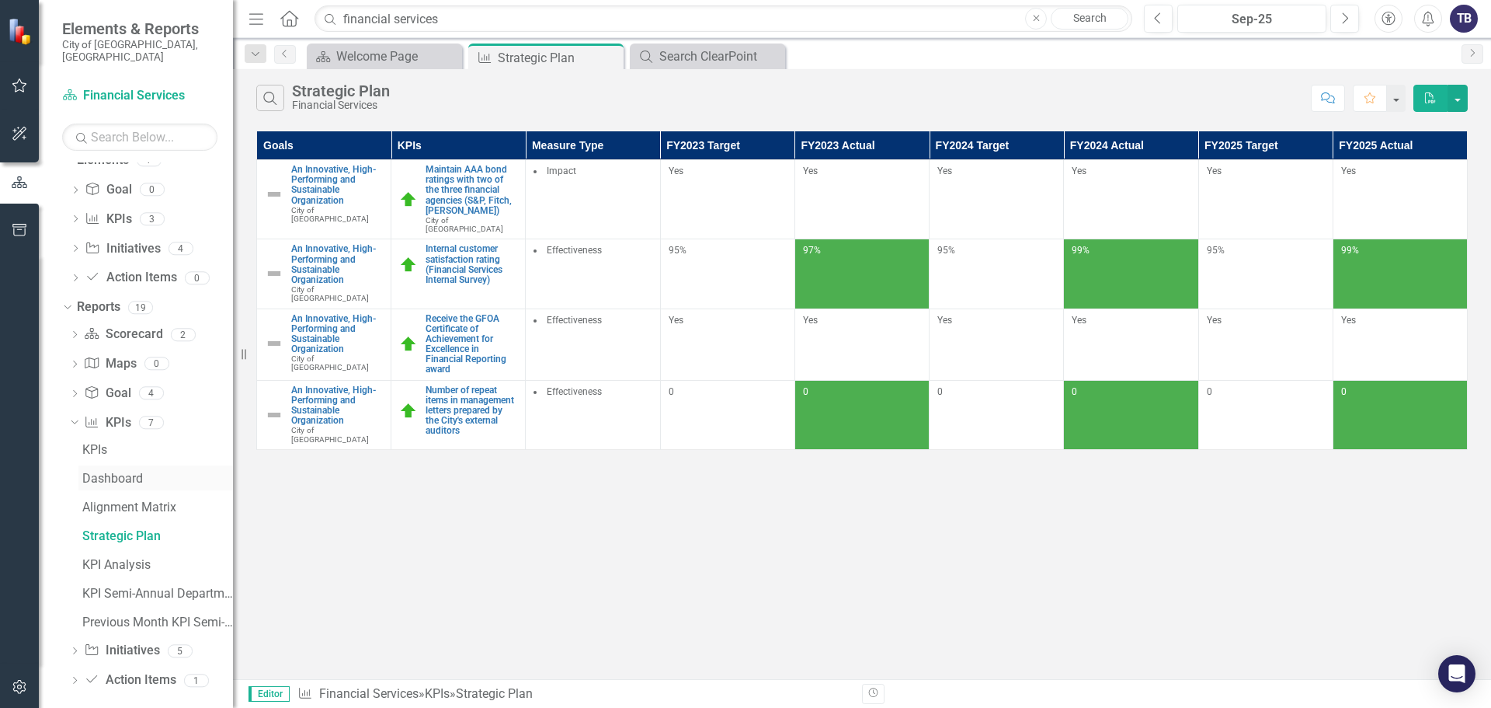
click at [110, 472] on div "Dashboard" at bounding box center [157, 479] width 151 height 14
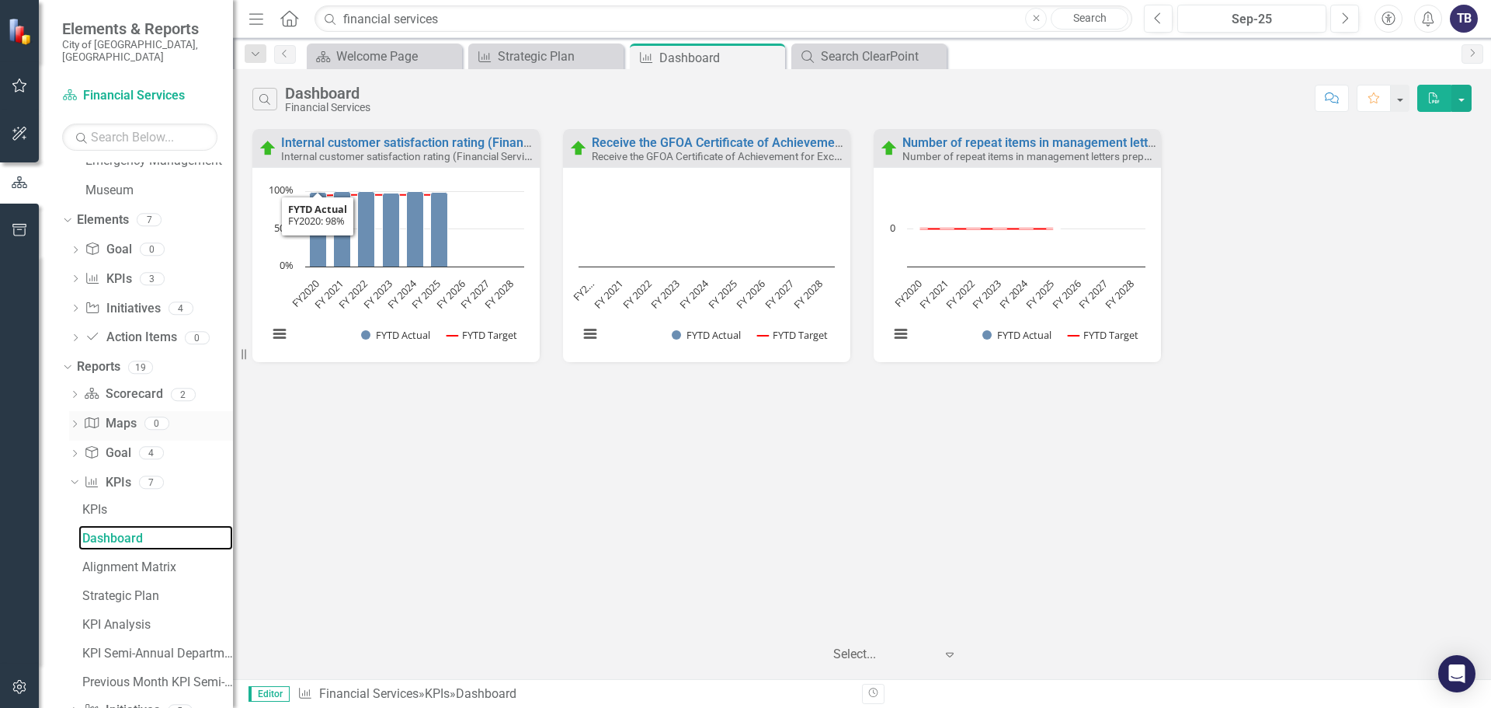
scroll to position [555, 0]
